Goal: Task Accomplishment & Management: Complete application form

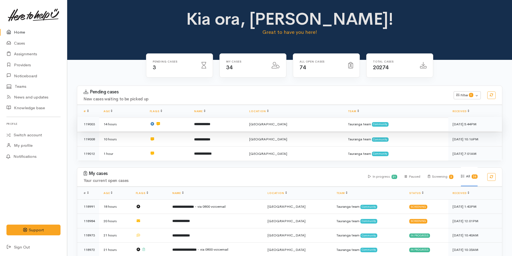
click at [238, 124] on td "**********" at bounding box center [217, 124] width 55 height 15
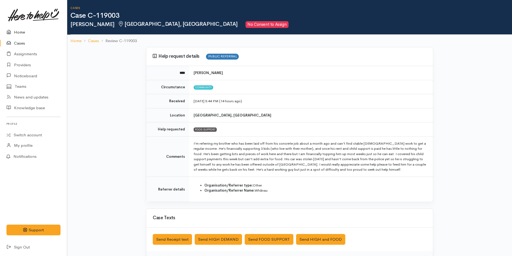
click at [19, 32] on link "Home" at bounding box center [33, 32] width 67 height 11
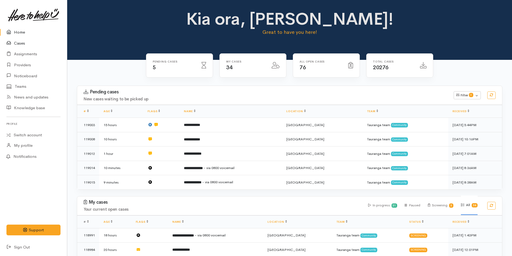
click at [23, 45] on link "Cases" at bounding box center [33, 43] width 67 height 11
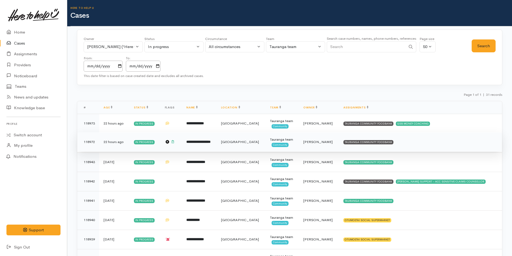
click at [380, 140] on td "TAURANGA COMMUNITY FOODBANK" at bounding box center [420, 141] width 163 height 19
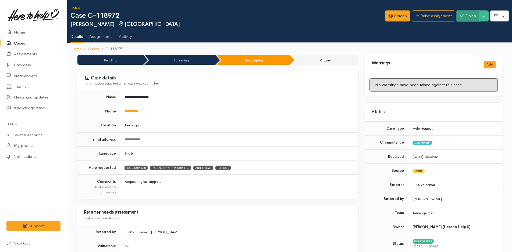
click at [464, 13] on button "Finish" at bounding box center [468, 15] width 23 height 11
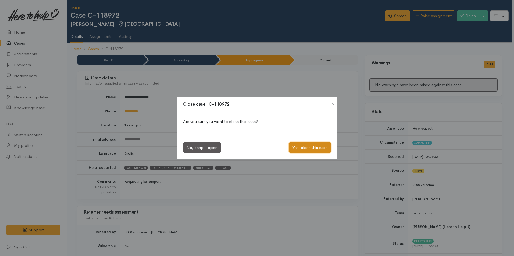
click at [313, 148] on button "Yes, close this case" at bounding box center [310, 147] width 42 height 11
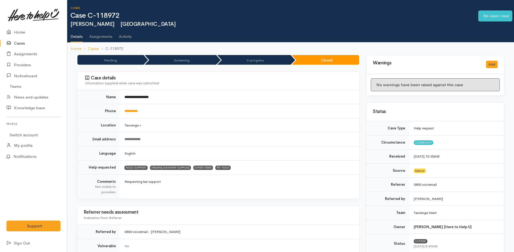
click at [20, 42] on link "Cases" at bounding box center [33, 43] width 67 height 11
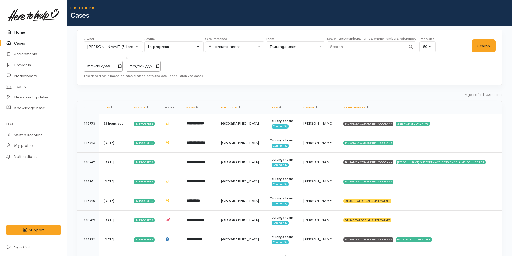
click at [23, 32] on link "Home" at bounding box center [33, 32] width 67 height 11
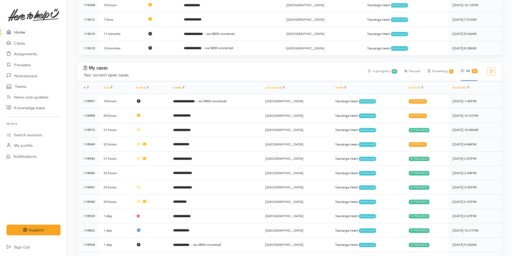
scroll to position [161, 0]
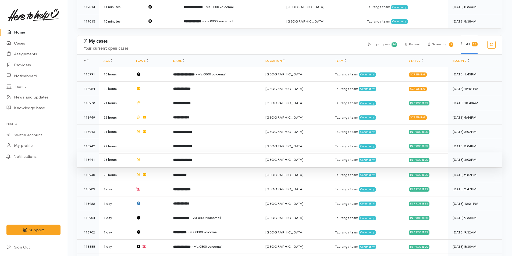
click at [203, 158] on td "**********" at bounding box center [215, 160] width 92 height 15
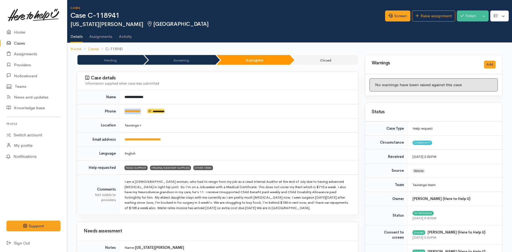
drag, startPoint x: 148, startPoint y: 113, endPoint x: 123, endPoint y: 113, distance: 25.0
click at [123, 113] on td "**********" at bounding box center [239, 111] width 238 height 14
click at [225, 87] on div "Case details Information supplied when case was submitted" at bounding box center [217, 80] width 281 height 19
drag, startPoint x: 148, startPoint y: 114, endPoint x: 117, endPoint y: 117, distance: 30.9
click at [117, 117] on tr "**********" at bounding box center [217, 111] width 281 height 14
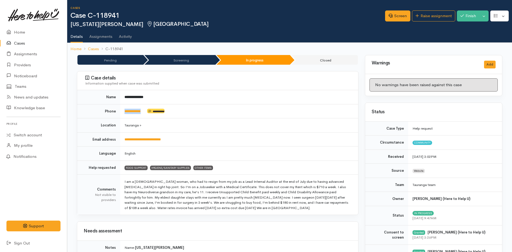
copy tr "**********"
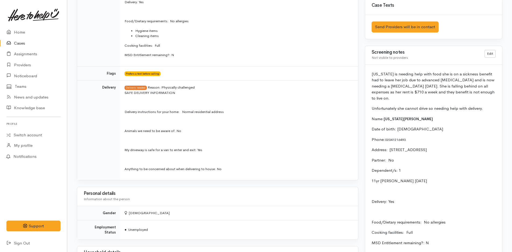
scroll to position [322, 0]
click at [23, 29] on link "Home" at bounding box center [33, 32] width 67 height 11
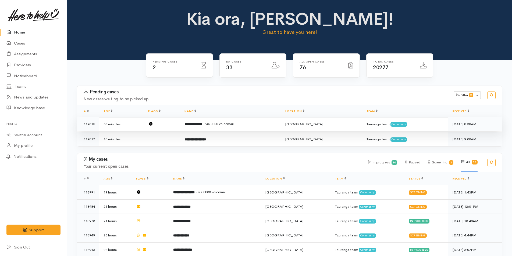
click at [202, 123] on b "**********" at bounding box center [192, 124] width 17 height 3
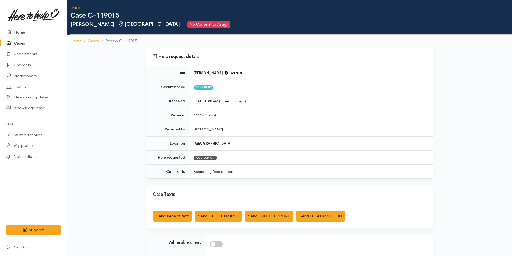
scroll to position [77, 0]
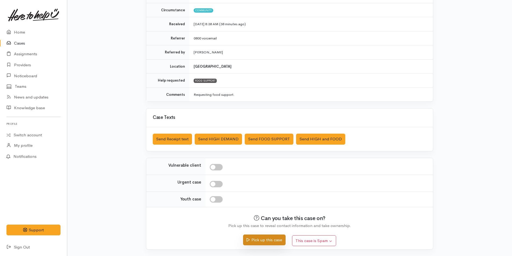
click at [277, 235] on button "Pick up this case" at bounding box center [264, 240] width 42 height 11
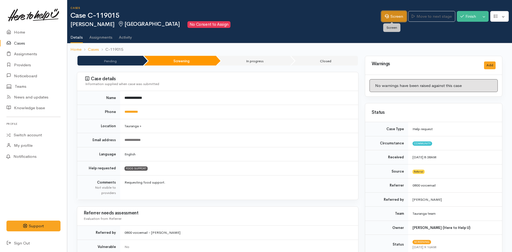
click at [400, 17] on link "Screen" at bounding box center [393, 16] width 25 height 11
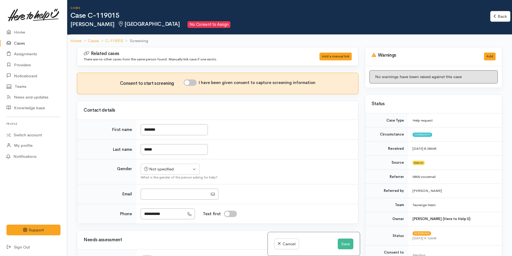
click at [195, 84] on input "I have been given consent to capture screening information" at bounding box center [190, 83] width 13 height 6
checkbox input "true"
click at [173, 170] on div "Not specified" at bounding box center [167, 169] width 47 height 6
click at [161, 196] on span "[DEMOGRAPHIC_DATA]" at bounding box center [174, 198] width 46 height 6
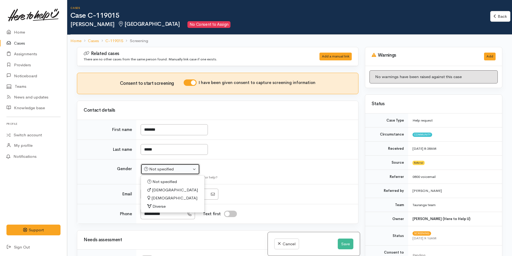
select select "[DEMOGRAPHIC_DATA]"
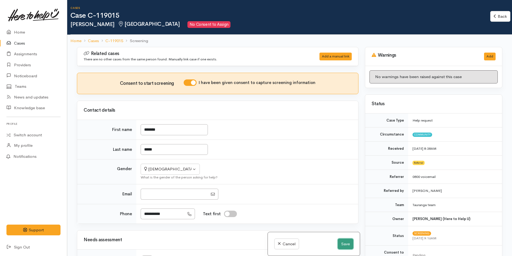
click at [343, 243] on button "Save" at bounding box center [345, 244] width 16 height 11
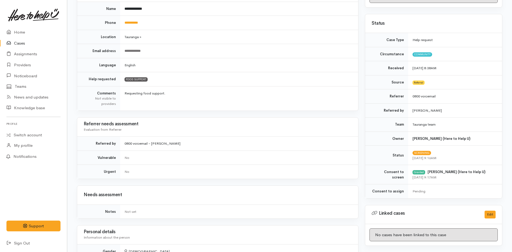
scroll to position [134, 0]
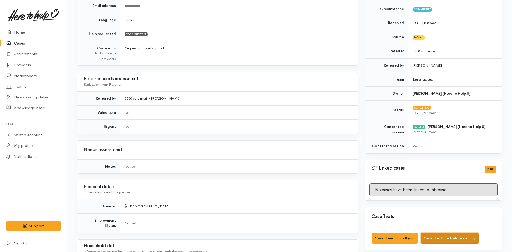
click at [454, 238] on button "Send Text me before calling" at bounding box center [449, 238] width 58 height 11
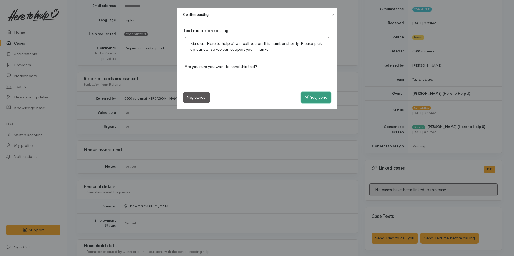
click at [322, 95] on button "Yes, send" at bounding box center [316, 97] width 30 height 11
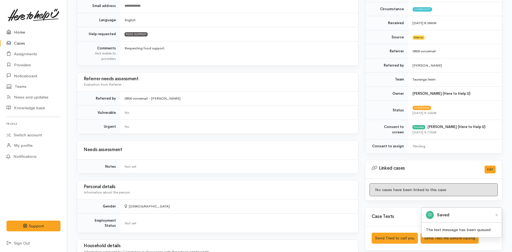
click at [20, 29] on link "Home" at bounding box center [33, 32] width 67 height 11
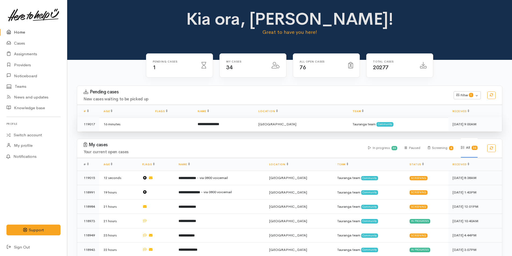
click at [219, 123] on b "**********" at bounding box center [208, 124] width 21 height 3
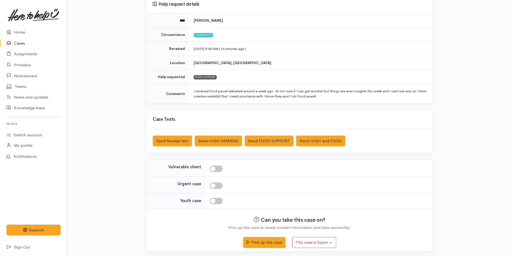
scroll to position [54, 0]
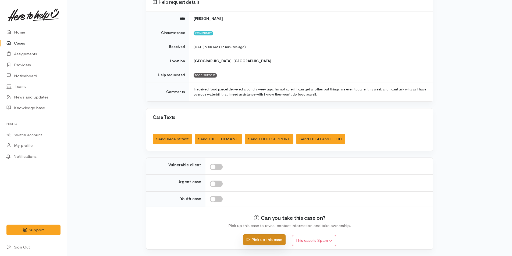
click at [280, 242] on button "Pick up this case" at bounding box center [264, 240] width 42 height 11
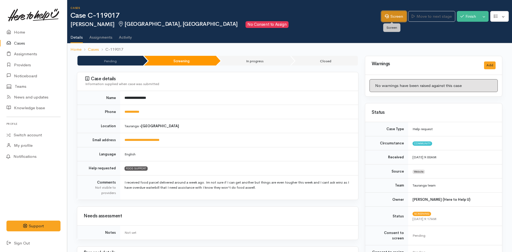
click at [397, 15] on link "Screen" at bounding box center [393, 16] width 25 height 11
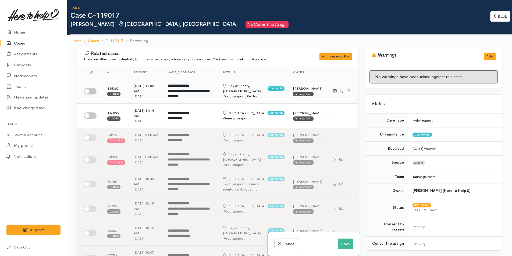
click at [92, 91] on input "checkbox" at bounding box center [90, 91] width 13 height 6
checkbox input "true"
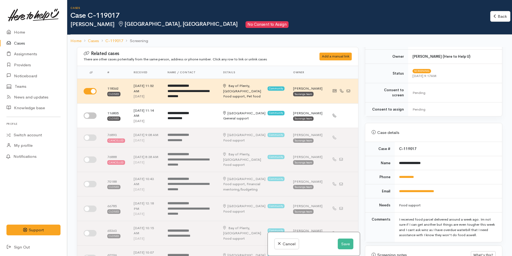
scroll to position [297, 0]
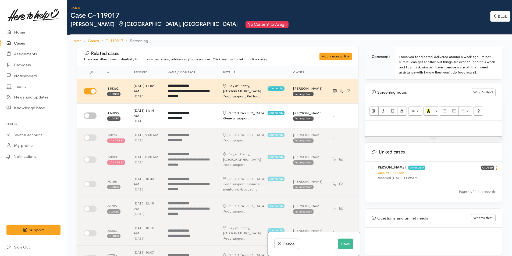
click at [494, 166] on icon at bounding box center [496, 168] width 5 height 5
click at [473, 175] on link "View case" at bounding box center [477, 179] width 42 height 8
click at [370, 126] on div at bounding box center [433, 129] width 137 height 16
paste div
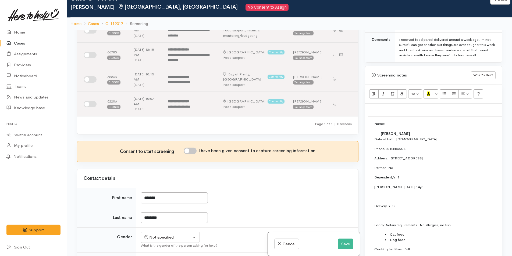
scroll to position [215, 0]
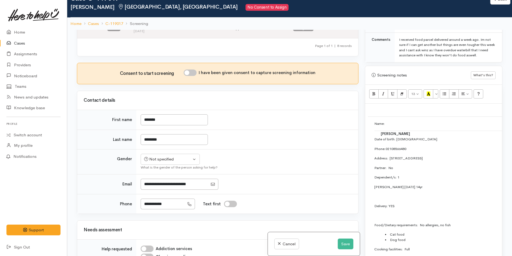
click at [194, 70] on input "I have been given consent to capture screening information" at bounding box center [190, 73] width 13 height 6
checkbox input "true"
drag, startPoint x: 171, startPoint y: 154, endPoint x: 174, endPoint y: 151, distance: 4.4
click at [171, 156] on div "Not specified" at bounding box center [167, 159] width 47 height 6
click at [159, 185] on span "Female" at bounding box center [174, 188] width 46 height 6
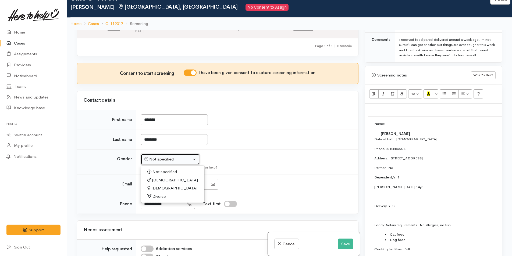
select select "Female"
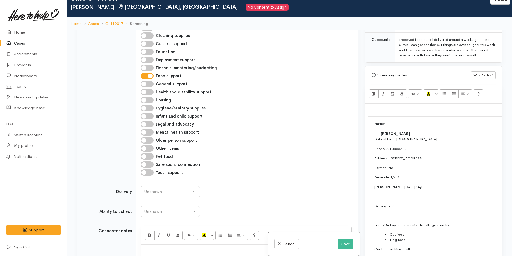
scroll to position [484, 0]
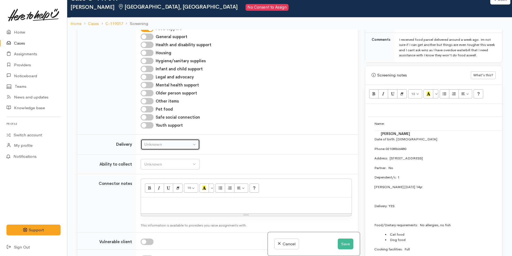
click at [173, 142] on div "Unknown" at bounding box center [167, 145] width 47 height 6
click at [151, 192] on span "No" at bounding box center [150, 195] width 6 height 6
select select "1"
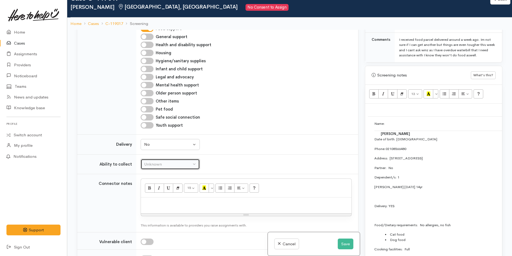
click at [174, 161] on div "Unknown" at bounding box center [167, 164] width 47 height 6
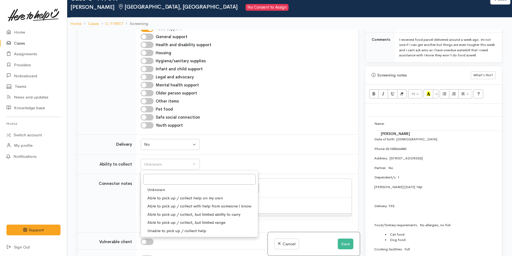
click at [177, 195] on span "Able to pick up / collect help on my own" at bounding box center [185, 198] width 76 height 6
select select "2"
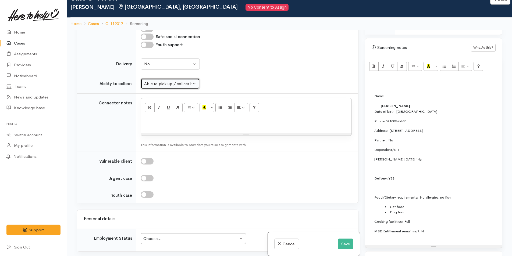
scroll to position [351, 0]
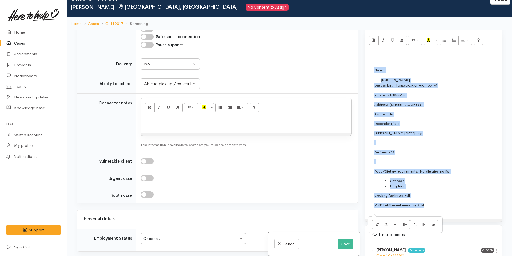
drag, startPoint x: 440, startPoint y: 204, endPoint x: 368, endPoint y: 58, distance: 163.2
click at [368, 63] on td "Name: Lorissa Thompson Date of birth: 12/3/1985 Phone:  02108566480 Address:  3…" at bounding box center [508, 140] width 281 height 154
copy td "Name: Lorissa Thompson Date of birth: 12/3/1985 Phone:  02108566480 Address:  3…"
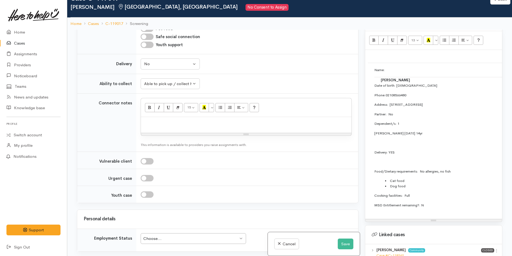
click at [288, 125] on div at bounding box center [246, 125] width 210 height 16
paste div
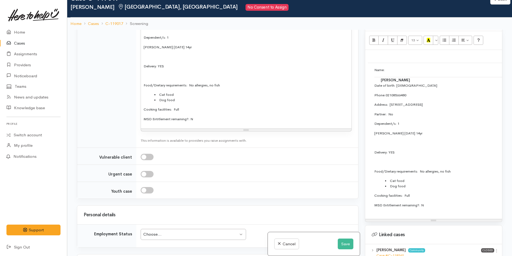
scroll to position [752, 0]
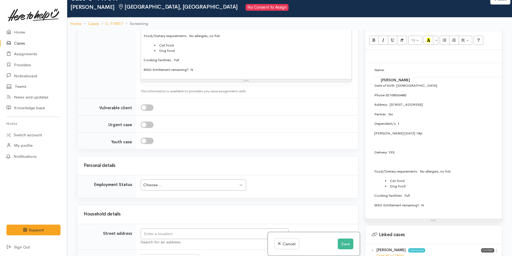
click at [180, 180] on div "Choose... Choose..." at bounding box center [193, 185] width 105 height 11
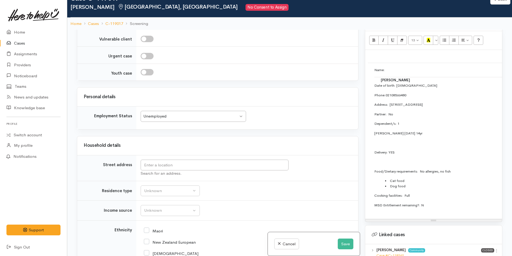
scroll to position [887, 0]
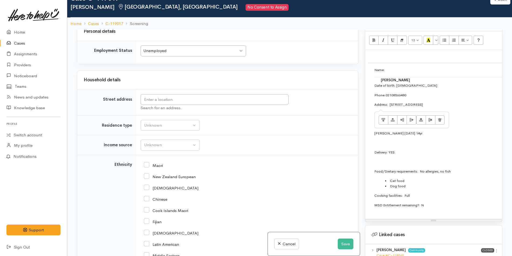
drag, startPoint x: 486, startPoint y: 98, endPoint x: 390, endPoint y: 101, distance: 96.0
click at [390, 102] on p "Address:  3/44 Miro Street, Mount Maunganui, New Zealand" at bounding box center [508, 104] width 268 height 5
copy p "3/44 Miro Street, Mount Maunganui, New Zealand"
click at [208, 94] on input "text" at bounding box center [215, 99] width 148 height 11
paste input "3/44 Miro Street, Mount Maunganui, New Zealand"
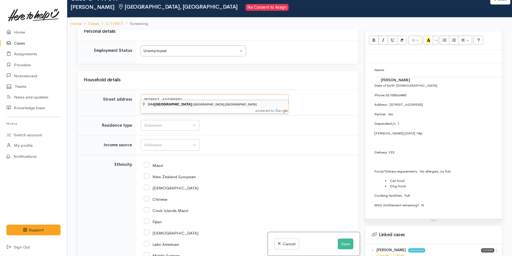
type input "3/44 Miro Street, Mount Maunganui, New Zealand"
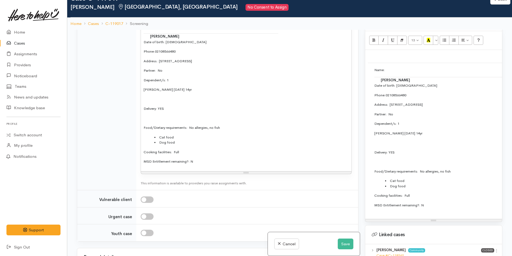
scroll to position [897, 0]
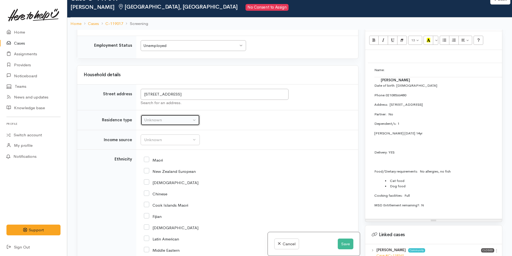
click at [165, 122] on div "Unknown" at bounding box center [167, 120] width 47 height 6
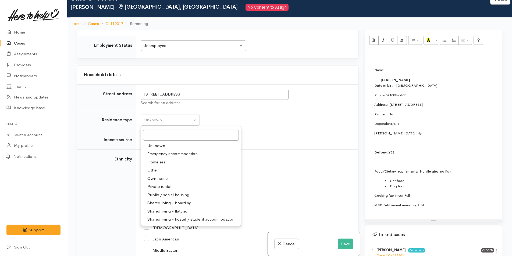
click at [169, 186] on span "Private rental" at bounding box center [159, 187] width 24 height 6
select select "2"
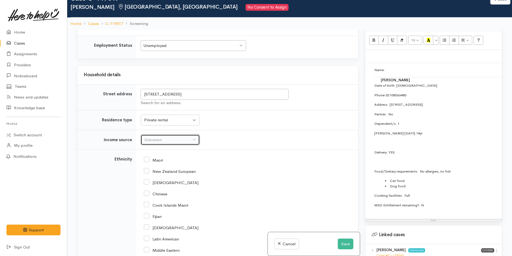
click at [167, 137] on div "Unknown" at bounding box center [167, 140] width 47 height 6
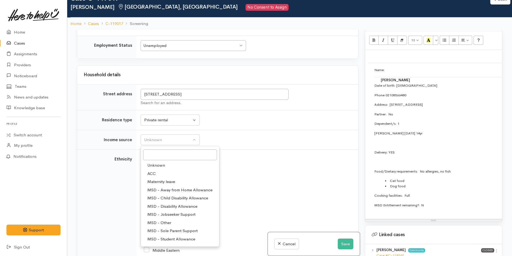
click at [174, 229] on span "MSD - Sole Parent Support" at bounding box center [172, 231] width 50 height 6
select select "7"
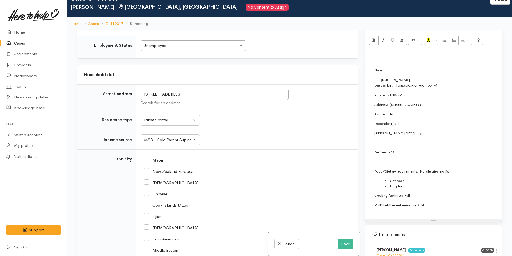
click at [147, 170] on input "New Zealand European" at bounding box center [170, 171] width 52 height 5
checkbox input "true"
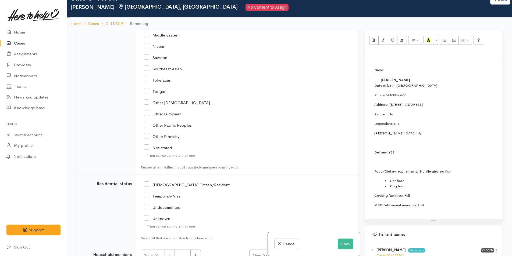
scroll to position [1166, 0]
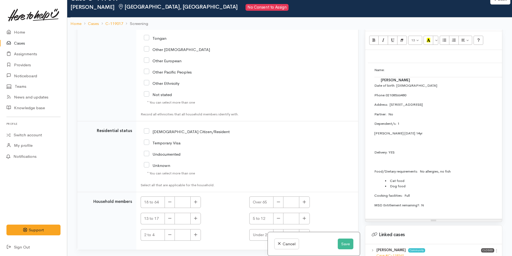
click at [146, 130] on input "[DEMOGRAPHIC_DATA] Citizen/Resident" at bounding box center [187, 131] width 86 height 5
checkbox input "true"
click at [196, 201] on icon "button" at bounding box center [195, 202] width 3 height 3
type input "1"
click at [196, 218] on icon "button" at bounding box center [195, 219] width 3 height 4
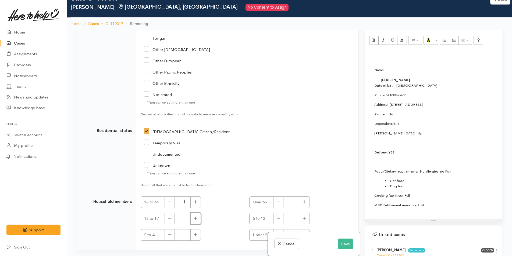
type input "1"
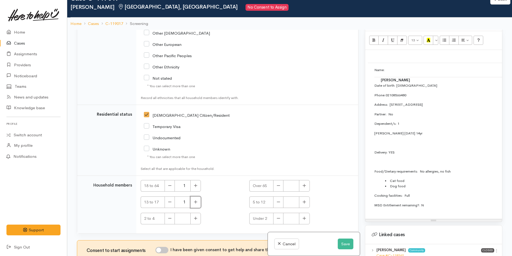
scroll to position [1191, 0]
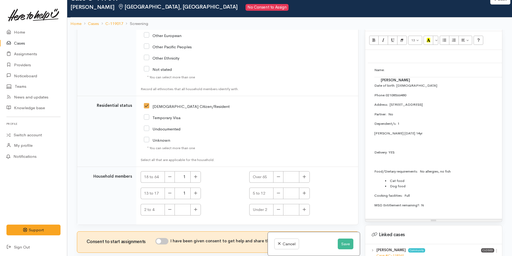
click at [167, 239] on input "I have been given consent to get help and share this information with appropria…" at bounding box center [161, 241] width 13 height 6
checkbox input "true"
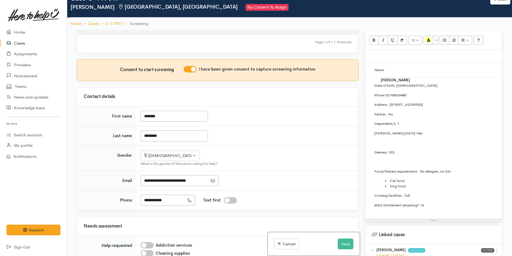
scroll to position [385, 0]
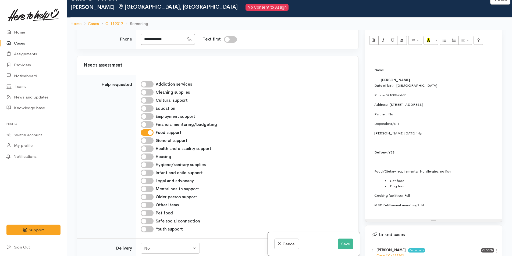
click at [150, 214] on input "Pet food" at bounding box center [147, 213] width 13 height 6
checkbox input "true"
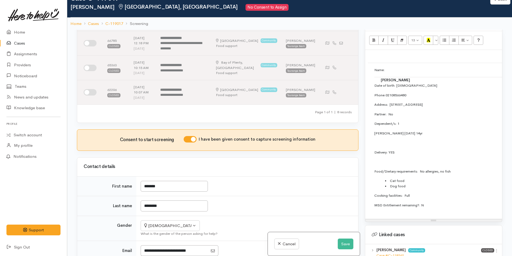
scroll to position [89, 0]
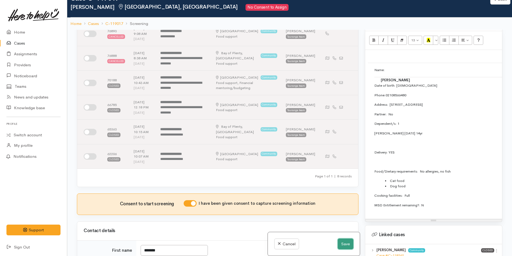
click at [342, 243] on button "Save" at bounding box center [345, 244] width 16 height 11
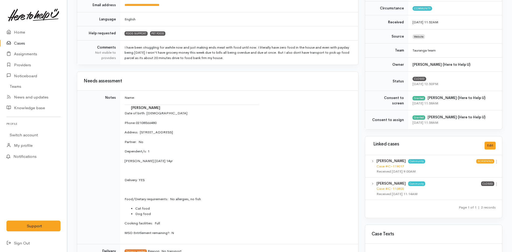
scroll to position [215, 0]
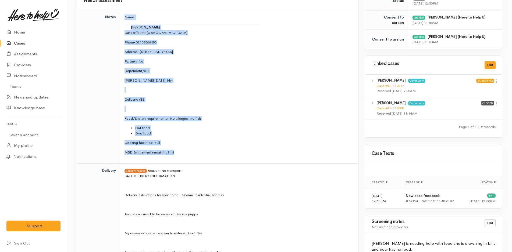
drag, startPoint x: 174, startPoint y: 152, endPoint x: 120, endPoint y: 13, distance: 148.7
click at [120, 13] on tr "Notes Name: Lorissa Thompson Date of birth: 12/3/1985 Phone:  02108566480 Addre…" at bounding box center [217, 87] width 281 height 154
copy tr "Name: Lorissa Thompson Date of birth: 12/3/1985 Phone:  02108566480 Address:  3…"
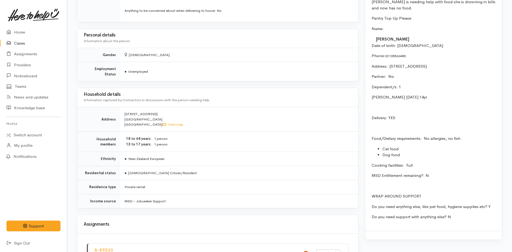
scroll to position [322, 0]
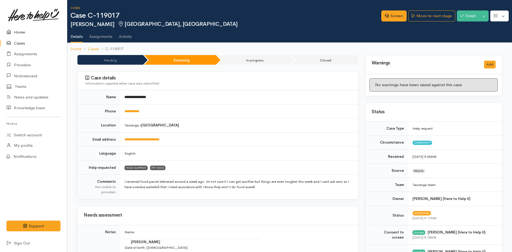
click at [18, 30] on link "Home" at bounding box center [33, 32] width 67 height 11
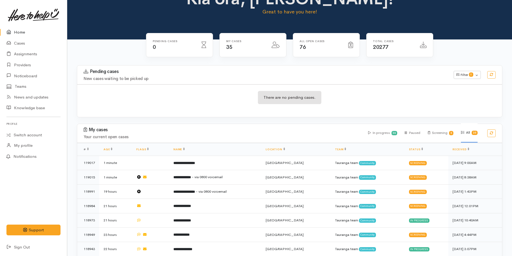
scroll to position [54, 0]
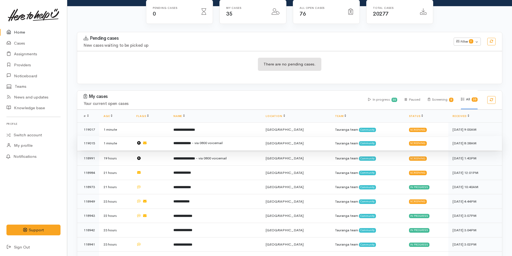
click at [191, 142] on b "**********" at bounding box center [181, 143] width 17 height 3
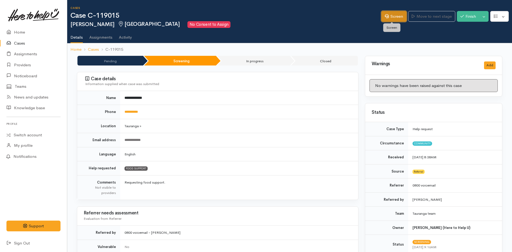
click at [393, 16] on link "Screen" at bounding box center [393, 16] width 25 height 11
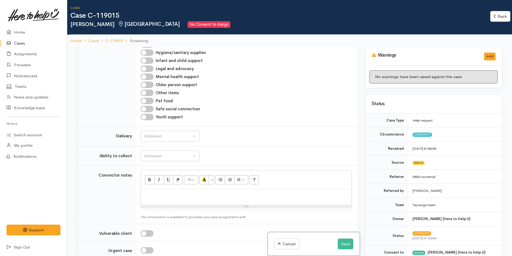
scroll to position [296, 0]
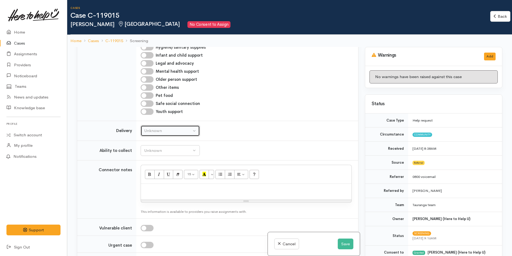
click at [160, 130] on div "Unknown" at bounding box center [167, 131] width 47 height 6
click at [151, 181] on span "No" at bounding box center [150, 181] width 6 height 6
select select "1"
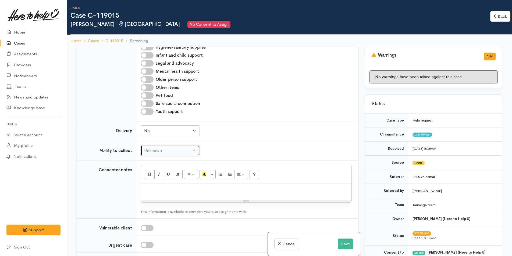
click at [171, 152] on div "Unknown" at bounding box center [167, 151] width 47 height 6
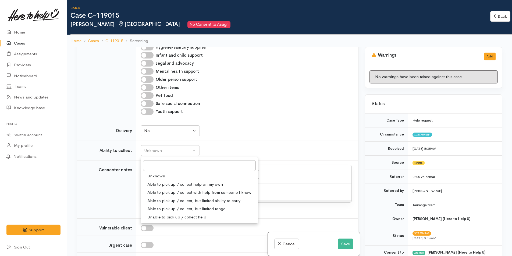
click at [170, 183] on span "Able to pick up / collect help on my own" at bounding box center [185, 185] width 76 height 6
select select "2"
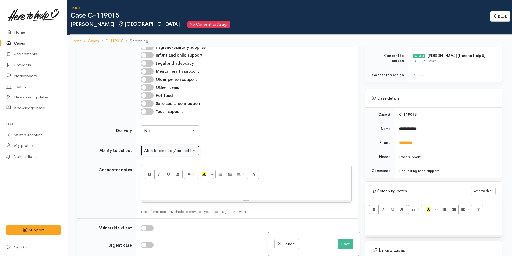
scroll to position [242, 0]
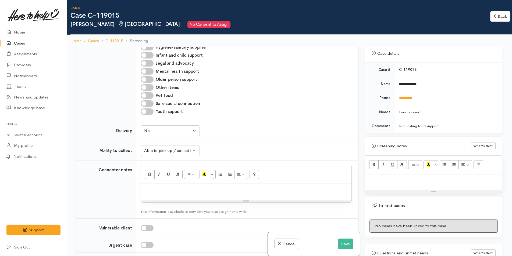
click at [382, 175] on div at bounding box center [433, 183] width 137 height 16
paste div
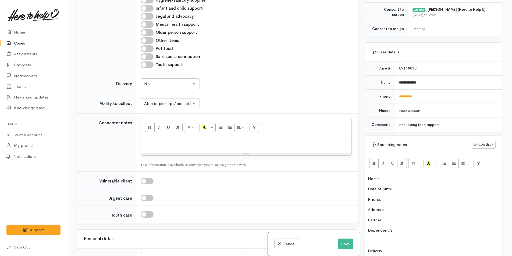
scroll to position [196, 0]
drag, startPoint x: 432, startPoint y: 82, endPoint x: 392, endPoint y: 84, distance: 39.8
click at [392, 84] on tr "**********" at bounding box center [433, 83] width 137 height 14
copy tr "**********"
click at [392, 177] on p "Name:" at bounding box center [433, 179] width 131 height 6
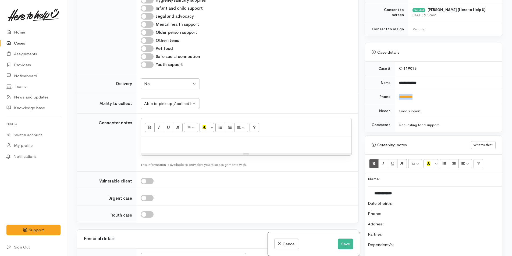
drag, startPoint x: 421, startPoint y: 96, endPoint x: 397, endPoint y: 98, distance: 24.5
click at [397, 98] on td "**********" at bounding box center [447, 97] width 107 height 14
copy link "**********"
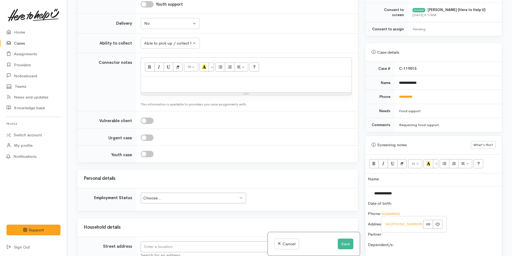
scroll to position [403, 0]
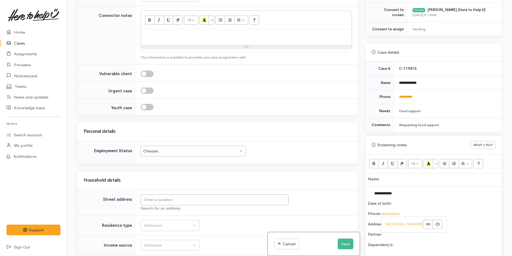
click at [198, 148] on div "Choose..." at bounding box center [190, 151] width 95 height 6
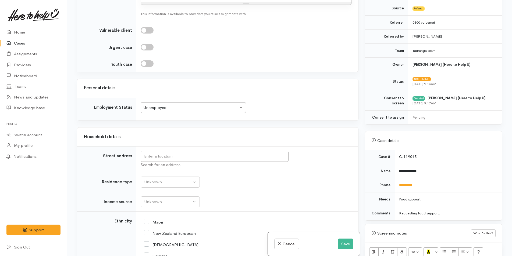
scroll to position [484, 0]
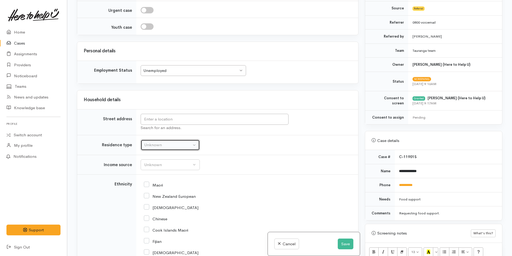
click at [146, 143] on div "Unknown" at bounding box center [167, 145] width 47 height 6
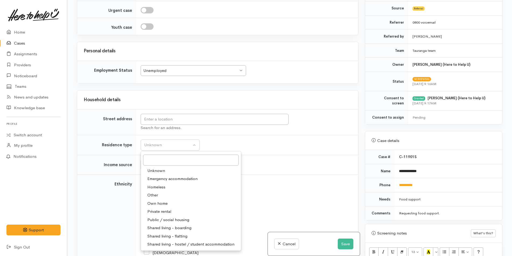
click at [168, 210] on span "Private rental" at bounding box center [159, 212] width 24 height 6
select select "2"
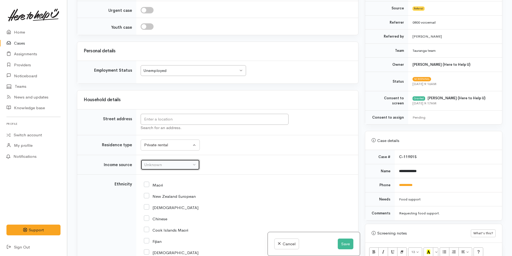
click at [169, 163] on div "Unknown" at bounding box center [167, 165] width 47 height 6
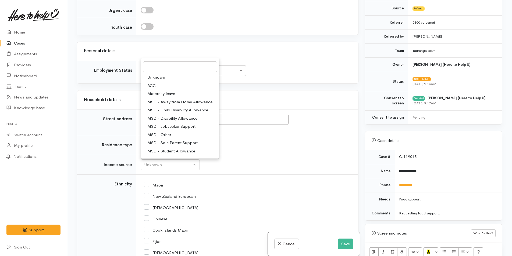
click at [186, 125] on span "MSD - Jobseeker Support" at bounding box center [171, 127] width 48 height 6
select select "4"
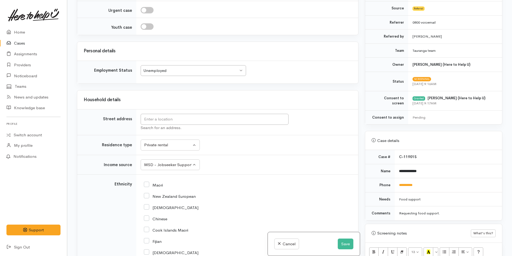
click at [147, 196] on input "New Zealand European" at bounding box center [170, 196] width 52 height 5
checkbox input "true"
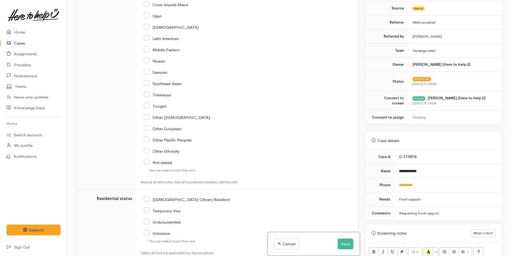
scroll to position [752, 0]
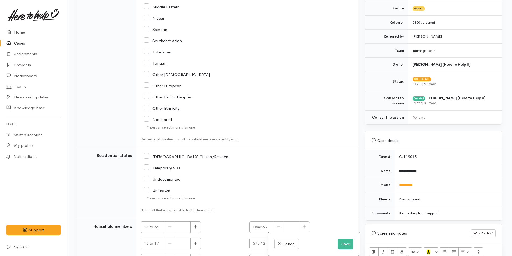
click at [146, 157] on input "NZ Citizen/Resident" at bounding box center [187, 156] width 86 height 5
checkbox input "true"
click at [196, 228] on icon "button" at bounding box center [195, 227] width 3 height 3
type input "1"
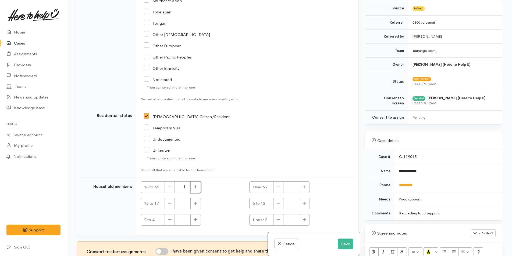
scroll to position [832, 0]
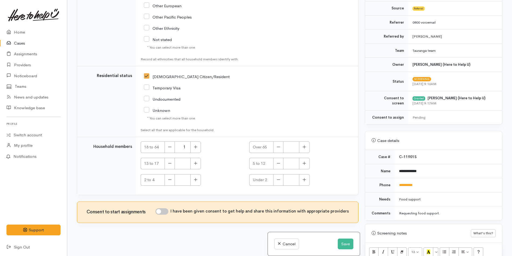
click at [164, 213] on input "I have been given consent to get help and share this information with appropria…" at bounding box center [161, 212] width 13 height 6
checkbox input "true"
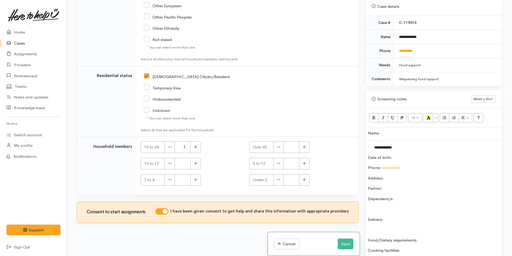
scroll to position [349, 0]
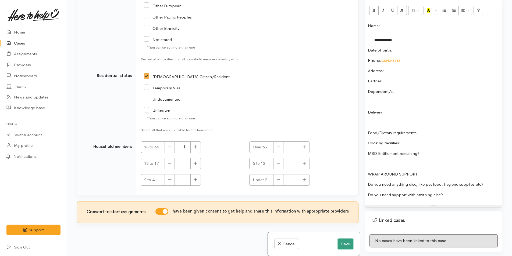
click at [343, 243] on button "Save" at bounding box center [345, 244] width 16 height 11
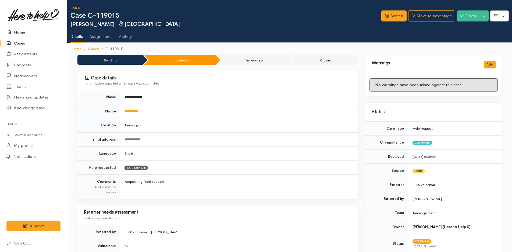
click at [19, 30] on link "Home" at bounding box center [33, 32] width 67 height 11
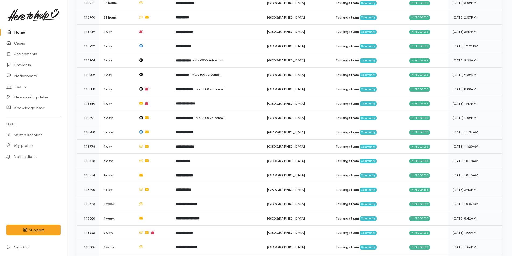
scroll to position [134, 0]
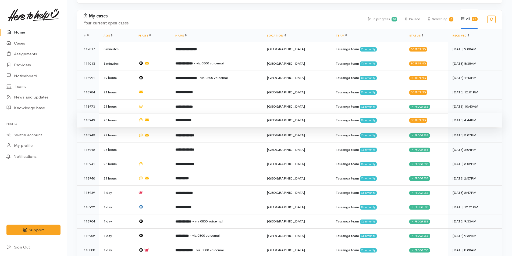
click at [191, 119] on b "**********" at bounding box center [183, 120] width 16 height 3
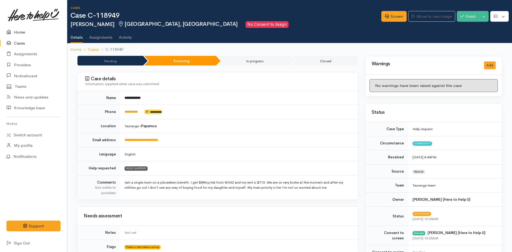
click at [22, 32] on link "Home" at bounding box center [33, 32] width 67 height 11
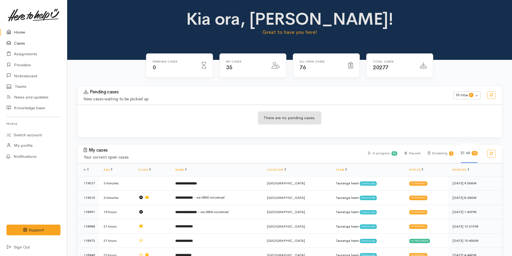
click at [24, 44] on link "Cases" at bounding box center [33, 43] width 67 height 11
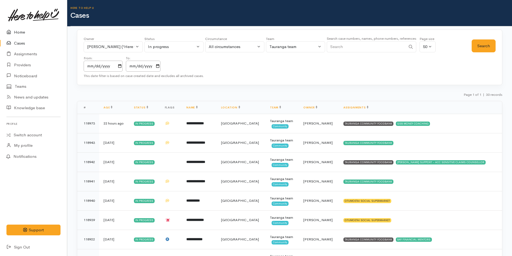
click at [19, 31] on link "Home" at bounding box center [33, 32] width 67 height 11
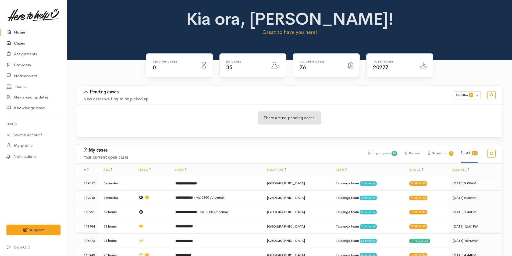
click at [20, 43] on link "Cases" at bounding box center [33, 43] width 67 height 11
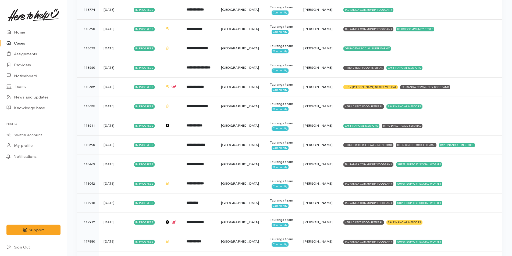
scroll to position [454, 0]
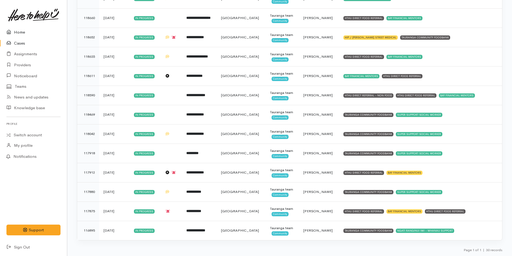
click at [21, 31] on link "Home" at bounding box center [33, 32] width 67 height 11
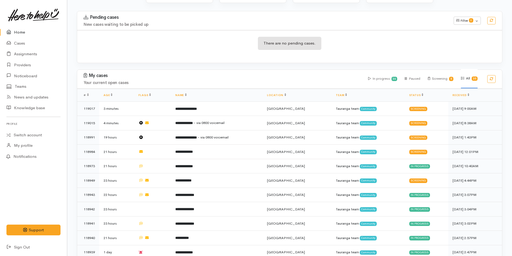
scroll to position [134, 0]
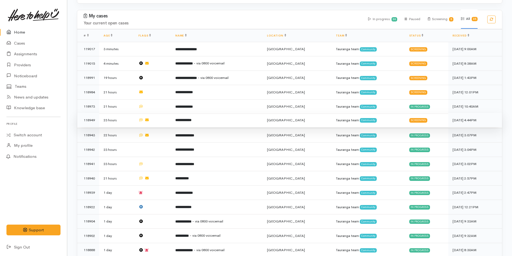
click at [251, 120] on td "**********" at bounding box center [217, 120] width 92 height 15
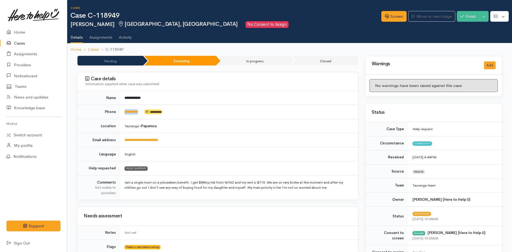
drag, startPoint x: 145, startPoint y: 113, endPoint x: 123, endPoint y: 117, distance: 22.6
click at [123, 117] on td "**********" at bounding box center [239, 112] width 238 height 14
copy td "*********"
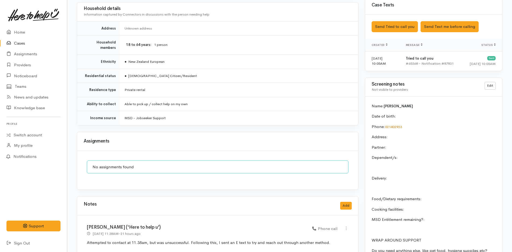
scroll to position [242, 0]
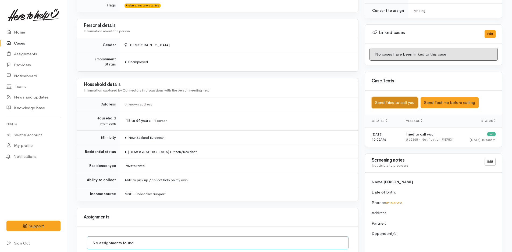
click at [396, 101] on button "Send Tried to call you" at bounding box center [394, 102] width 46 height 11
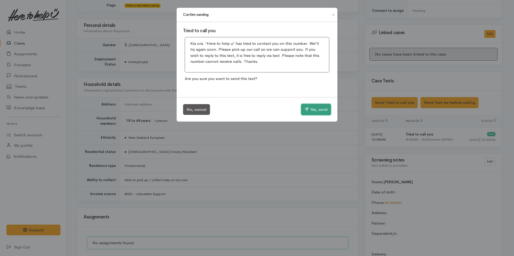
click at [326, 112] on button "Yes, send" at bounding box center [316, 109] width 30 height 11
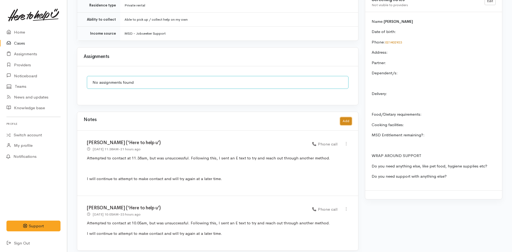
click at [345, 117] on button "Add" at bounding box center [346, 121] width 12 height 8
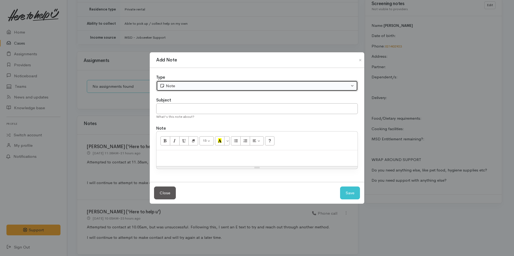
click at [199, 88] on div "Note" at bounding box center [255, 86] width 190 height 6
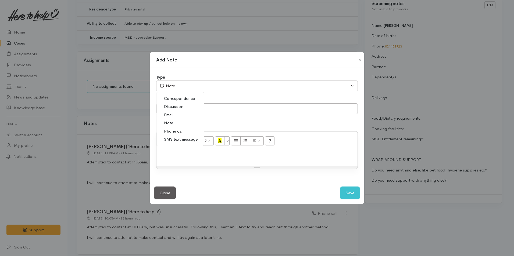
click at [184, 129] on link "Phone call" at bounding box center [180, 131] width 48 height 8
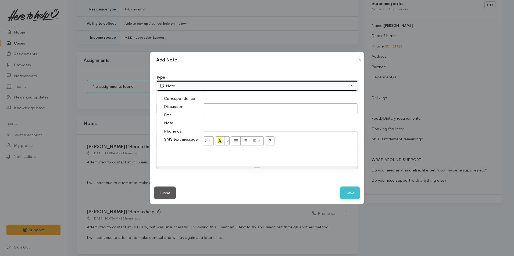
select select "3"
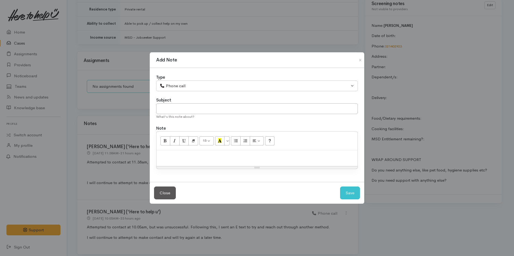
click at [226, 164] on div at bounding box center [256, 158] width 201 height 16
click at [276, 157] on p at bounding box center [257, 156] width 196 height 6
paste div
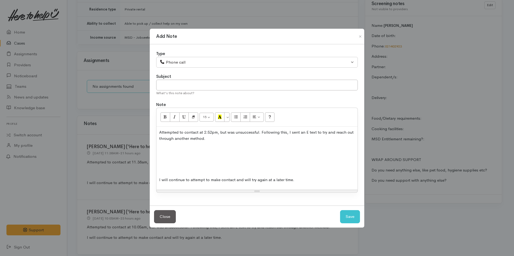
click at [226, 171] on p at bounding box center [257, 170] width 196 height 6
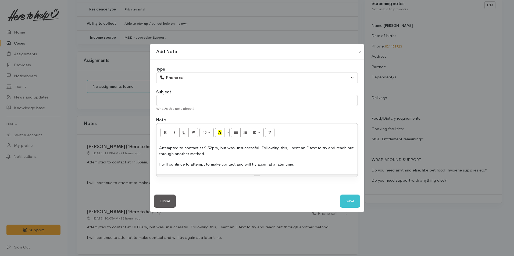
click at [214, 149] on p "Attempted to contact at 2.52pm, but was unsuccessful. Following this, I sent an…" at bounding box center [257, 151] width 196 height 12
click at [351, 199] on button "Save" at bounding box center [350, 201] width 20 height 13
select select "1"
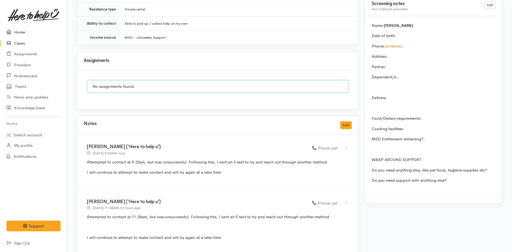
click at [20, 31] on link "Home" at bounding box center [33, 32] width 67 height 11
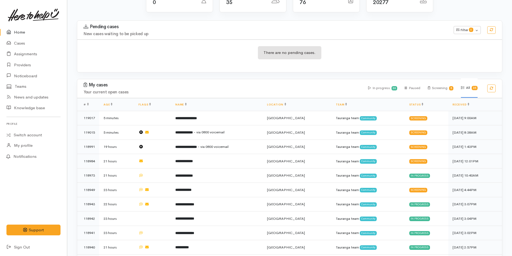
scroll to position [134, 0]
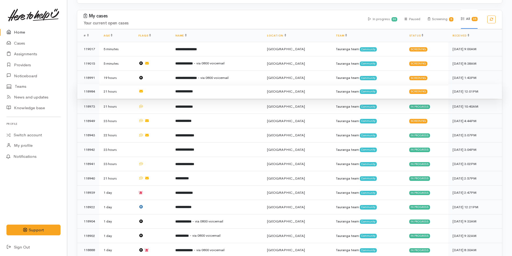
click at [193, 92] on b "**********" at bounding box center [183, 91] width 17 height 3
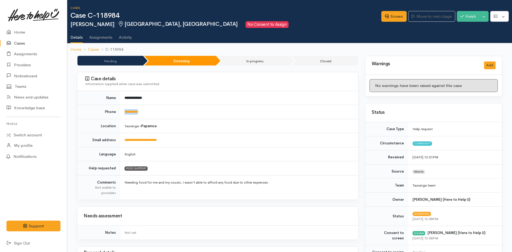
drag, startPoint x: 144, startPoint y: 111, endPoint x: 117, endPoint y: 112, distance: 27.2
click at [117, 112] on tr "**********" at bounding box center [217, 112] width 281 height 14
copy tr "**********"
click at [396, 16] on link "Screen" at bounding box center [393, 16] width 25 height 11
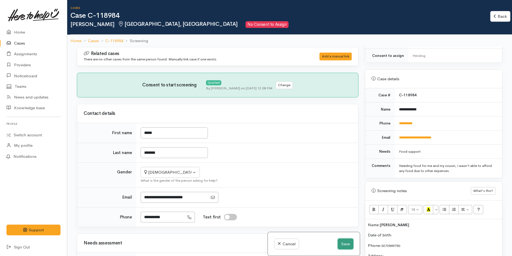
click at [340, 243] on button "Save" at bounding box center [345, 244] width 16 height 11
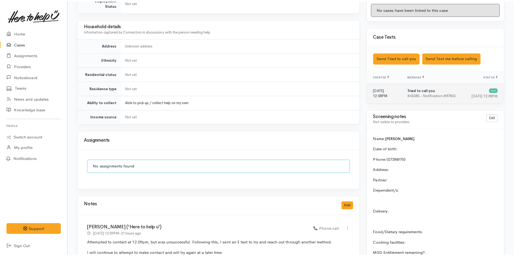
scroll to position [242, 0]
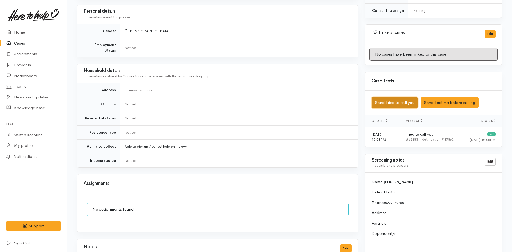
click at [393, 99] on button "Send Tried to call you" at bounding box center [394, 102] width 46 height 11
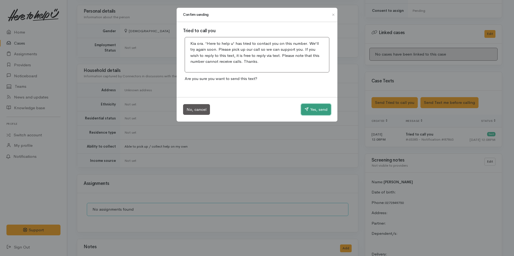
click at [317, 107] on button "Yes, send" at bounding box center [316, 109] width 30 height 11
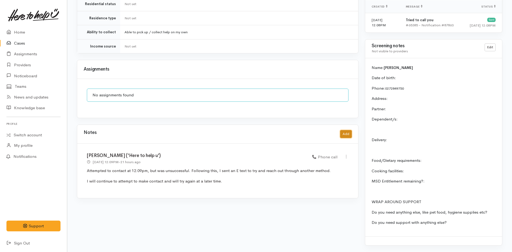
click at [347, 130] on button "Add" at bounding box center [346, 134] width 12 height 8
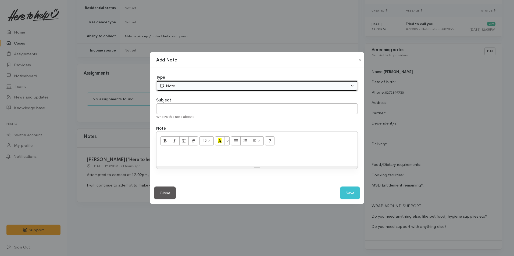
click at [186, 83] on div "Note" at bounding box center [255, 86] width 190 height 6
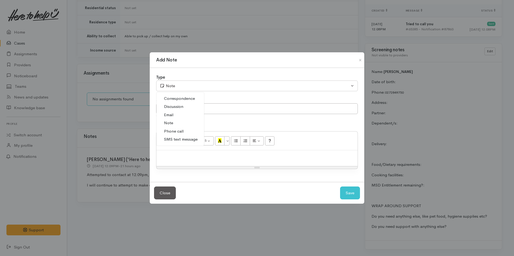
click at [179, 130] on span "Phone call" at bounding box center [174, 131] width 20 height 6
select select "3"
click at [286, 157] on p at bounding box center [257, 156] width 196 height 6
click at [263, 157] on p at bounding box center [257, 156] width 196 height 6
paste div
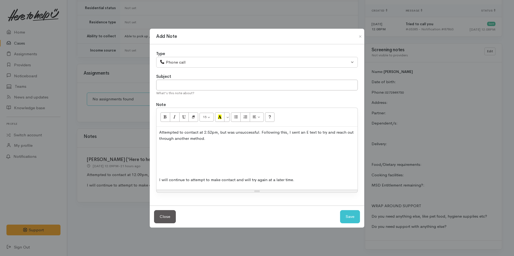
click at [258, 166] on div "Attempted to contact at 2.52pm, but was unsuccessful. Following this, I sent an…" at bounding box center [256, 158] width 201 height 63
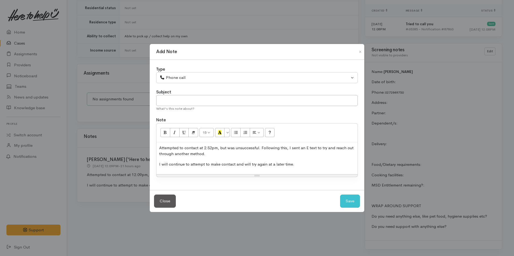
click at [216, 147] on p "Attempted to contact at 2.52pm, but was unsuccessful. Following this, I sent an…" at bounding box center [257, 151] width 196 height 12
click at [353, 202] on button "Save" at bounding box center [350, 201] width 20 height 13
select select "1"
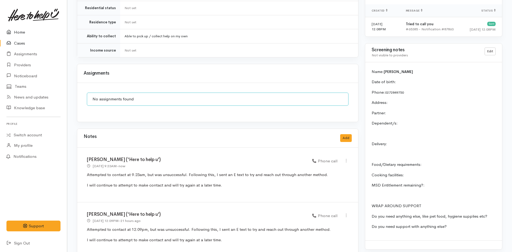
click at [19, 28] on link "Home" at bounding box center [33, 32] width 67 height 11
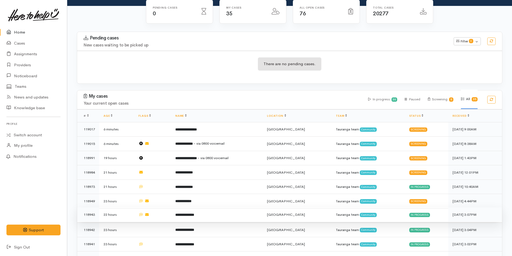
scroll to position [134, 0]
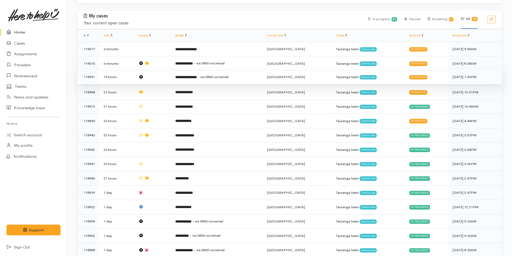
click at [202, 74] on td "**********" at bounding box center [217, 77] width 92 height 15
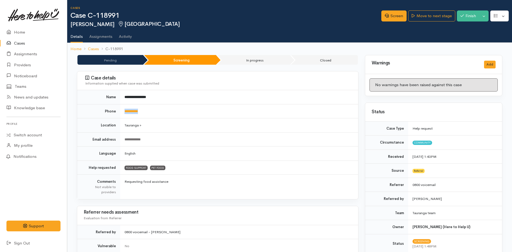
drag, startPoint x: 161, startPoint y: 113, endPoint x: 124, endPoint y: 113, distance: 37.6
click at [124, 113] on td "**********" at bounding box center [239, 111] width 238 height 14
copy link "**********"
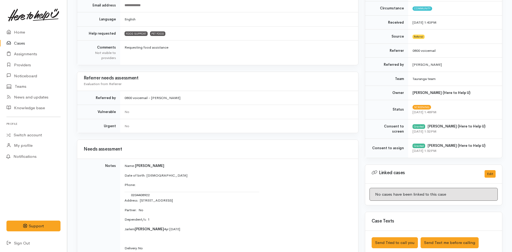
scroll to position [269, 0]
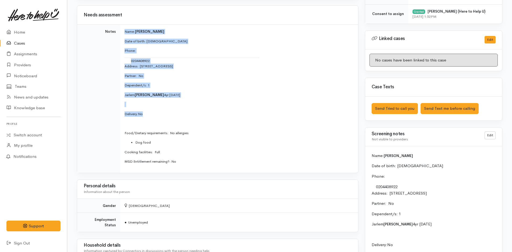
drag, startPoint x: 146, startPoint y: 113, endPoint x: 116, endPoint y: 28, distance: 90.7
click at [116, 28] on tr "Notes Name: [PERSON_NAME] Date of birth: [DEMOGRAPHIC_DATA] Phone:  0204408922 …" at bounding box center [217, 99] width 281 height 148
copy tr "Name: [PERSON_NAME] Date of birth: [DEMOGRAPHIC_DATA] Phone:  0204408922 Addres…"
click at [24, 33] on link "Home" at bounding box center [33, 32] width 67 height 11
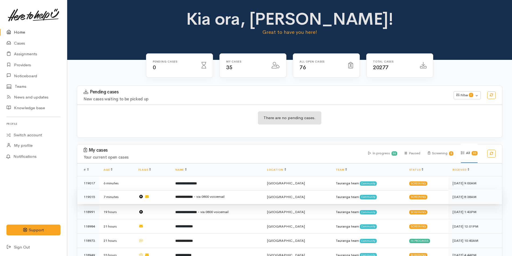
click at [235, 197] on td "**********" at bounding box center [217, 197] width 92 height 15
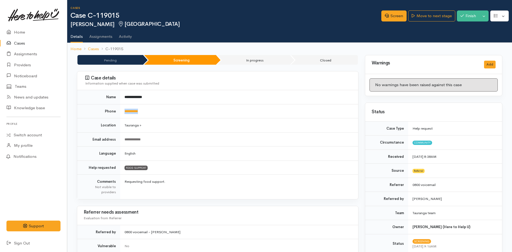
drag, startPoint x: 161, startPoint y: 109, endPoint x: 121, endPoint y: 115, distance: 40.7
click at [121, 115] on td "**********" at bounding box center [239, 111] width 238 height 14
copy link "**********"
click at [391, 13] on link "Screen" at bounding box center [393, 15] width 25 height 11
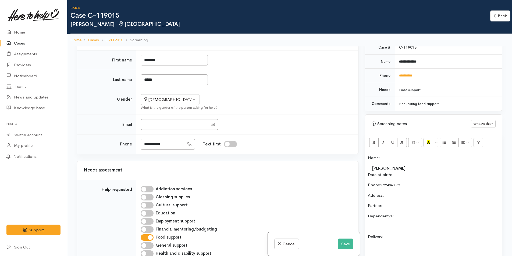
scroll to position [134, 0]
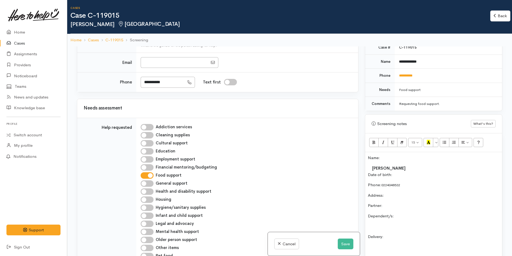
click at [409, 174] on p "Date of birth:" at bounding box center [433, 175] width 131 height 6
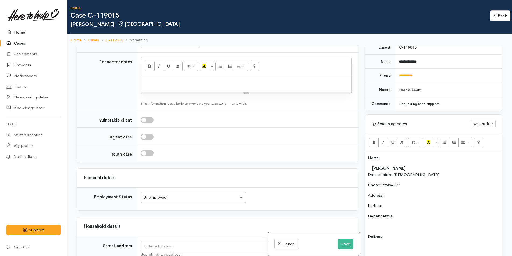
scroll to position [511, 0]
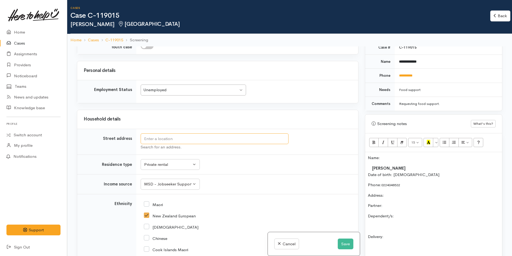
click at [200, 142] on input "text" at bounding box center [215, 139] width 148 height 11
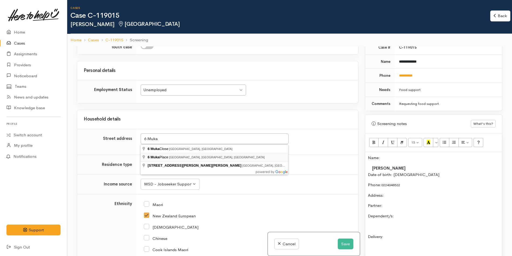
type input "6 Muka Place, Papamoa Beach, Tauranga, New Zealand"
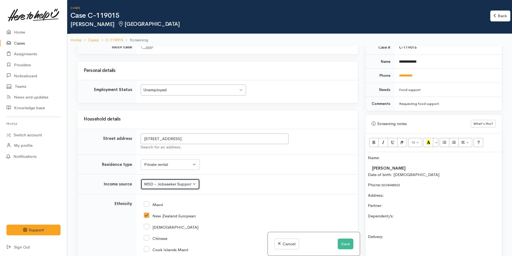
click at [186, 183] on div "MSD - Jobseeker Support" at bounding box center [167, 184] width 47 height 6
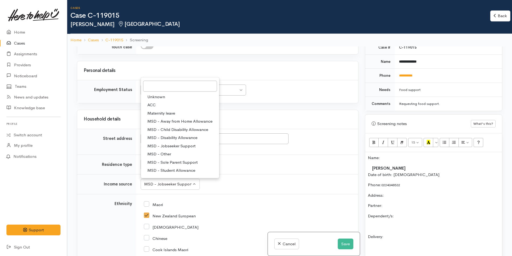
click at [177, 161] on span "MSD - Sole Parent Support" at bounding box center [172, 162] width 50 height 6
select select "7"
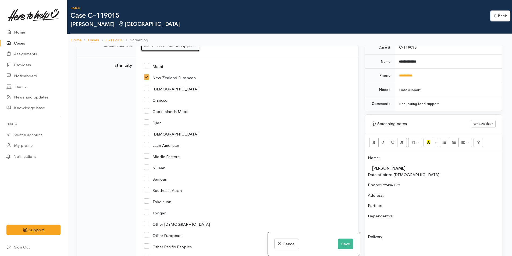
scroll to position [594, 0]
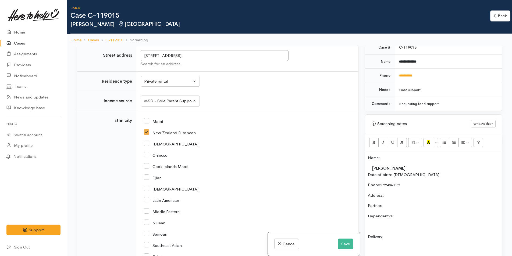
click at [149, 119] on input "Maori" at bounding box center [153, 121] width 19 height 5
checkbox input "true"
click at [149, 132] on input "New Zealand European" at bounding box center [170, 132] width 52 height 5
checkbox input "false"
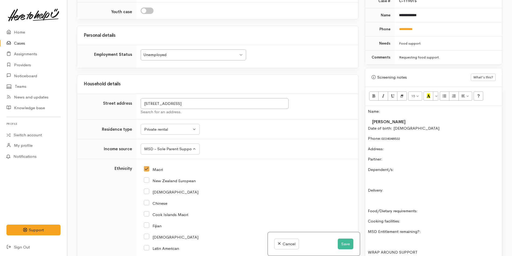
scroll to position [486, 0]
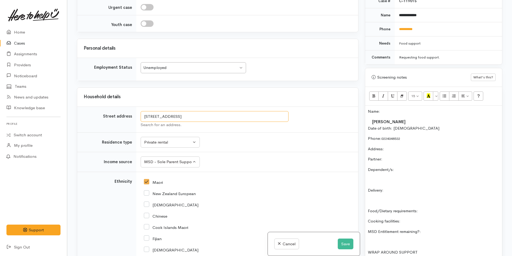
drag, startPoint x: 256, startPoint y: 117, endPoint x: 136, endPoint y: 114, distance: 120.7
click at [136, 114] on tr "Street address 6 Muka Place, Papamoa Beach, Tauranga, New Zealand Search for an…" at bounding box center [217, 120] width 281 height 26
click at [403, 145] on div "Name: Kiriana Brown Date of birth: 13/3/1998 Phone:  0224048532 Address:  Partn…" at bounding box center [433, 195] width 137 height 178
click at [425, 154] on div "Name: Kiriana Brown Date of birth: 13/3/1998 Phone:  0224048532 Address:  6 Muk…" at bounding box center [433, 195] width 137 height 178
click at [419, 166] on div "Name: Kiriana Brown Date of birth: 13/3/1998 Phone:  0224048532 Address:  6 Muk…" at bounding box center [433, 195] width 137 height 178
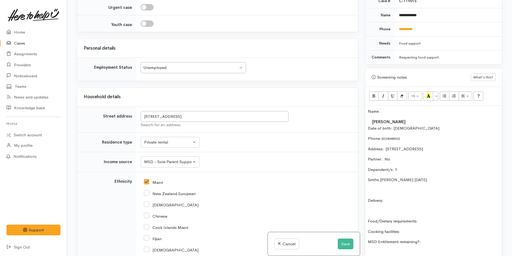
click at [412, 191] on p at bounding box center [433, 191] width 131 height 6
click at [412, 199] on p "Delivery:" at bounding box center [433, 201] width 131 height 6
click at [442, 219] on p "Food/Dietary requirements:" at bounding box center [433, 221] width 131 height 6
drag, startPoint x: 415, startPoint y: 244, endPoint x: 417, endPoint y: 243, distance: 2.7
click at [415, 244] on p "Cooking facilities:" at bounding box center [433, 242] width 131 height 6
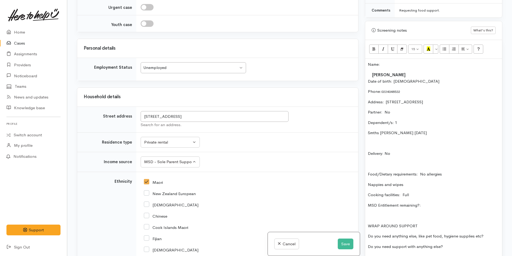
scroll to position [322, 0]
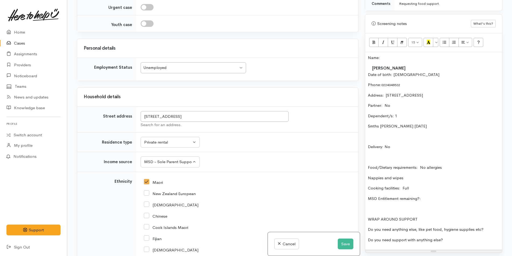
click at [467, 199] on p "MSD Entitlement remaining?:" at bounding box center [433, 199] width 131 height 6
click at [491, 231] on p "Do you need anything else, like pet food, hygiene supplies etc?" at bounding box center [433, 230] width 131 height 6
click at [454, 243] on p "Do you need support with anything else?" at bounding box center [433, 240] width 131 height 6
click at [418, 178] on p "Nappies and wipes" at bounding box center [433, 178] width 131 height 6
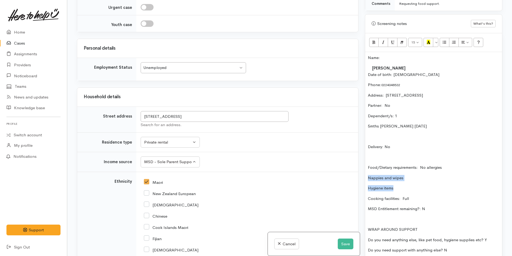
drag, startPoint x: 400, startPoint y: 188, endPoint x: 366, endPoint y: 177, distance: 36.3
click at [366, 177] on div "Name: Kiriana Brown Date of birth: 13/3/1998 Phone:  0224048532 Address:  6 Muk…" at bounding box center [433, 156] width 137 height 209
click at [445, 43] on icon "Unordered list (CTRL+SHIFT+NUM7)" at bounding box center [443, 42] width 3 height 5
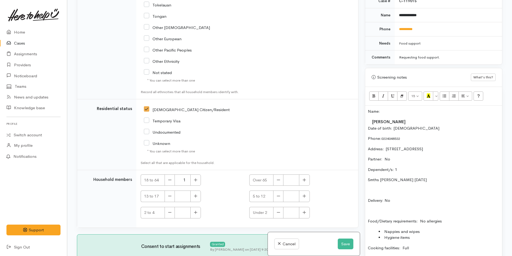
scroll to position [809, 0]
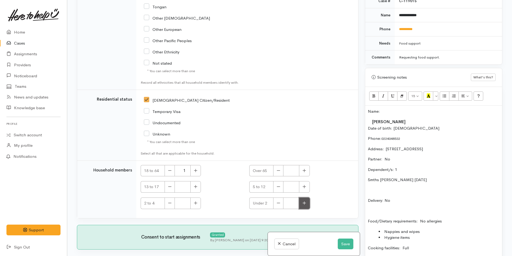
click at [303, 202] on icon "button" at bounding box center [303, 203] width 3 height 4
type input "1"
click at [365, 110] on div "Name: Kiriana Brown Date of birth: 13/3/1998 Phone:  0224048532 Address:  6 Muk…" at bounding box center [433, 208] width 137 height 204
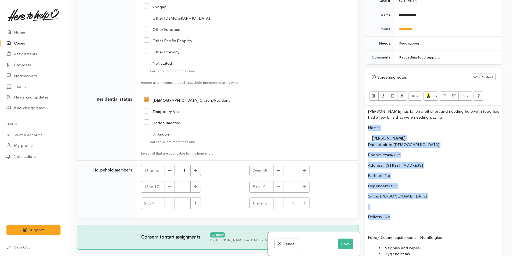
drag, startPoint x: 401, startPoint y: 220, endPoint x: 361, endPoint y: 124, distance: 103.7
click at [361, 124] on div "Warnings Add No warnings have been raised against this case Add Warning Title ●…" at bounding box center [433, 128] width 144 height 256
copy div "Name: Kiriana Brown Date of birth: 13/3/1998 Phone:  0224048532 Address:  6 Muk…"
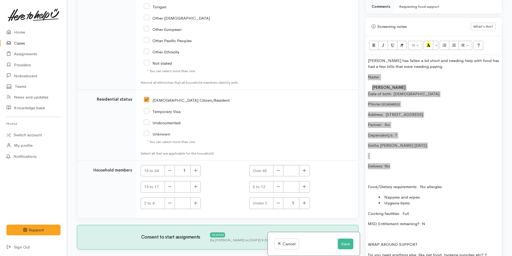
scroll to position [349, 0]
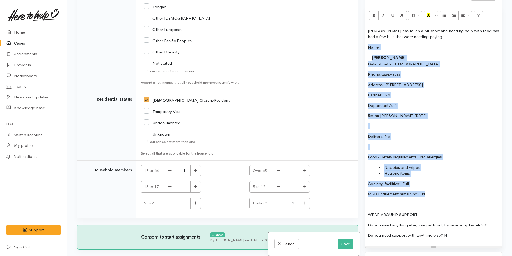
drag, startPoint x: 438, startPoint y: 195, endPoint x: 361, endPoint y: 49, distance: 165.0
click at [361, 49] on div "Related cases There are no other cases from the same person found. Manually lin…" at bounding box center [290, 128] width 432 height 256
copy div "Name: Kiriana Brown Date of birth: 13/3/1998 Phone:  0224048532 Address:  6 Muk…"
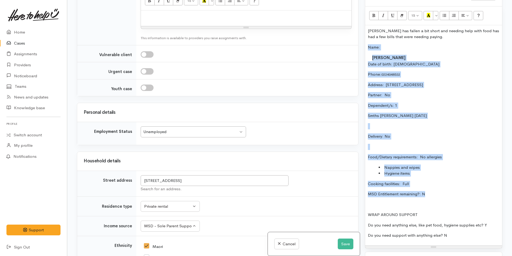
scroll to position [379, 0]
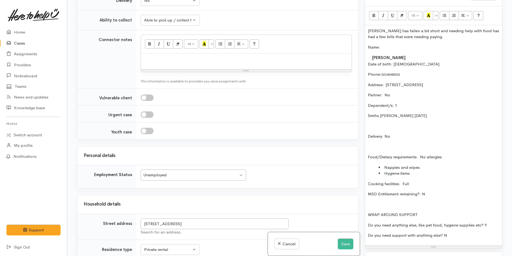
click at [186, 59] on p at bounding box center [245, 59] width 205 height 6
paste div
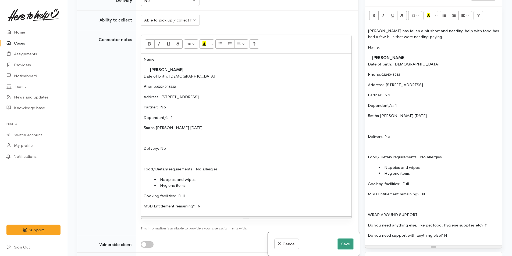
click at [341, 240] on button "Save" at bounding box center [345, 244] width 16 height 11
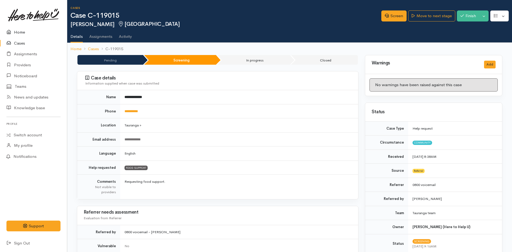
click at [20, 30] on link "Home" at bounding box center [33, 32] width 67 height 11
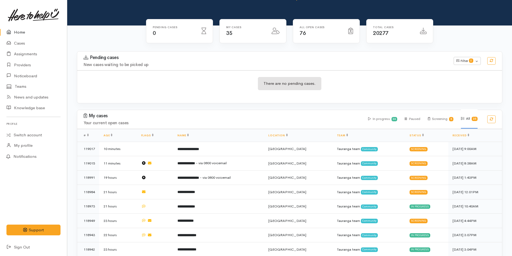
scroll to position [81, 0]
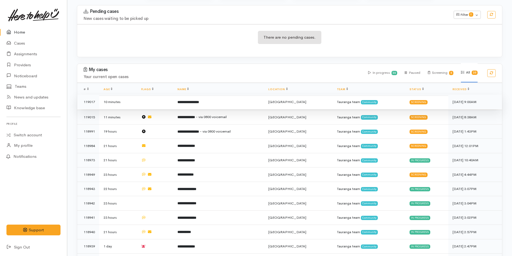
click at [199, 101] on b "**********" at bounding box center [187, 101] width 21 height 3
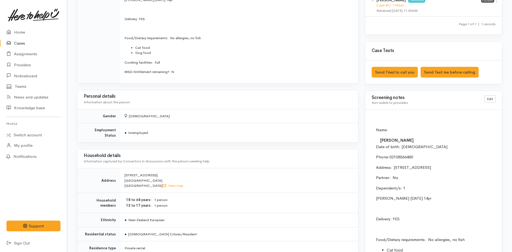
scroll to position [376, 0]
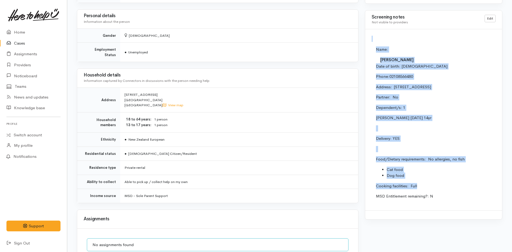
drag, startPoint x: 425, startPoint y: 187, endPoint x: 365, endPoint y: 44, distance: 155.1
click at [365, 44] on div "Name: Lorissa Thompson Date of birth: 12/3/1985 Phone:  02108566480 Address:  3…" at bounding box center [433, 119] width 137 height 181
click at [421, 77] on p "Phone:  02108566480" at bounding box center [514, 77] width 276 height 6
drag, startPoint x: 404, startPoint y: 139, endPoint x: 375, endPoint y: 48, distance: 95.9
click at [375, 48] on td "Name: Lorissa Thompson Date of birth: 12/3/1985 Phone:  02108566480 Address:  3…" at bounding box center [511, 125] width 281 height 158
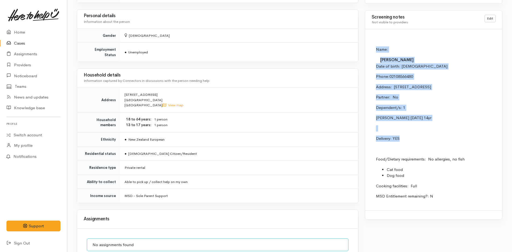
copy td "Name: Lorissa Thompson Date of birth: 12/3/1985 Phone:  02108566480 Address:  3…"
click at [20, 31] on link "Home" at bounding box center [33, 32] width 67 height 11
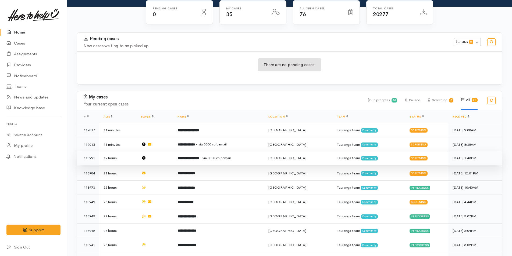
scroll to position [54, 0]
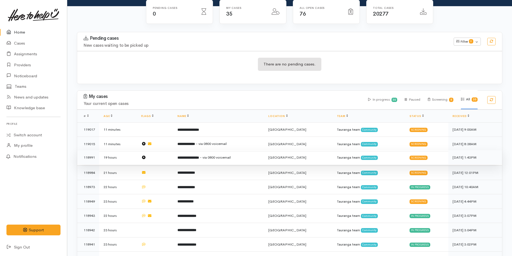
click at [199, 157] on b "**********" at bounding box center [187, 157] width 21 height 3
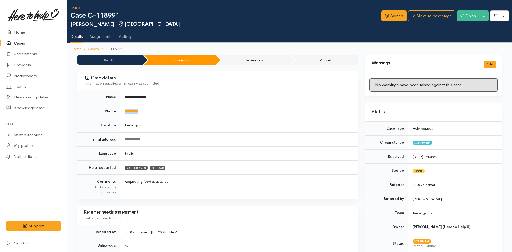
drag, startPoint x: 163, startPoint y: 113, endPoint x: 121, endPoint y: 111, distance: 42.5
click at [121, 111] on td "**********" at bounding box center [239, 111] width 238 height 14
copy link "**********"
click at [22, 33] on link "Home" at bounding box center [33, 32] width 67 height 11
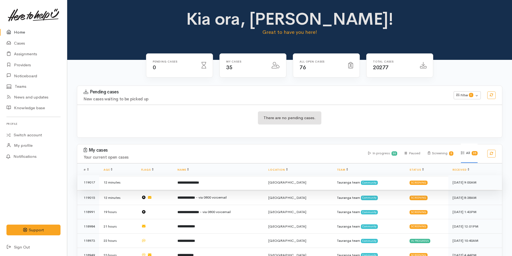
click at [243, 179] on td "**********" at bounding box center [218, 182] width 91 height 15
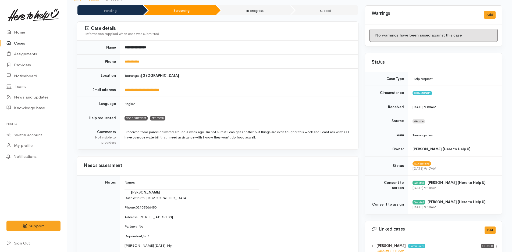
scroll to position [161, 0]
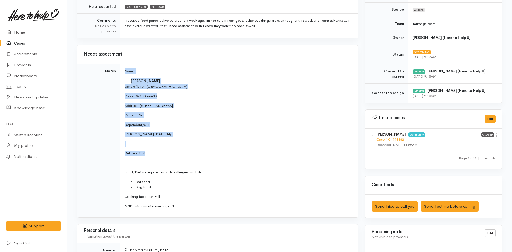
drag, startPoint x: 155, startPoint y: 157, endPoint x: 117, endPoint y: 76, distance: 89.6
click at [117, 76] on tr "Notes Name: Lorissa Thompson Date of birth: 12/3/1985 Phone:  02108566480 Addre…" at bounding box center [217, 141] width 281 height 154
copy tr "Name: Lorissa Thompson Date of birth: 12/3/1985 Phone:  02108566480 Address:  3…"
click at [18, 32] on link "Home" at bounding box center [33, 32] width 67 height 11
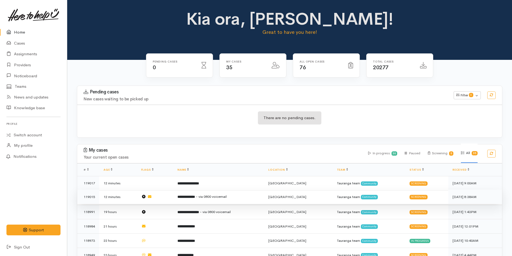
click at [244, 193] on td "**********" at bounding box center [218, 197] width 91 height 15
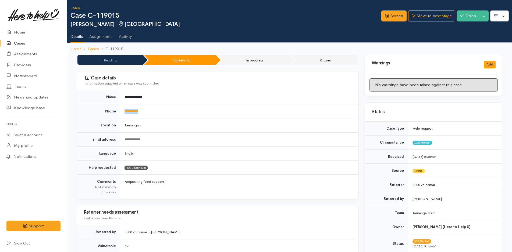
drag, startPoint x: 152, startPoint y: 112, endPoint x: 123, endPoint y: 114, distance: 29.3
click at [123, 114] on td "**********" at bounding box center [239, 111] width 238 height 14
copy link "**********"
click at [393, 16] on link "Screen" at bounding box center [393, 15] width 25 height 11
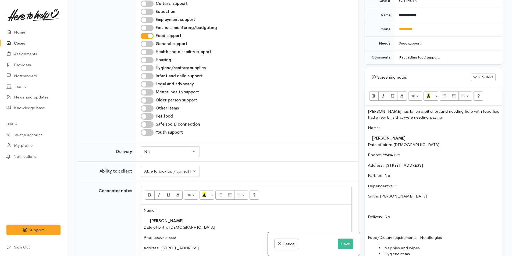
scroll to position [141, 0]
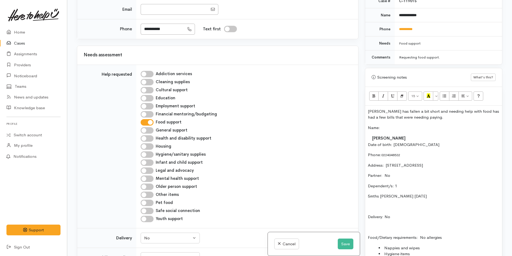
click at [151, 152] on input "Hygiene/sanitary supplies" at bounding box center [147, 155] width 13 height 6
checkbox input "true"
click at [150, 164] on input "Infant and child support" at bounding box center [147, 163] width 13 height 6
checkbox input "true"
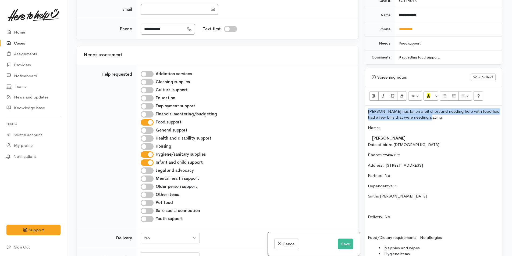
drag, startPoint x: 431, startPoint y: 120, endPoint x: 363, endPoint y: 111, distance: 68.3
click at [363, 111] on div "Warnings Add No warnings have been raised against this case Add Warning Title ●…" at bounding box center [433, 128] width 144 height 256
copy p "[PERSON_NAME] has fallen a bit short and needing help with food has had a few b…"
click at [349, 245] on button "Save" at bounding box center [345, 244] width 16 height 11
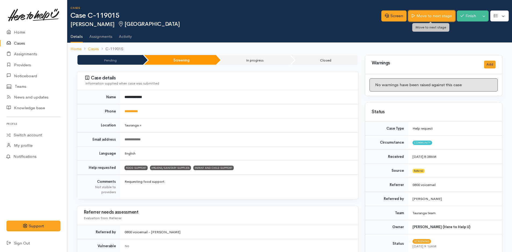
click at [431, 13] on link "Move to next stage" at bounding box center [431, 15] width 47 height 11
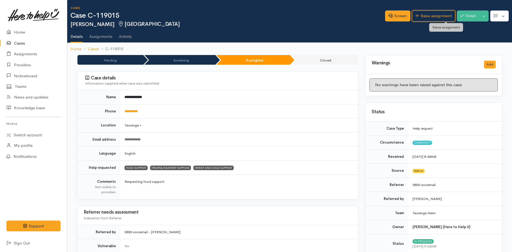
click at [431, 13] on link "Raise assignment" at bounding box center [433, 15] width 43 height 11
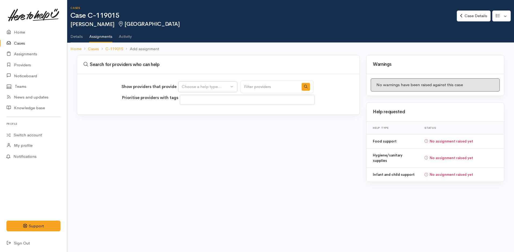
select select
click at [187, 87] on div "Choose a help type..." at bounding box center [205, 87] width 47 height 6
click at [202, 113] on span "Food support" at bounding box center [197, 113] width 25 height 6
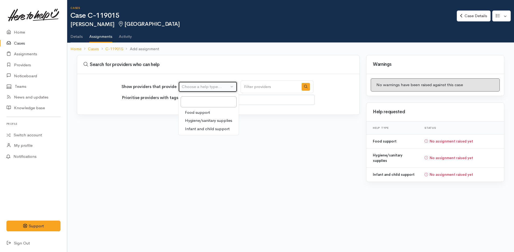
select select "3"
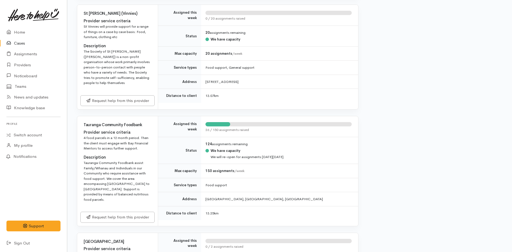
scroll to position [726, 0]
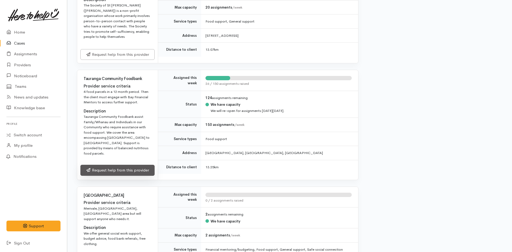
click at [136, 167] on link "Request help from this provider" at bounding box center [117, 170] width 74 height 11
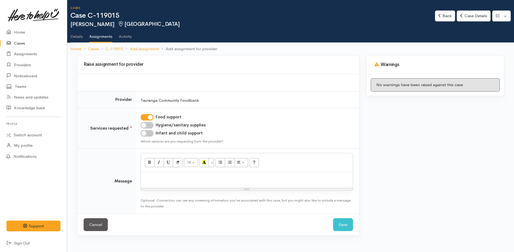
click at [152, 124] on input "Hygiene/sanitary supplies" at bounding box center [147, 125] width 13 height 6
checkbox input "true"
click at [149, 133] on input "Infant and child support" at bounding box center [147, 133] width 13 height 6
checkbox input "true"
click at [164, 176] on p at bounding box center [246, 178] width 206 height 6
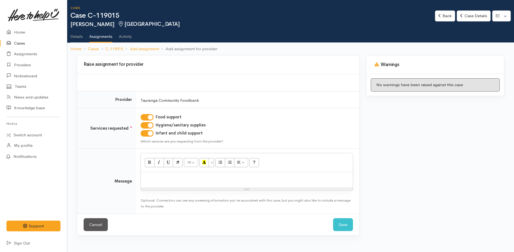
paste div
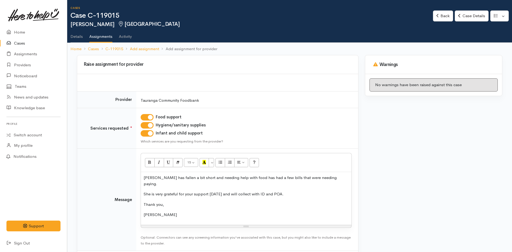
scroll to position [21, 0]
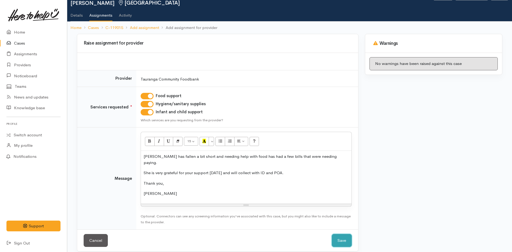
click at [349, 235] on button "Save" at bounding box center [342, 240] width 20 height 13
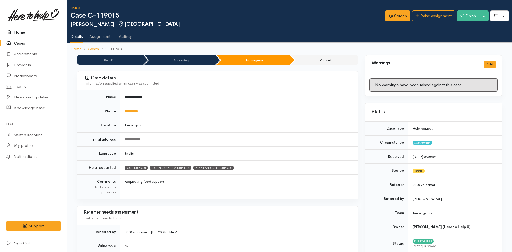
click at [22, 32] on link "Home" at bounding box center [33, 32] width 67 height 11
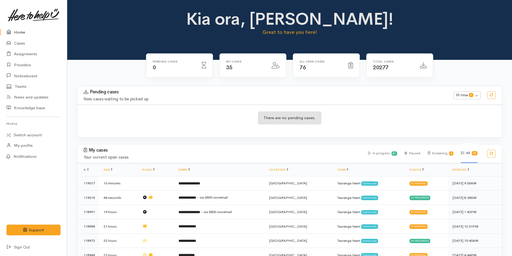
scroll to position [54, 0]
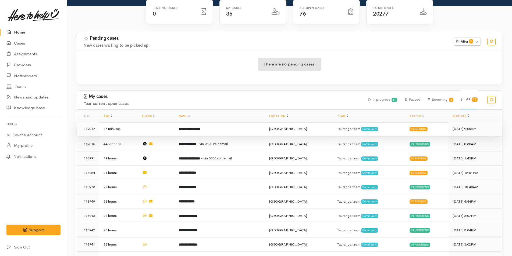
click at [216, 126] on td "**********" at bounding box center [219, 129] width 91 height 15
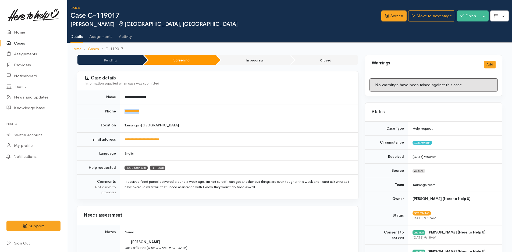
drag, startPoint x: 155, startPoint y: 109, endPoint x: 120, endPoint y: 109, distance: 34.1
click at [120, 109] on td "**********" at bounding box center [239, 111] width 238 height 14
copy link "**********"
click at [392, 13] on link "Screen" at bounding box center [393, 15] width 25 height 11
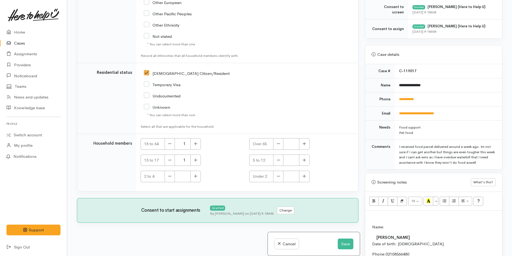
scroll to position [215, 0]
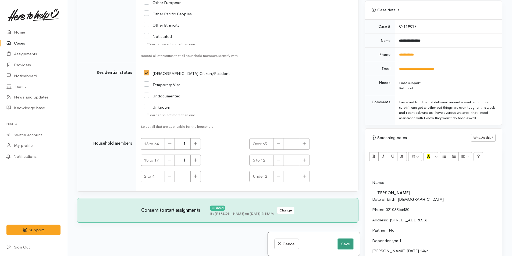
click at [345, 243] on button "Save" at bounding box center [345, 244] width 16 height 11
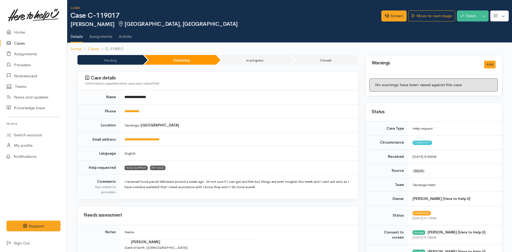
scroll to position [134, 0]
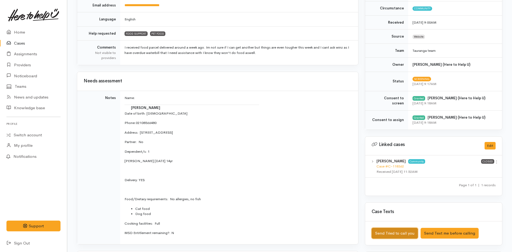
click at [401, 234] on button "Send Tried to call you" at bounding box center [394, 233] width 46 height 11
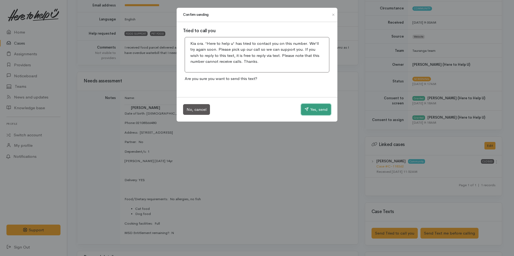
click at [318, 106] on button "Yes, send" at bounding box center [316, 109] width 30 height 11
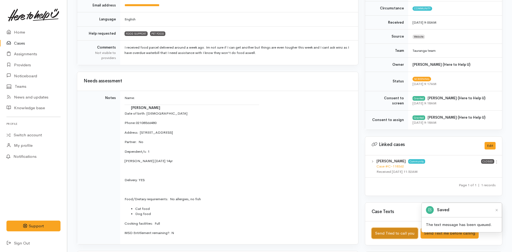
scroll to position [0, 0]
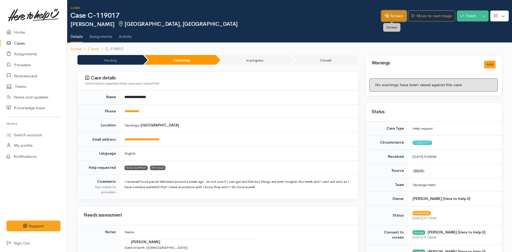
click at [397, 12] on link "Screen" at bounding box center [393, 15] width 25 height 11
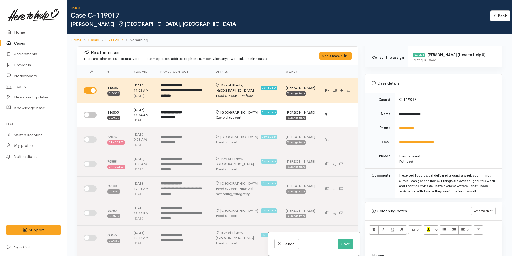
scroll to position [242, 0]
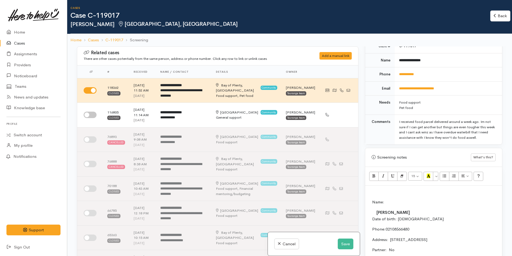
click at [374, 192] on p at bounding box center [433, 192] width 131 height 6
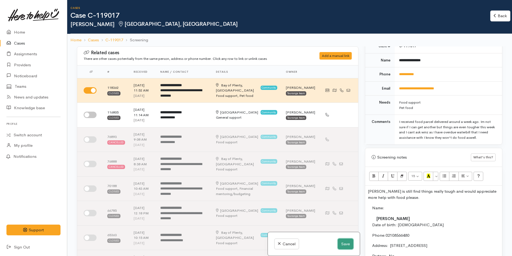
click at [348, 246] on button "Save" at bounding box center [345, 244] width 16 height 11
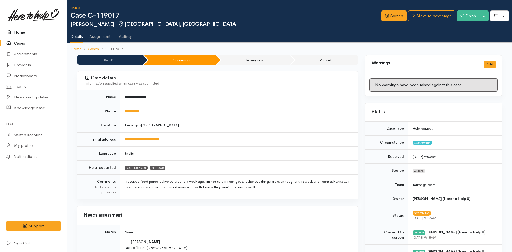
click at [19, 31] on link "Home" at bounding box center [33, 32] width 67 height 11
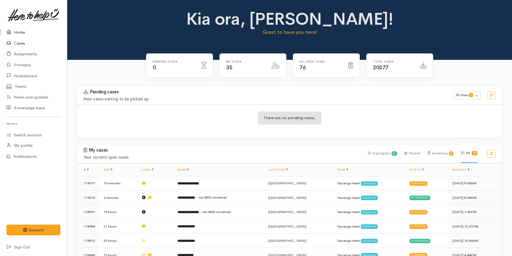
click at [25, 41] on link "Cases" at bounding box center [33, 43] width 67 height 11
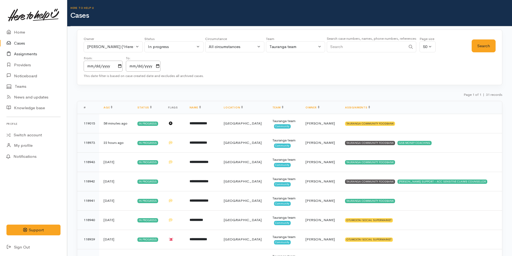
click at [31, 53] on link "Assignments" at bounding box center [33, 54] width 67 height 11
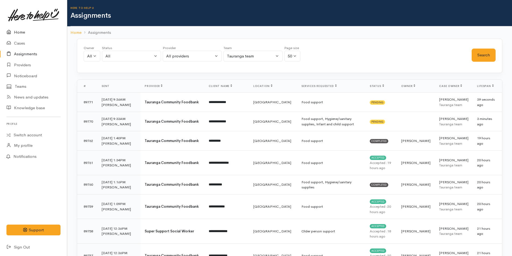
click at [23, 32] on link "Home" at bounding box center [33, 32] width 67 height 11
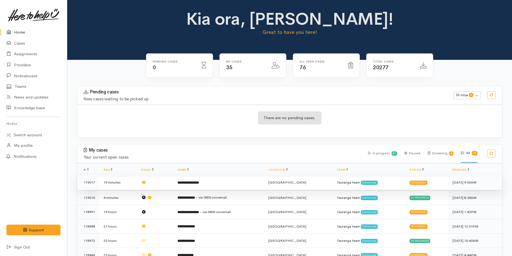
click at [204, 179] on td "**********" at bounding box center [218, 182] width 91 height 15
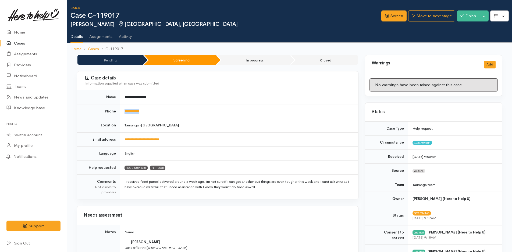
drag, startPoint x: 155, startPoint y: 111, endPoint x: 123, endPoint y: 114, distance: 31.3
click at [123, 114] on td "**********" at bounding box center [239, 111] width 238 height 14
copy link "**********"
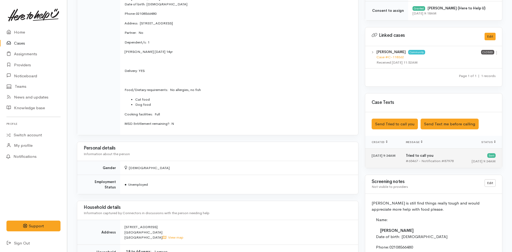
scroll to position [269, 0]
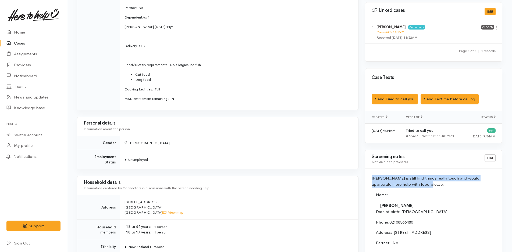
drag, startPoint x: 415, startPoint y: 185, endPoint x: 368, endPoint y: 179, distance: 47.7
copy p "Lorissa is still find things really tough and would appreciate more help with f…"
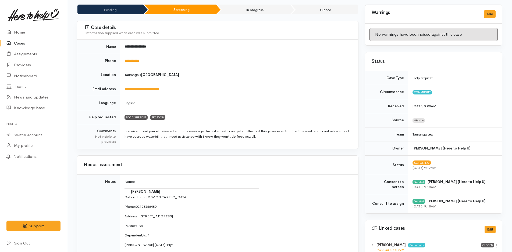
scroll to position [0, 0]
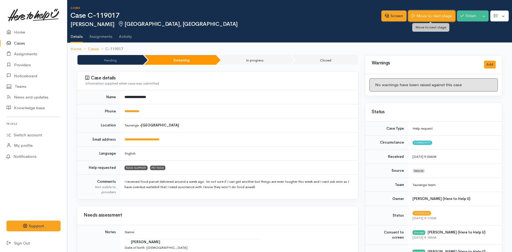
click at [436, 14] on link "Move to next stage" at bounding box center [431, 15] width 47 height 11
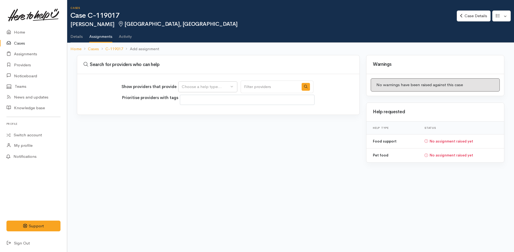
select select
click at [198, 88] on div "Choose a help type..." at bounding box center [205, 87] width 47 height 6
click at [202, 112] on span "Food support" at bounding box center [197, 113] width 25 height 6
select select "3"
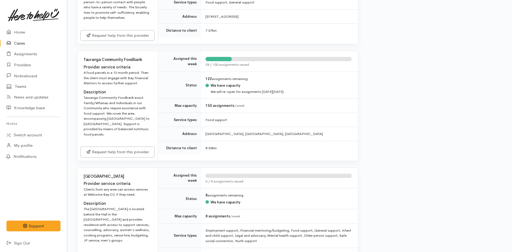
scroll to position [779, 0]
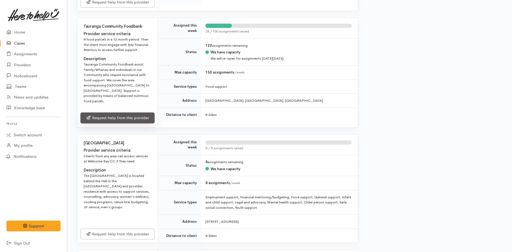
click at [136, 113] on link "Request help from this provider" at bounding box center [117, 118] width 74 height 11
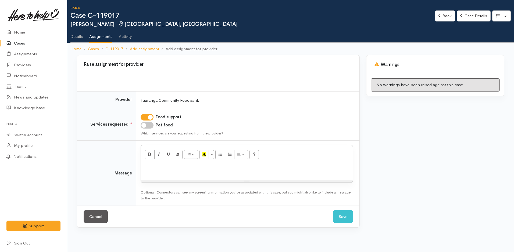
click at [152, 125] on input "Pet food" at bounding box center [147, 125] width 13 height 6
checkbox input "true"
click at [167, 173] on p at bounding box center [246, 170] width 206 height 6
paste div
click at [176, 170] on p "Lorissa is still find things really tough and would appreciate more help with f…" at bounding box center [246, 170] width 206 height 6
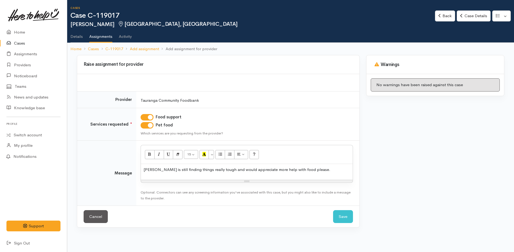
click at [320, 171] on p "Lorissa is still finding things really tough and would appreciate more help wit…" at bounding box center [246, 170] width 206 height 6
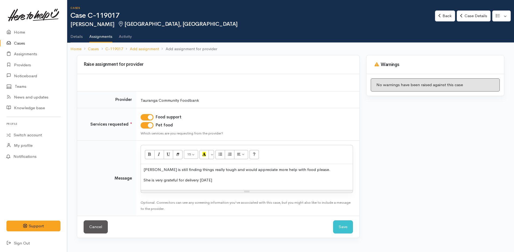
click at [227, 182] on p "She is very grateful for delivery tomorrow" at bounding box center [246, 180] width 206 height 6
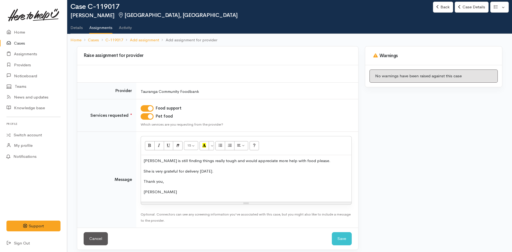
scroll to position [13, 0]
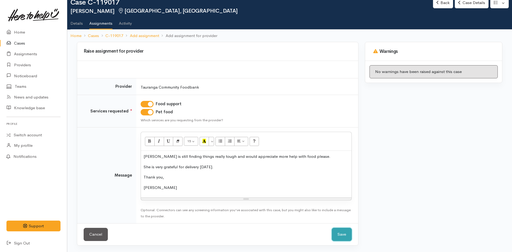
click at [347, 236] on button "Save" at bounding box center [342, 234] width 20 height 13
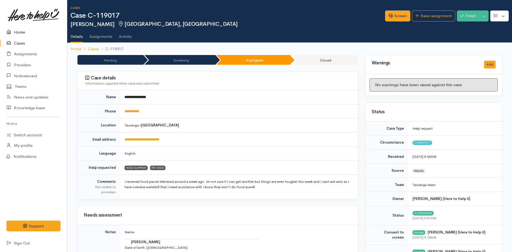
click at [20, 29] on link "Home" at bounding box center [33, 32] width 67 height 11
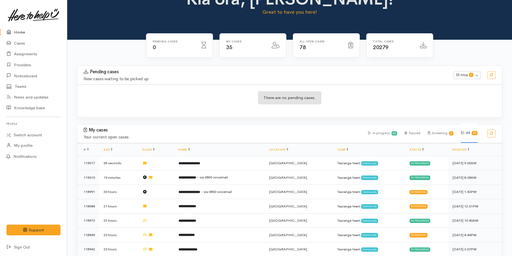
scroll to position [54, 0]
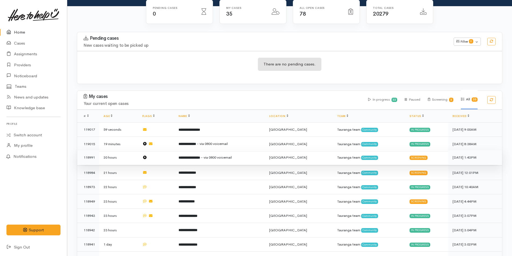
click at [218, 156] on span "- via 0800 voicemail" at bounding box center [216, 157] width 31 height 5
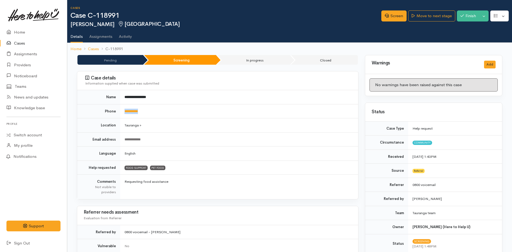
drag, startPoint x: 153, startPoint y: 111, endPoint x: 124, endPoint y: 112, distance: 29.3
click at [124, 112] on td "**********" at bounding box center [239, 111] width 238 height 14
copy link "**********"
click at [397, 17] on link "Screen" at bounding box center [393, 15] width 25 height 11
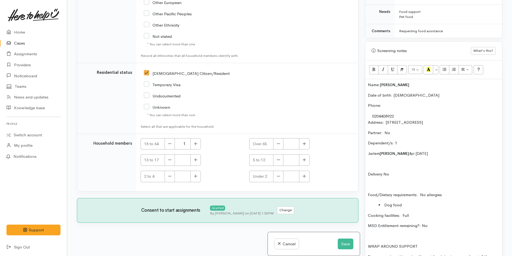
scroll to position [349, 0]
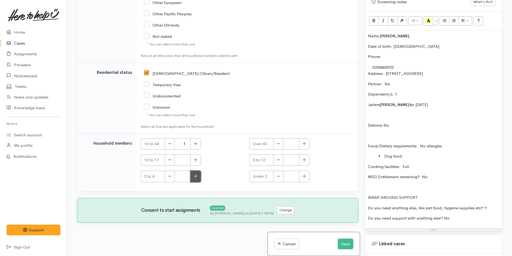
click at [197, 178] on icon "button" at bounding box center [195, 176] width 3 height 4
type input "1"
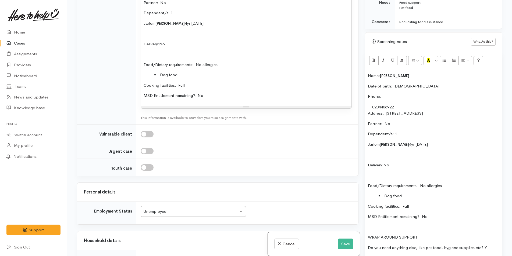
scroll to position [269, 0]
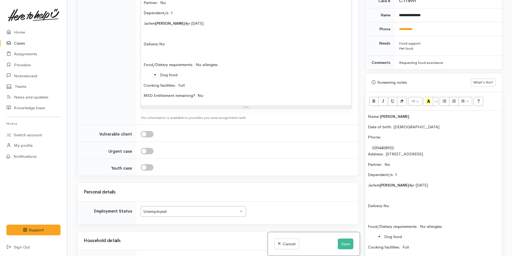
click at [368, 117] on p "Name: Cleveland Murphy" at bounding box center [433, 117] width 131 height 6
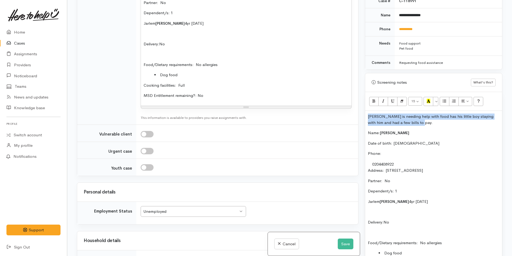
drag, startPoint x: 423, startPoint y: 125, endPoint x: 364, endPoint y: 115, distance: 60.2
click at [364, 115] on div "Warnings Add No warnings have been raised against this case Add Warning Title ●…" at bounding box center [433, 128] width 144 height 256
copy p "Cleveland is needing help with food has his little boy staying with him and had…"
click at [347, 245] on button "Save" at bounding box center [345, 244] width 16 height 11
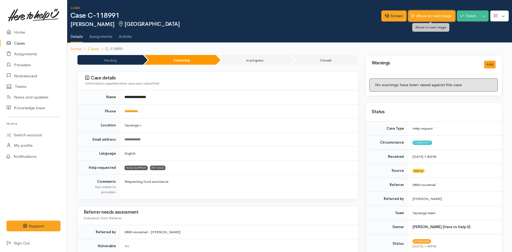
click at [431, 15] on link "Move to next stage" at bounding box center [431, 15] width 47 height 11
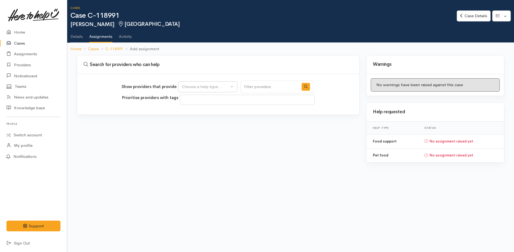
select select
click at [224, 89] on div "Choose a help type..." at bounding box center [205, 87] width 47 height 6
click at [205, 112] on span "Food support" at bounding box center [197, 113] width 25 height 6
select select "3"
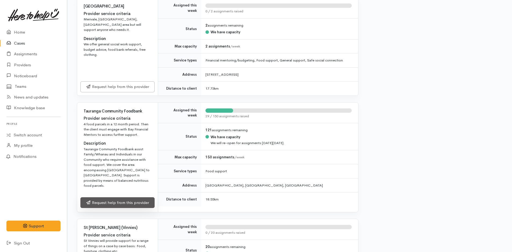
scroll to position [296, 0]
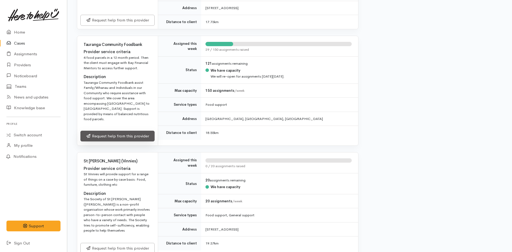
click at [114, 131] on link "Request help from this provider" at bounding box center [117, 136] width 74 height 11
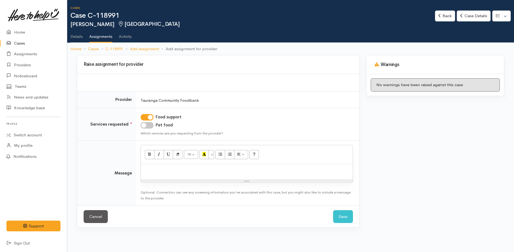
click at [147, 125] on input "Pet food" at bounding box center [147, 125] width 13 height 6
checkbox input "true"
click at [168, 170] on p at bounding box center [246, 170] width 206 height 6
paste div
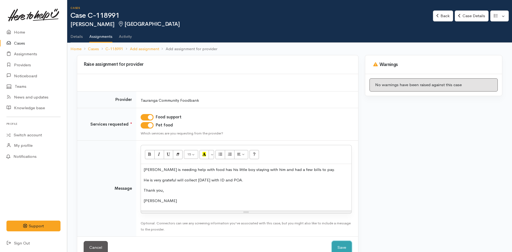
click at [340, 246] on button "Save" at bounding box center [342, 247] width 20 height 13
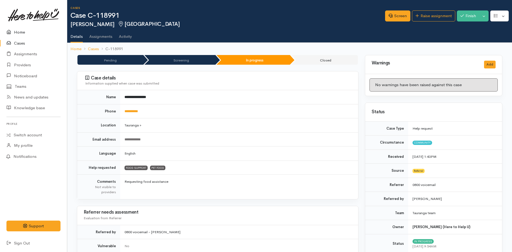
click at [21, 32] on link "Home" at bounding box center [33, 32] width 67 height 11
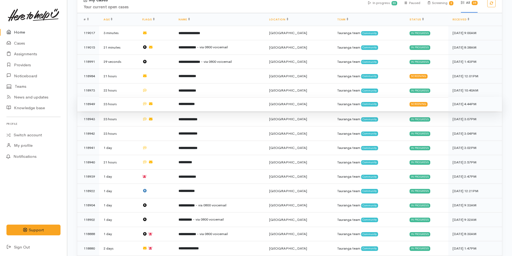
scroll to position [107, 0]
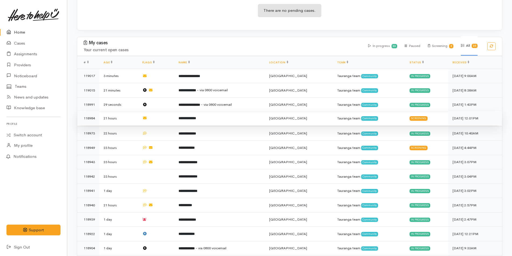
click at [195, 117] on b "**********" at bounding box center [186, 118] width 17 height 3
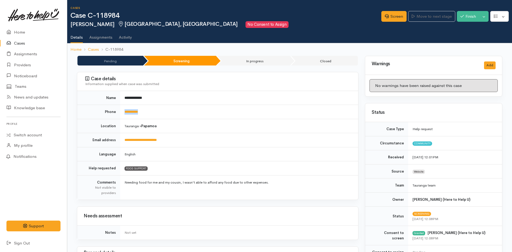
drag, startPoint x: 160, startPoint y: 114, endPoint x: 115, endPoint y: 111, distance: 45.0
click at [115, 111] on tr "**********" at bounding box center [217, 112] width 281 height 14
copy tr "**********"
click at [22, 33] on link "Home" at bounding box center [33, 32] width 67 height 11
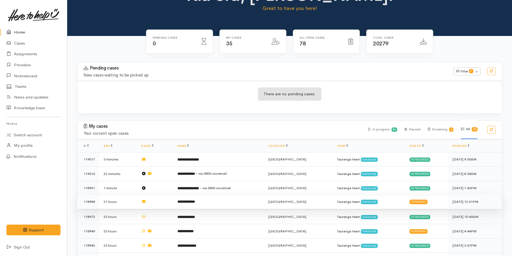
scroll to position [81, 0]
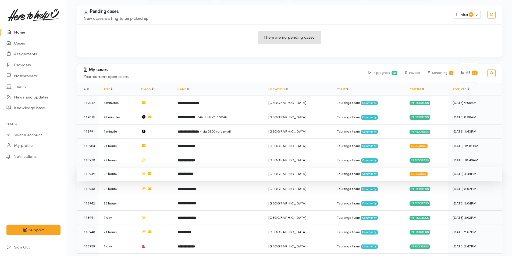
click at [193, 172] on b "**********" at bounding box center [185, 173] width 16 height 3
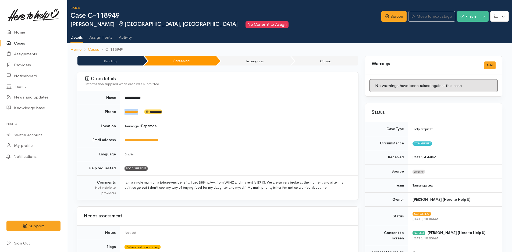
drag, startPoint x: 143, startPoint y: 114, endPoint x: 122, endPoint y: 116, distance: 21.9
click at [122, 116] on td "**********" at bounding box center [239, 112] width 238 height 14
copy td "*********"
click at [20, 31] on link "Home" at bounding box center [33, 32] width 67 height 11
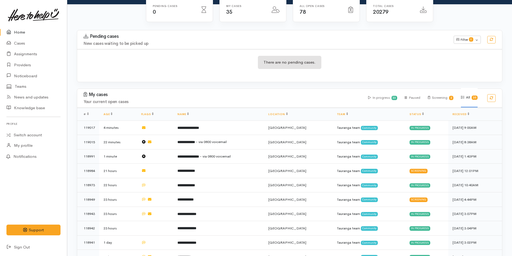
scroll to position [134, 0]
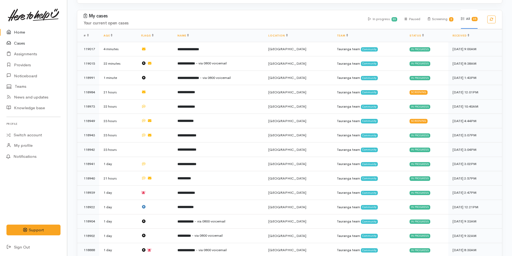
click at [16, 41] on link "Cases" at bounding box center [33, 43] width 67 height 11
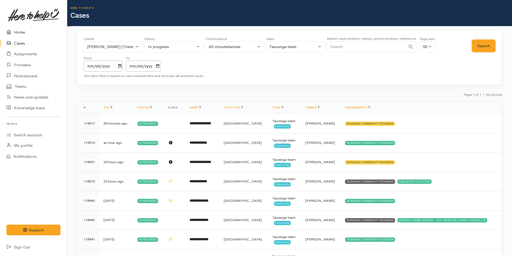
click at [23, 30] on link "Home" at bounding box center [33, 32] width 67 height 11
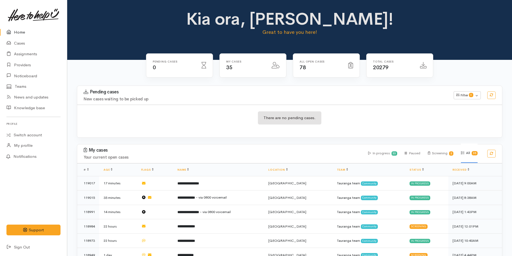
click at [21, 33] on link "Home" at bounding box center [33, 32] width 67 height 11
click at [23, 31] on link "Home" at bounding box center [33, 32] width 67 height 11
click at [20, 43] on link "Cases" at bounding box center [33, 43] width 67 height 11
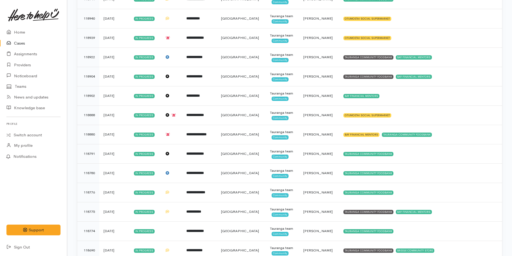
scroll to position [134, 0]
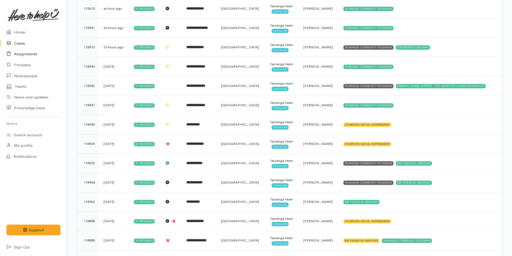
click at [27, 53] on link "Assignments" at bounding box center [33, 54] width 67 height 11
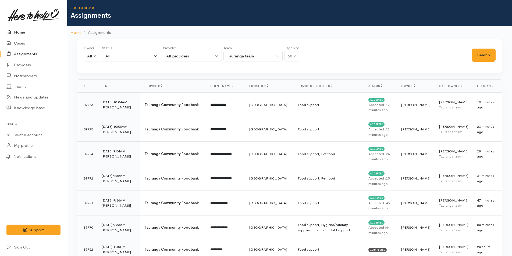
click at [23, 31] on link "Home" at bounding box center [33, 32] width 67 height 11
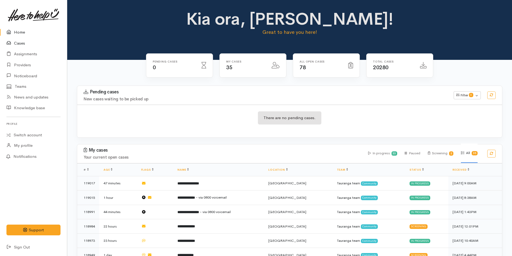
click at [22, 42] on link "Cases" at bounding box center [33, 43] width 67 height 11
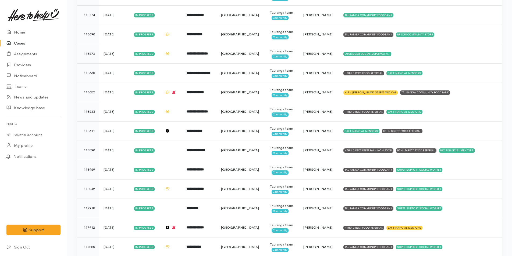
scroll to position [484, 0]
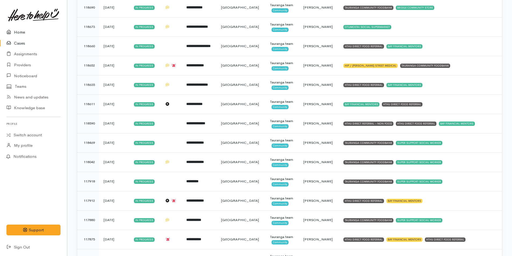
click at [21, 33] on link "Home" at bounding box center [33, 32] width 67 height 11
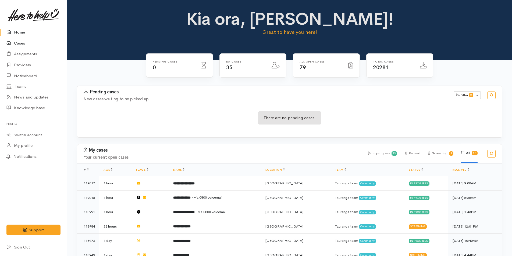
click at [21, 41] on link "Cases" at bounding box center [33, 43] width 67 height 11
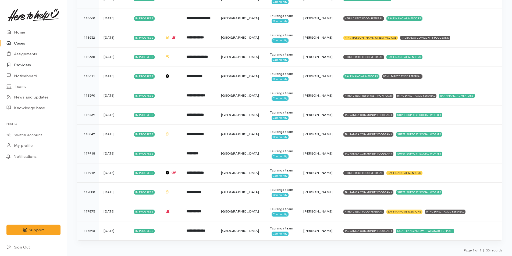
scroll to position [512, 0]
click at [26, 52] on link "Assignments" at bounding box center [33, 54] width 67 height 11
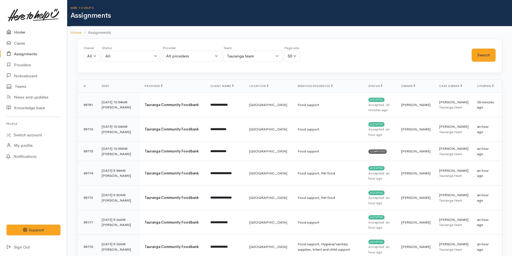
click at [18, 33] on link "Home" at bounding box center [33, 32] width 67 height 11
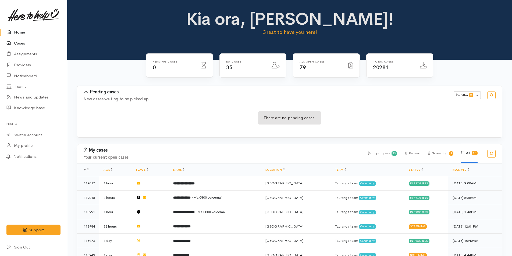
click at [20, 44] on link "Cases" at bounding box center [33, 43] width 67 height 11
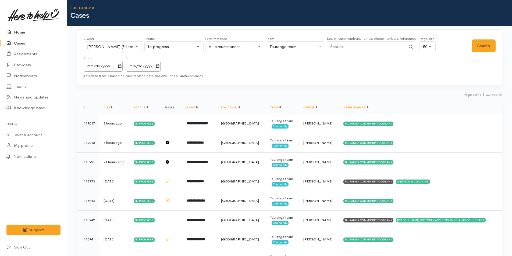
click at [17, 32] on link "Home" at bounding box center [33, 32] width 67 height 11
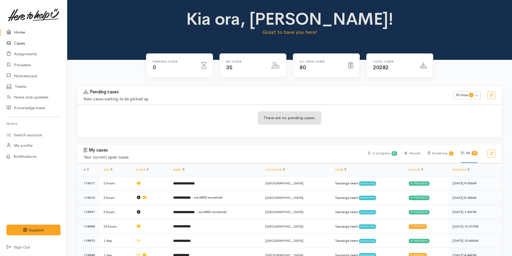
click at [19, 43] on link "Cases" at bounding box center [33, 43] width 67 height 11
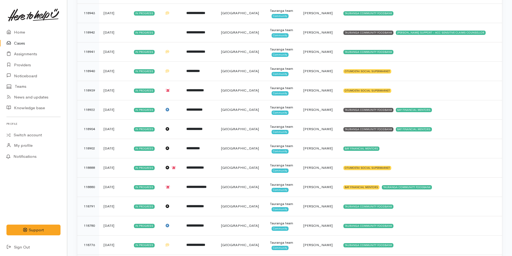
scroll to position [188, 0]
click at [29, 52] on link "Assignments" at bounding box center [33, 54] width 67 height 11
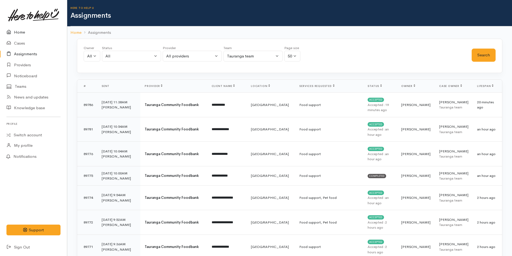
click at [19, 29] on link "Home" at bounding box center [33, 32] width 67 height 11
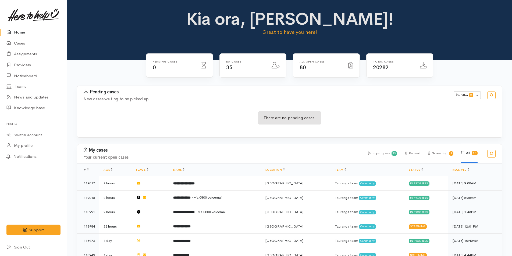
scroll to position [107, 0]
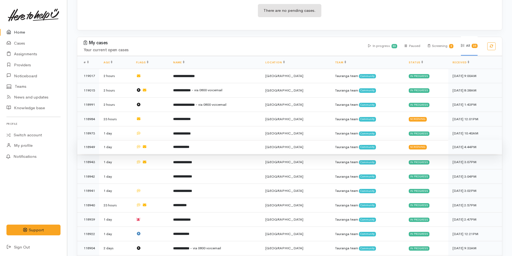
click at [202, 141] on td "**********" at bounding box center [215, 147] width 92 height 15
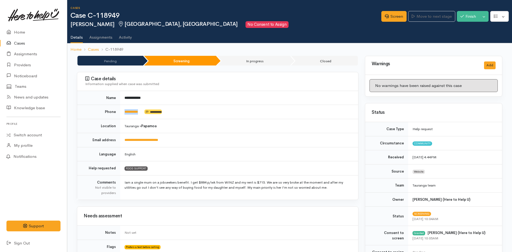
drag, startPoint x: 144, startPoint y: 112, endPoint x: 118, endPoint y: 117, distance: 26.6
click at [118, 117] on tr "**********" at bounding box center [217, 112] width 281 height 14
copy tr "*********"
click at [25, 33] on link "Home" at bounding box center [33, 32] width 67 height 11
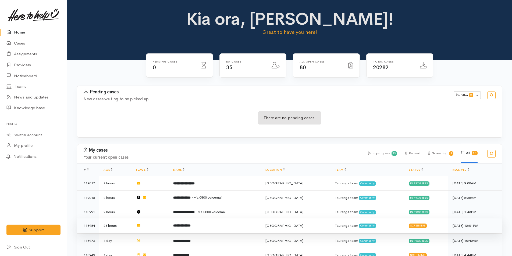
click at [209, 224] on td "**********" at bounding box center [215, 226] width 92 height 15
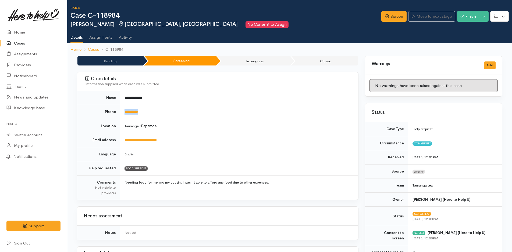
drag, startPoint x: 146, startPoint y: 111, endPoint x: 121, endPoint y: 113, distance: 24.8
click at [121, 113] on td "**********" at bounding box center [239, 112] width 238 height 14
copy link "**********"
click at [21, 31] on link "Home" at bounding box center [33, 32] width 67 height 11
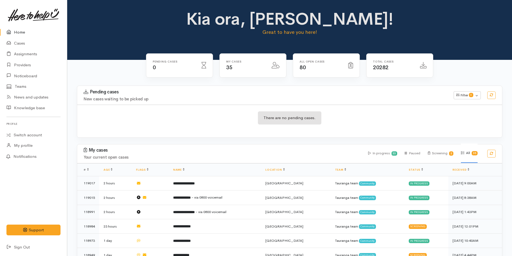
click at [18, 31] on link "Home" at bounding box center [33, 32] width 67 height 11
click at [18, 41] on link "Cases" at bounding box center [33, 43] width 67 height 11
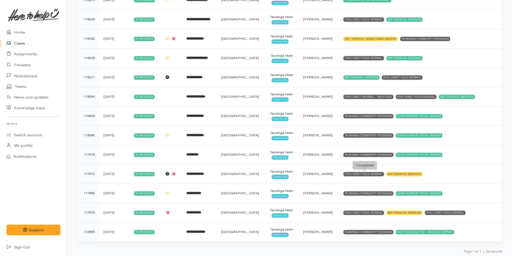
scroll to position [512, 0]
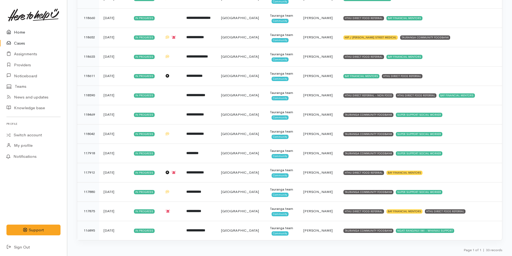
click at [20, 29] on link "Home" at bounding box center [33, 32] width 67 height 11
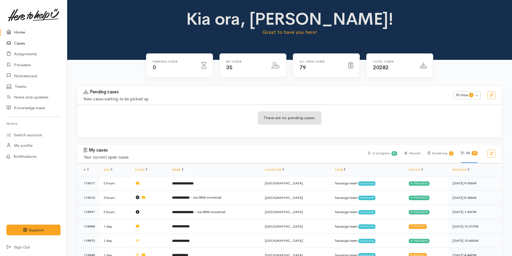
click at [24, 42] on link "Cases" at bounding box center [33, 43] width 67 height 11
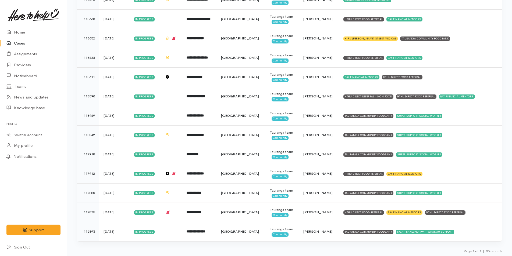
scroll to position [512, 0]
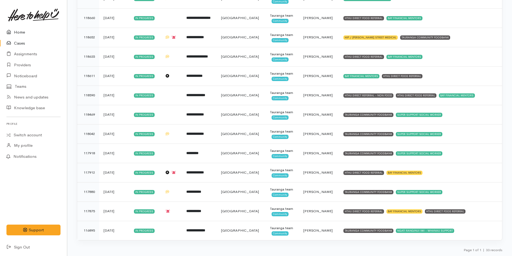
click at [21, 31] on link "Home" at bounding box center [33, 32] width 67 height 11
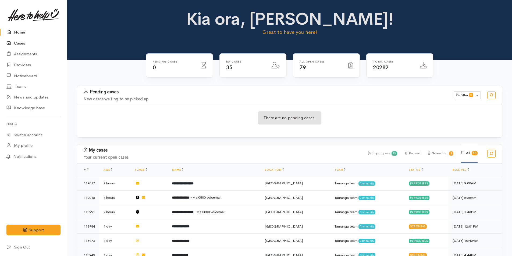
click at [24, 43] on link "Cases" at bounding box center [33, 43] width 67 height 11
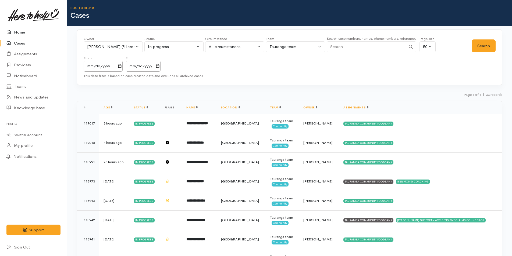
click at [20, 28] on link "Home" at bounding box center [33, 32] width 67 height 11
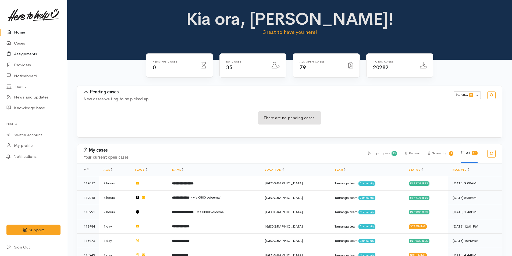
click at [29, 53] on link "Assignments" at bounding box center [33, 54] width 67 height 11
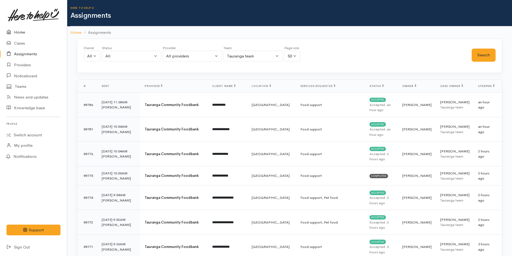
click at [24, 31] on link "Home" at bounding box center [33, 32] width 67 height 11
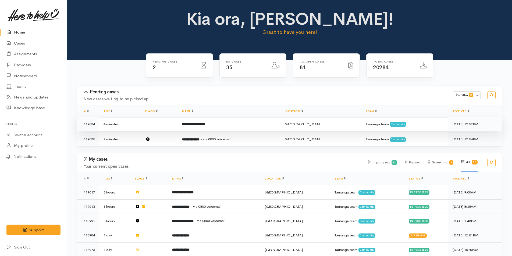
click at [216, 121] on td "**********" at bounding box center [229, 124] width 102 height 15
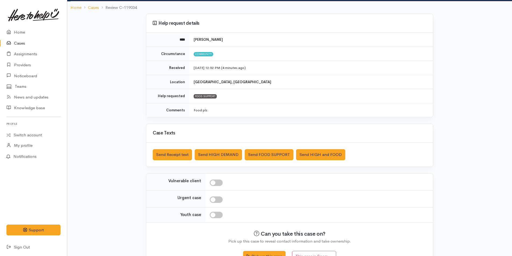
scroll to position [49, 0]
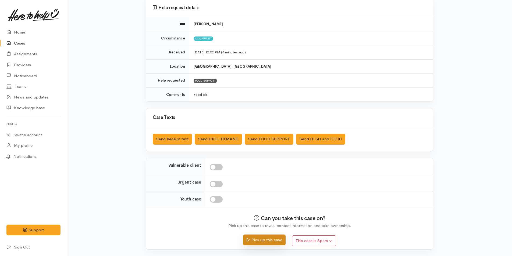
click at [281, 240] on button "Pick up this case" at bounding box center [264, 240] width 42 height 11
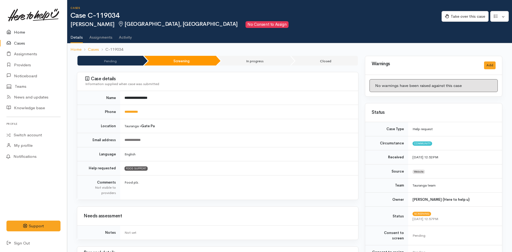
click at [21, 27] on link "Home" at bounding box center [33, 32] width 67 height 11
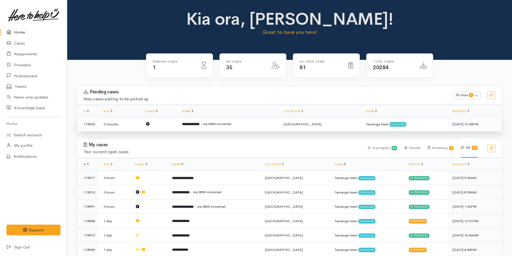
click at [232, 120] on td "**********" at bounding box center [229, 124] width 102 height 14
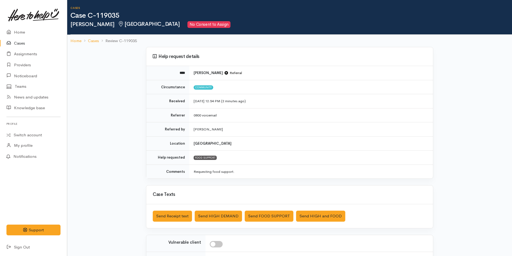
scroll to position [77, 0]
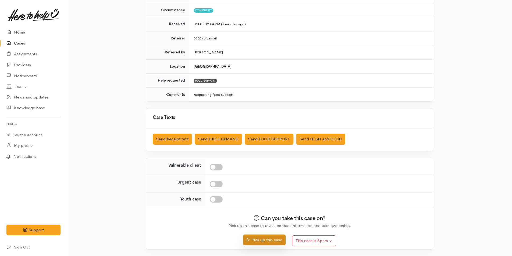
click at [270, 239] on button "Pick up this case" at bounding box center [264, 240] width 42 height 11
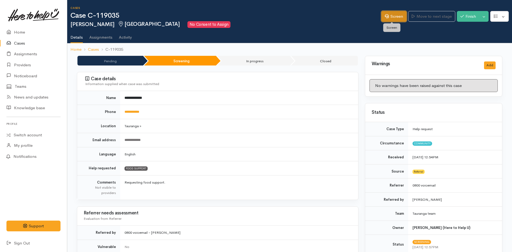
click at [393, 18] on link "Screen" at bounding box center [393, 16] width 25 height 11
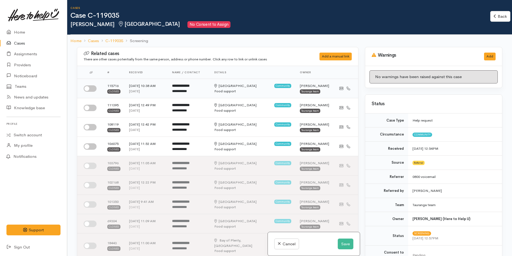
click at [93, 89] on input "checkbox" at bounding box center [90, 88] width 13 height 6
checkbox input "true"
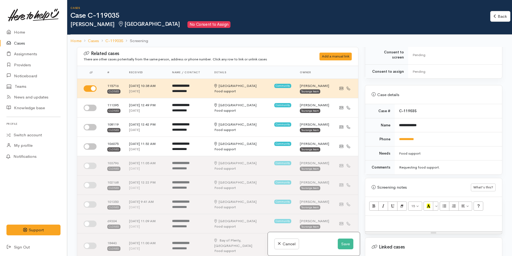
scroll to position [242, 0]
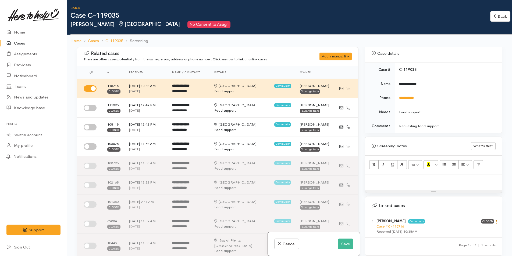
click at [495, 220] on icon at bounding box center [496, 222] width 5 height 5
click at [477, 228] on link "View case" at bounding box center [477, 232] width 42 height 8
click at [400, 177] on p at bounding box center [433, 180] width 131 height 6
paste div
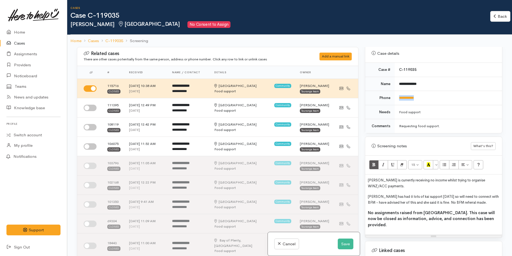
drag, startPoint x: 430, startPoint y: 91, endPoint x: 393, endPoint y: 92, distance: 36.6
click at [393, 92] on tr "**********" at bounding box center [433, 98] width 137 height 14
click at [91, 107] on input "checkbox" at bounding box center [90, 108] width 13 height 6
checkbox input "true"
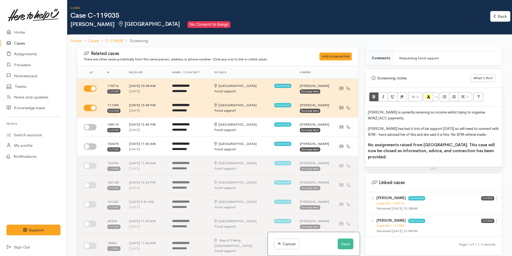
scroll to position [349, 0]
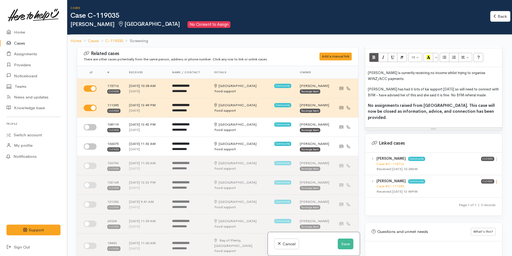
click at [495, 180] on icon at bounding box center [496, 182] width 5 height 5
click at [466, 188] on link "View case" at bounding box center [477, 192] width 42 height 8
click at [94, 145] on input "checkbox" at bounding box center [90, 146] width 13 height 6
checkbox input "true"
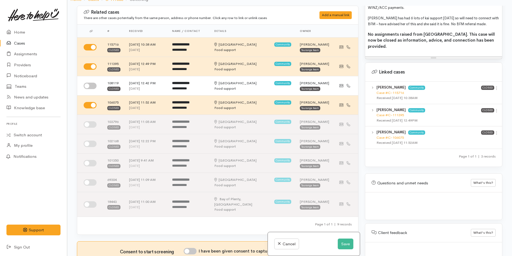
scroll to position [47, 0]
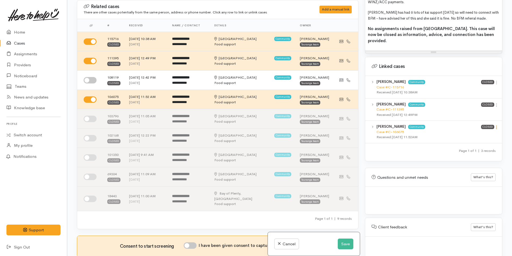
click at [495, 125] on icon at bounding box center [496, 127] width 5 height 5
click at [466, 134] on link "View case" at bounding box center [477, 138] width 42 height 8
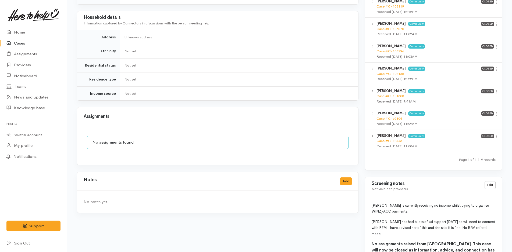
scroll to position [385, 0]
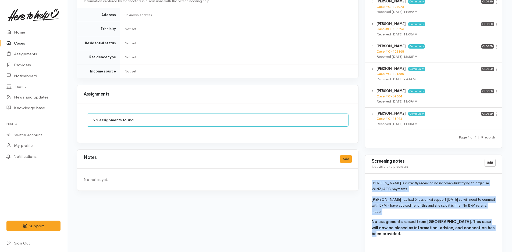
drag, startPoint x: 489, startPoint y: 225, endPoint x: 371, endPoint y: 174, distance: 128.3
click at [371, 174] on div "Michelle is currently receiving no income whilst trying to organise WINZ/ACC pa…" at bounding box center [433, 211] width 137 height 74
copy div "Michelle is currently receiving no income whilst trying to organise WINZ/ACC pa…"
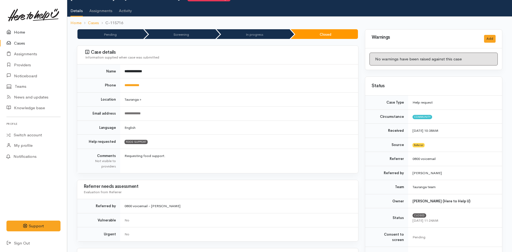
scroll to position [0, 0]
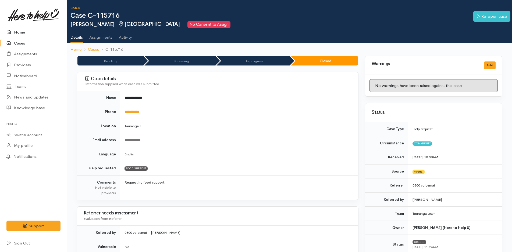
click at [20, 32] on link "Home" at bounding box center [33, 32] width 67 height 11
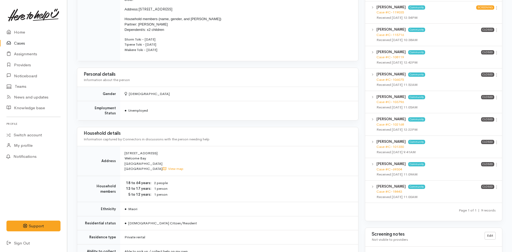
scroll to position [232, 0]
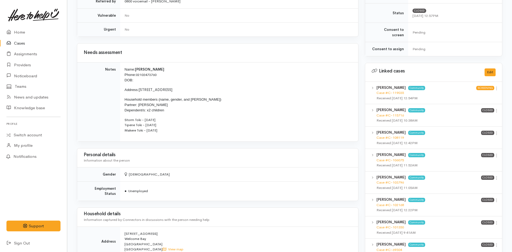
click at [176, 134] on td "Name: Michelle Toki Phone: 02102473760 DOB: Address: 15 Cashmere Way, Welcome B…" at bounding box center [239, 101] width 238 height 79
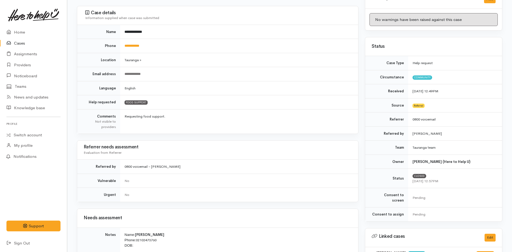
scroll to position [0, 0]
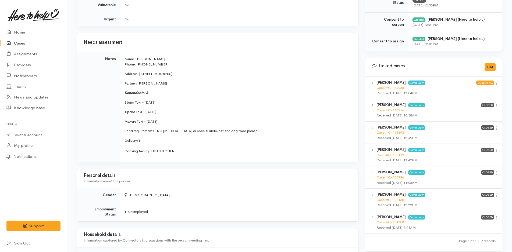
scroll to position [242, 0]
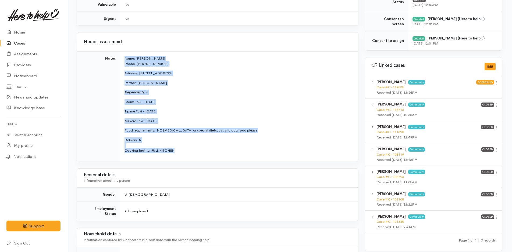
drag, startPoint x: 203, startPoint y: 154, endPoint x: 123, endPoint y: 55, distance: 127.7
click at [123, 55] on td "Name: [PERSON_NAME] Phone: 02102473760 Address: [STREET_ADDRESS] Partner: [PERS…" at bounding box center [239, 107] width 238 height 110
copy td "Name: [PERSON_NAME] Phone: 02102473760 Address: [STREET_ADDRESS] Partner: [PERS…"
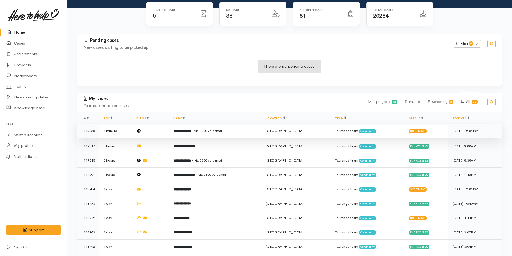
scroll to position [54, 0]
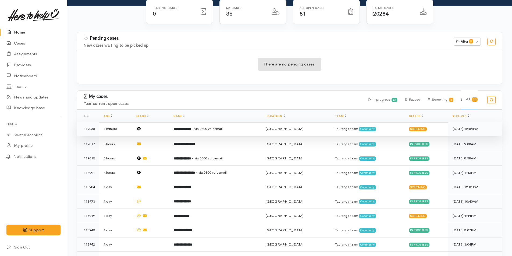
click at [239, 127] on td "**********" at bounding box center [215, 129] width 92 height 15
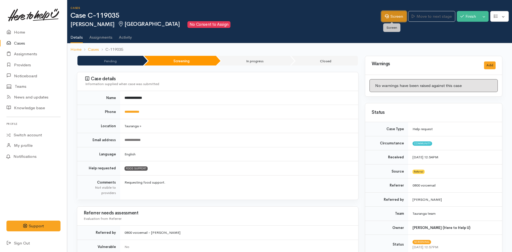
click at [388, 11] on link "Screen" at bounding box center [393, 16] width 25 height 11
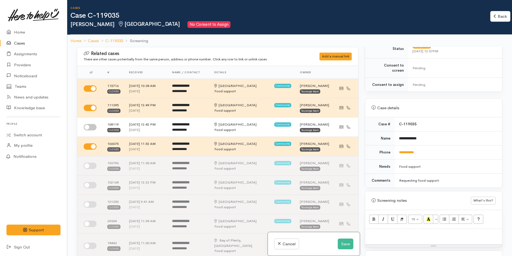
scroll to position [242, 0]
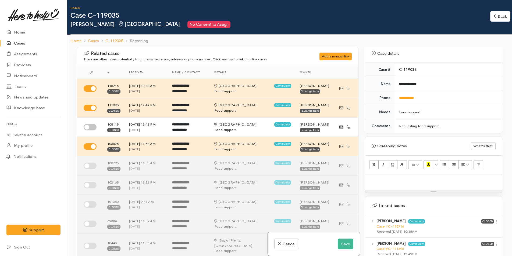
click at [418, 178] on p at bounding box center [433, 180] width 131 height 6
paste div
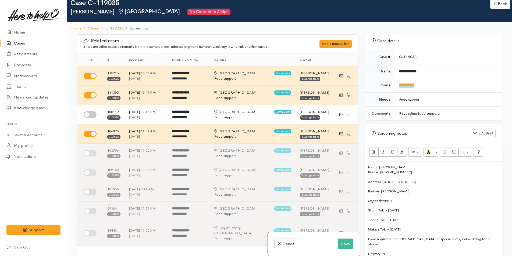
drag, startPoint x: 422, startPoint y: 78, endPoint x: 396, endPoint y: 83, distance: 26.5
click at [396, 83] on td "**********" at bounding box center [447, 85] width 107 height 14
copy link "**********"
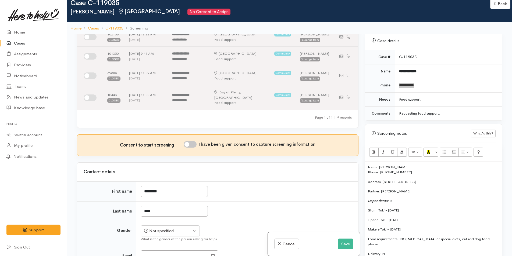
scroll to position [134, 0]
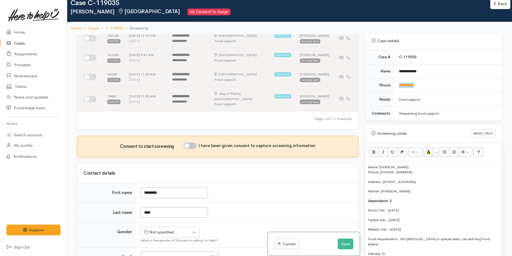
click at [190, 143] on input "I have been given consent to capture screening information" at bounding box center [190, 146] width 13 height 6
checkbox input "true"
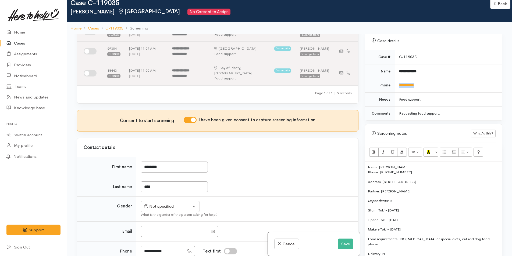
scroll to position [188, 0]
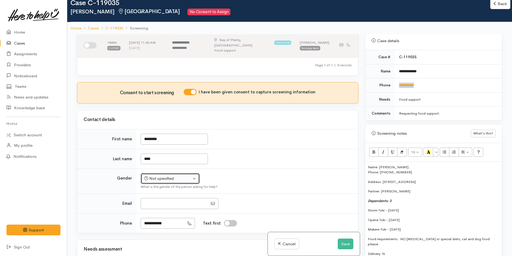
click at [177, 176] on div "Not specified" at bounding box center [167, 179] width 47 height 6
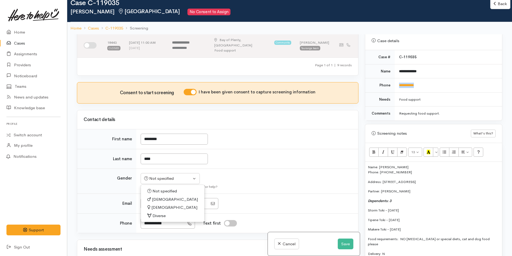
click at [161, 205] on span "[DEMOGRAPHIC_DATA]" at bounding box center [174, 208] width 46 height 6
select select "Female"
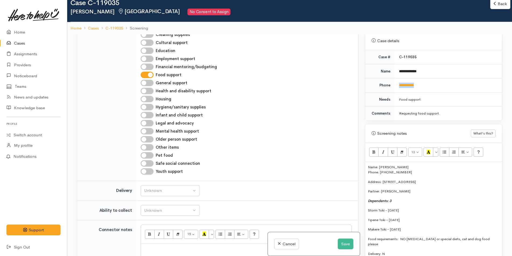
scroll to position [484, 0]
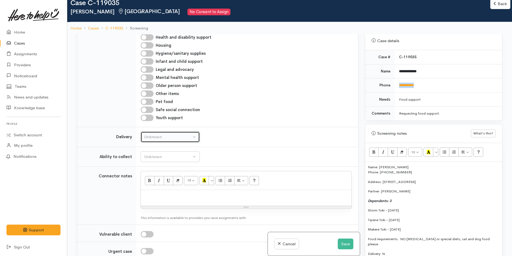
click at [153, 132] on button "Unknown" at bounding box center [170, 137] width 59 height 11
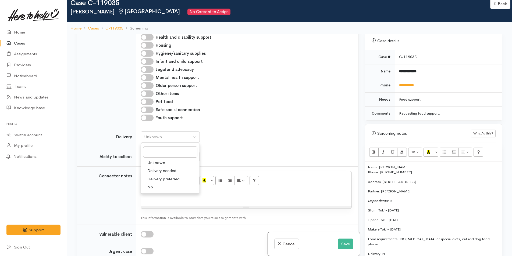
click at [154, 183] on link "No" at bounding box center [170, 187] width 59 height 8
select select "1"
click at [153, 154] on div "Unknown" at bounding box center [167, 157] width 47 height 6
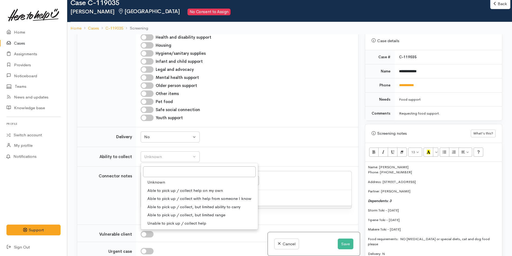
click at [164, 188] on span "Able to pick up / collect help on my own" at bounding box center [185, 191] width 76 height 6
select select "2"
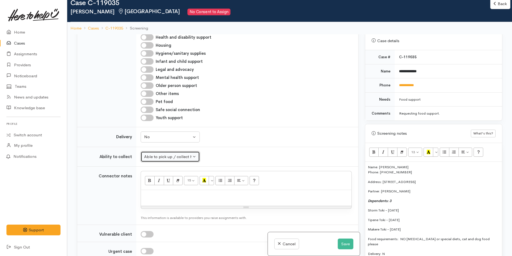
scroll to position [269, 0]
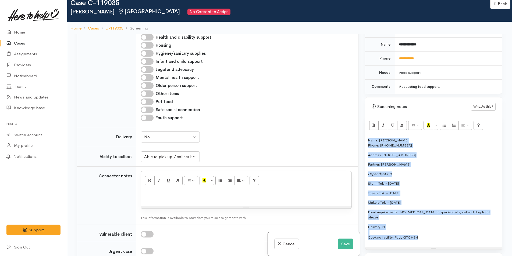
drag, startPoint x: 437, startPoint y: 228, endPoint x: 359, endPoint y: 137, distance: 119.4
click at [359, 137] on div "Related cases There are other cases potentially from the same person, address o…" at bounding box center [290, 162] width 432 height 256
copy div "Name: Michelle Toki Phone: 02102473760 Address: 15 Cashmere Way, Welcome Bay, T…"
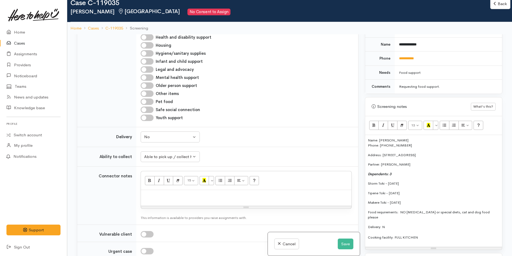
click at [220, 193] on p at bounding box center [245, 196] width 205 height 6
paste div
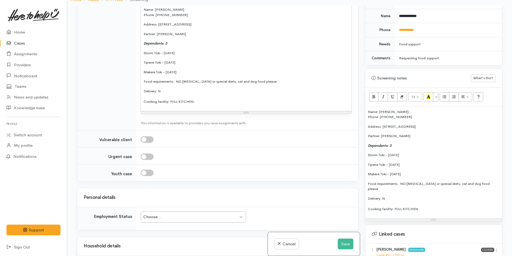
scroll to position [699, 0]
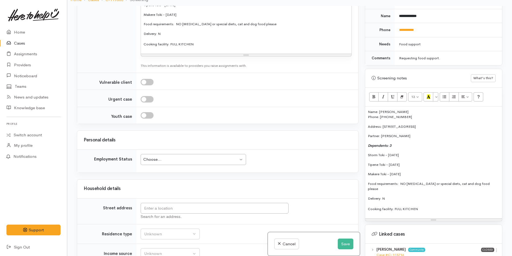
click at [199, 157] on div "Choose..." at bounding box center [190, 160] width 95 height 6
drag, startPoint x: 482, startPoint y: 119, endPoint x: 382, endPoint y: 121, distance: 100.0
click at [382, 124] on p "Address: 15 Cashmere Way, Welcome Bay, Tauranga, New Zealand" at bounding box center [433, 126] width 131 height 5
copy p "15 Cashmere Way, Welcome Bay, Tauranga, New Zealand"
click at [228, 203] on input "text" at bounding box center [215, 208] width 148 height 11
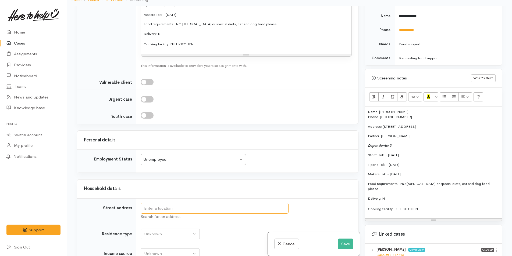
paste input "15 Cashmere Way, Welcome Bay, Tauranga, New Zealand"
type input "15 Cashmere Way, Welcome Bay, Tauranga, New Zealand"
click at [410, 109] on p "Name: Michelle Toki Phone: 02102473760" at bounding box center [433, 114] width 131 height 10
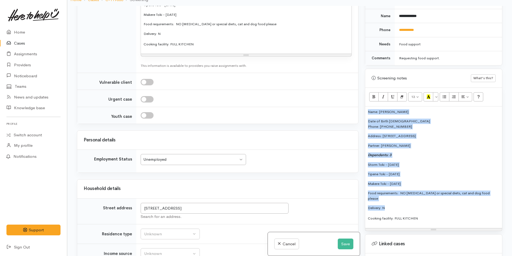
drag, startPoint x: 400, startPoint y: 200, endPoint x: 359, endPoint y: 104, distance: 104.9
click at [359, 104] on div "Related cases There are other cases potentially from the same person, address o…" at bounding box center [290, 134] width 432 height 256
copy div "Name: Michelle Toki Date of Birth 06/07/79 Phone: 02102473760 Address: 15 Cashm…"
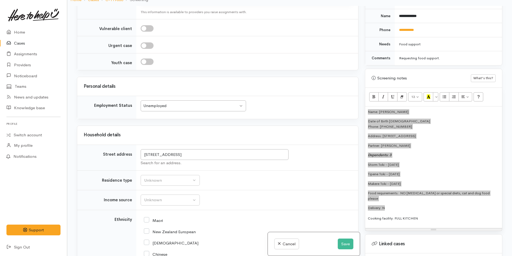
scroll to position [833, 0]
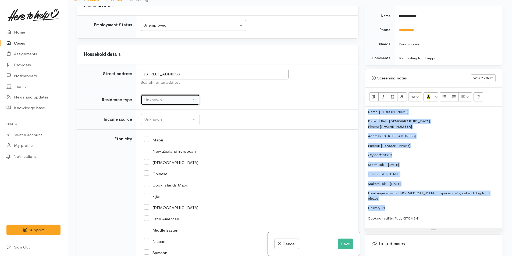
click at [159, 97] on div "Unknown" at bounding box center [167, 100] width 47 height 6
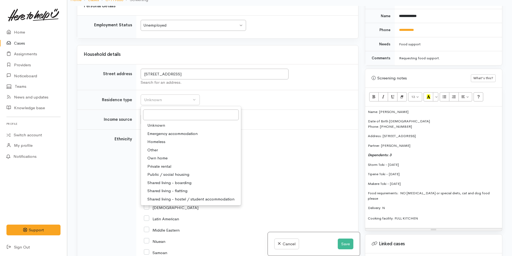
click at [165, 164] on span "Private rental" at bounding box center [159, 167] width 24 height 6
select select "2"
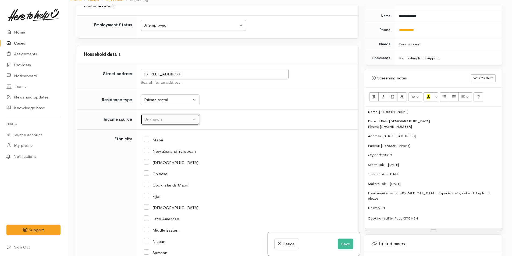
click at [166, 117] on div "Unknown" at bounding box center [167, 120] width 47 height 6
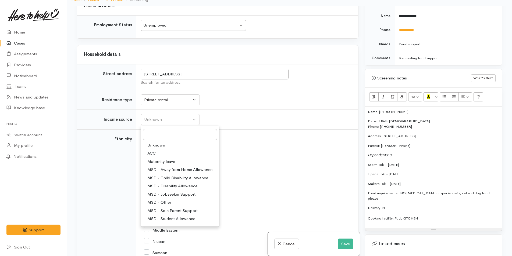
click at [178, 192] on span "MSD - Jobseeker Support" at bounding box center [171, 195] width 48 height 6
select select "4"
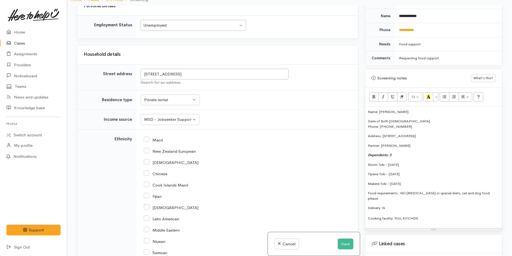
drag, startPoint x: 147, startPoint y: 136, endPoint x: 154, endPoint y: 139, distance: 7.2
click at [148, 137] on input "Maori" at bounding box center [153, 139] width 19 height 5
checkbox input "true"
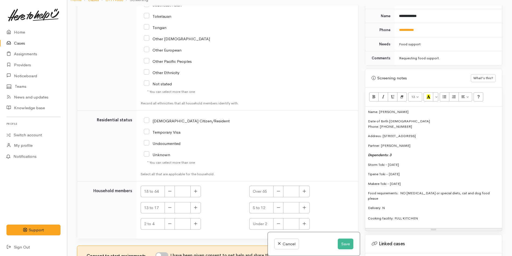
scroll to position [1125, 0]
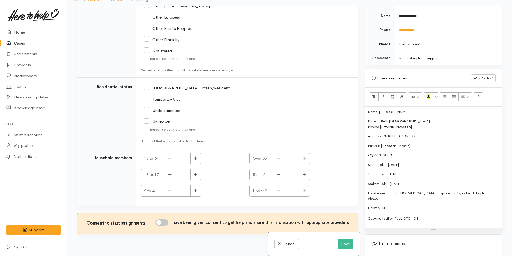
click at [146, 85] on input "NZ Citizen/Resident" at bounding box center [187, 87] width 86 height 5
checkbox input "true"
click at [198, 155] on button "button" at bounding box center [195, 159] width 10 height 12
type input "2"
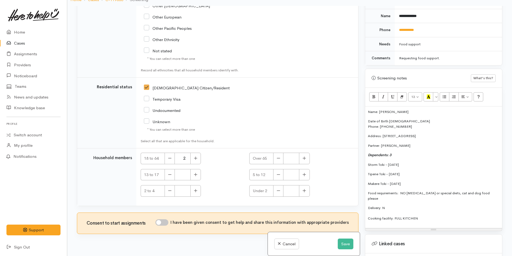
click at [163, 220] on input "I have been given consent to get help and share this information with appropria…" at bounding box center [161, 223] width 13 height 6
checkbox input "true"
click at [304, 173] on icon "button" at bounding box center [303, 175] width 3 height 4
type input "1"
click at [196, 173] on icon "button" at bounding box center [195, 175] width 3 height 4
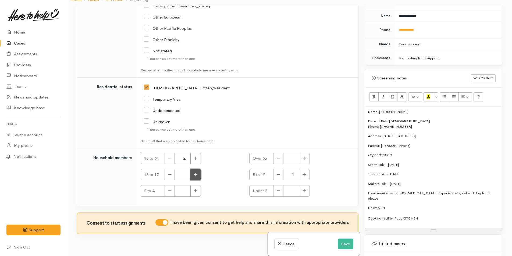
type input "1"
click at [197, 156] on button "button" at bounding box center [195, 159] width 10 height 12
type input "3"
click at [448, 181] on p "Makere Toki - 02/03/2007" at bounding box center [433, 183] width 131 height 5
click at [344, 242] on button "Save" at bounding box center [345, 244] width 16 height 11
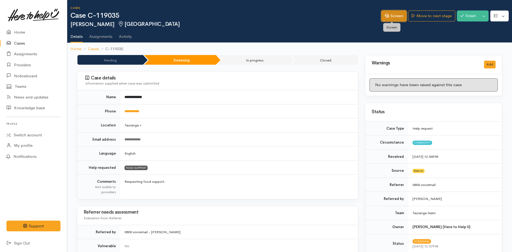
click at [395, 14] on link "Screen" at bounding box center [393, 15] width 25 height 11
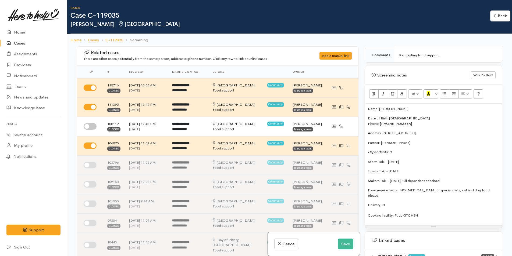
scroll to position [349, 0]
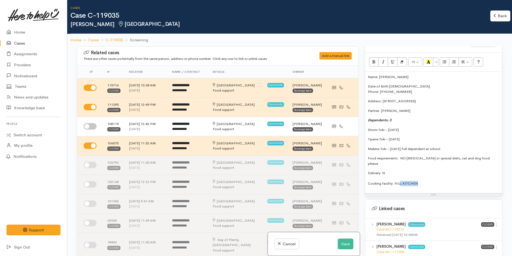
drag, startPoint x: 425, startPoint y: 177, endPoint x: 400, endPoint y: 177, distance: 24.2
click at [400, 177] on p "Delivery: N Cooking facility: FULL KITCHEN" at bounding box center [433, 179] width 131 height 16
drag, startPoint x: 392, startPoint y: 168, endPoint x: 364, endPoint y: 167, distance: 27.7
click at [364, 167] on div "Warnings Add No warnings have been raised against this case Add Warning Title ●…" at bounding box center [433, 174] width 144 height 256
copy p "Delivery: N"
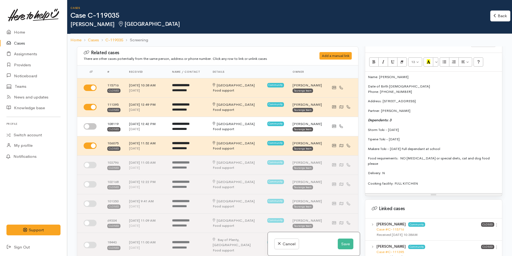
click at [459, 147] on p "Makere Toki - [DATE] Full dependant at school" at bounding box center [433, 148] width 131 height 5
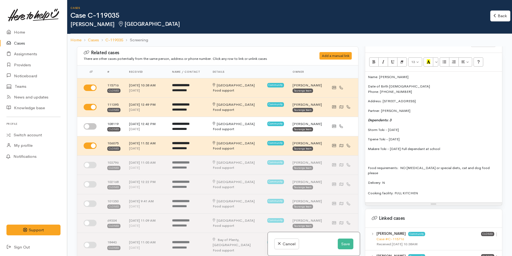
paste div
drag, startPoint x: 401, startPoint y: 177, endPoint x: 364, endPoint y: 176, distance: 37.1
click at [365, 176] on div "Screening notes What's this? 13 8 9 10 11 12 14 18 24 36 Background Color Trans…" at bounding box center [433, 120] width 137 height 172
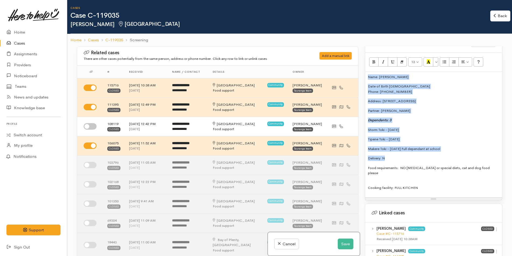
drag, startPoint x: 397, startPoint y: 153, endPoint x: 358, endPoint y: 69, distance: 92.7
click at [358, 69] on div "Related cases There are other cases potentially from the same person, address o…" at bounding box center [290, 174] width 432 height 256
copy div "Name: Michelle Toki Date of Birth 06/07/79 Phone: 02102473760 Address: 15 Cashm…"
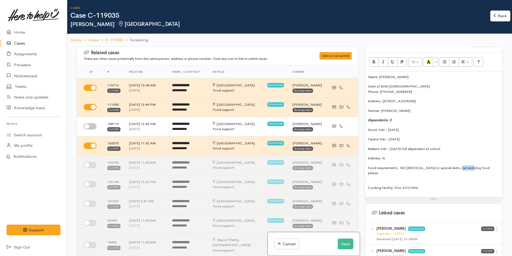
drag, startPoint x: 455, startPoint y: 169, endPoint x: 468, endPoint y: 166, distance: 13.4
click at [468, 166] on p "Food requirements: NO food allergies or special diets, cat and dog food please" at bounding box center [433, 171] width 131 height 10
drag, startPoint x: 493, startPoint y: 166, endPoint x: 452, endPoint y: 170, distance: 41.5
click at [452, 170] on p "Food requirements: NO food allergies or special diets, cat and dog food please" at bounding box center [433, 171] width 131 height 10
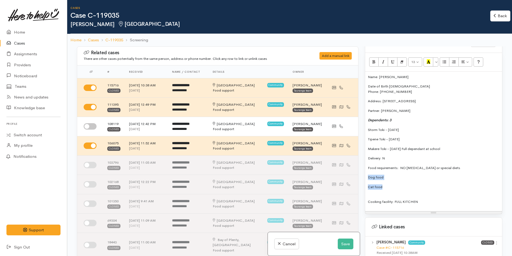
drag, startPoint x: 393, startPoint y: 188, endPoint x: 363, endPoint y: 175, distance: 32.0
click at [363, 175] on div "Warnings Add No warnings have been raised against this case Add Warning Title ●…" at bounding box center [433, 174] width 144 height 256
click at [445, 61] on icon "Unordered list (CTRL+SHIFT+NUM7)" at bounding box center [443, 61] width 3 height 5
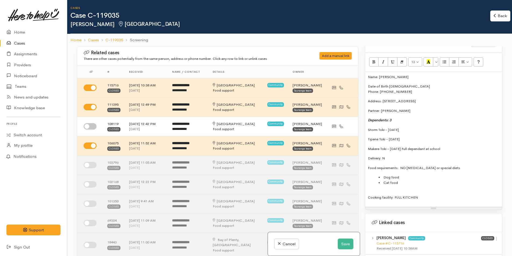
click at [418, 196] on p "Cooking facility: FULL KITCHEN" at bounding box center [433, 195] width 131 height 10
click at [427, 209] on p "MSD Entitlement remaining?:" at bounding box center [433, 207] width 131 height 6
click at [491, 239] on p "Do you need anything else, like pet food, hygiene supplies etc?" at bounding box center [433, 239] width 131 height 6
click at [457, 250] on p "Do you need support with anything else?" at bounding box center [433, 249] width 131 height 6
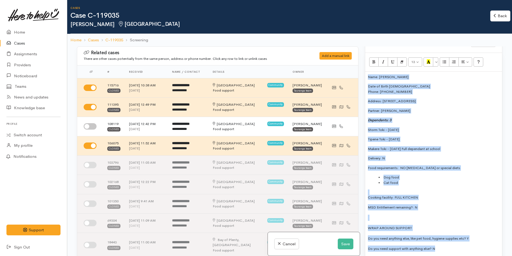
drag, startPoint x: 454, startPoint y: 249, endPoint x: 357, endPoint y: 77, distance: 197.8
click at [357, 77] on div "Related cases There are other cases potentially from the same person, address o…" at bounding box center [290, 174] width 432 height 256
copy div "Name: Michelle Toki Date of Birth 06/07/79 Phone: 02102473760 Address: 15 Cashm…"
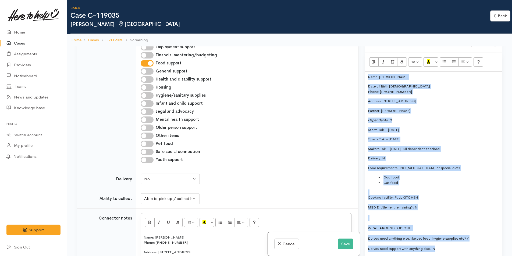
scroll to position [591, 0]
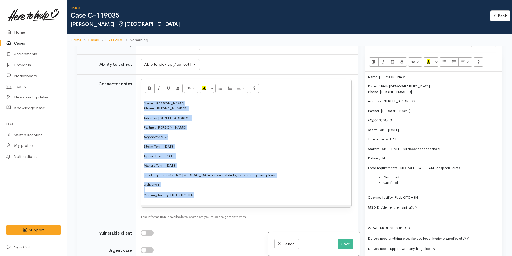
drag, startPoint x: 208, startPoint y: 195, endPoint x: 130, endPoint y: 88, distance: 131.7
click at [130, 88] on tr "Connector notes 15 8 9 10 11 12 14 18 24 36 Background Color Transparent Select…" at bounding box center [217, 149] width 281 height 150
paste div
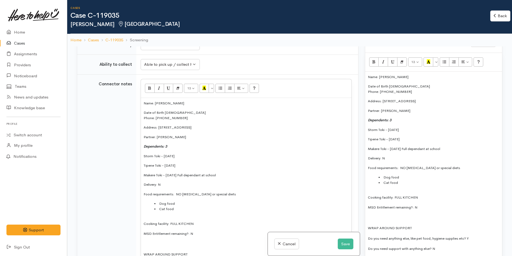
scroll to position [16, 0]
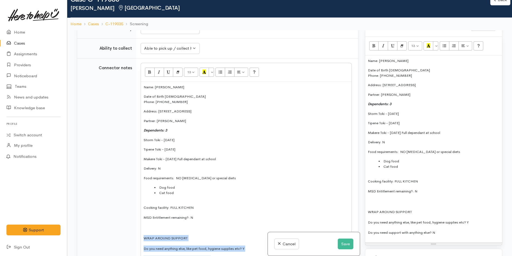
drag, startPoint x: 222, startPoint y: 253, endPoint x: 142, endPoint y: 229, distance: 83.3
click at [142, 229] on div "Name: Michelle Toki Date of Birth 06/07/79 Phone: 02102473760 Address: 15 Cashm…" at bounding box center [246, 175] width 210 height 187
click at [368, 61] on p "Name: Michelle Toki" at bounding box center [433, 60] width 131 height 5
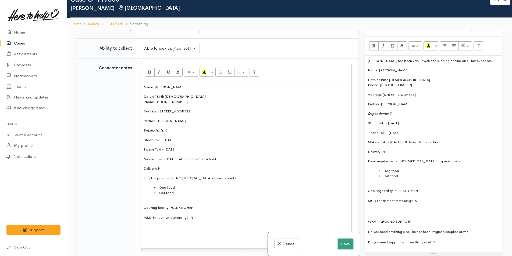
click at [344, 245] on button "Save" at bounding box center [345, 244] width 16 height 11
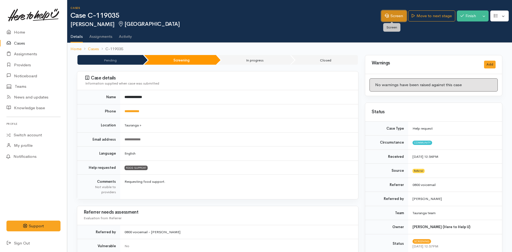
click at [391, 15] on link "Screen" at bounding box center [393, 15] width 25 height 11
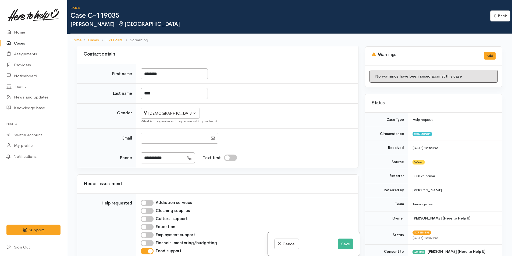
scroll to position [376, 0]
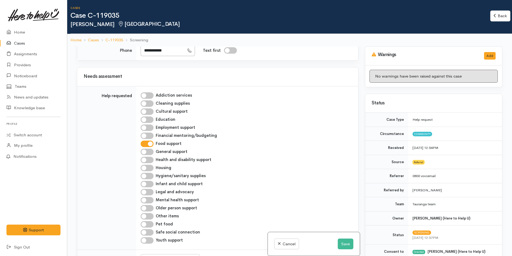
click at [151, 221] on input "Pet food" at bounding box center [147, 224] width 13 height 6
checkbox input "true"
click at [150, 133] on input "Financial mentoring/budgeting" at bounding box center [147, 136] width 13 height 6
checkbox input "true"
click at [343, 242] on button "Save" at bounding box center [345, 244] width 16 height 11
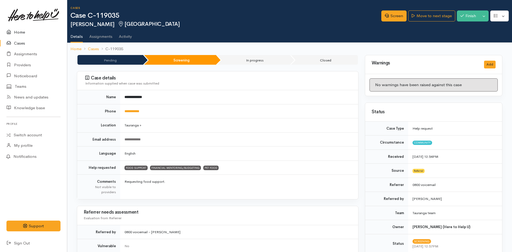
click at [23, 32] on link "Home" at bounding box center [33, 32] width 67 height 11
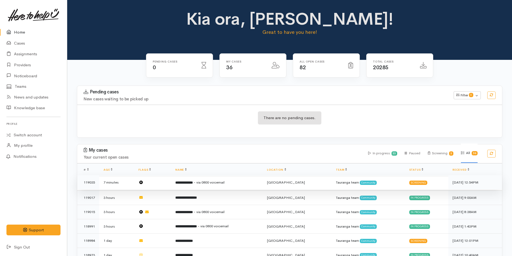
click at [203, 183] on span "- via 0800 voicemail" at bounding box center [208, 182] width 31 height 5
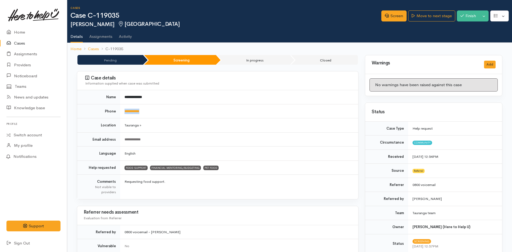
drag, startPoint x: 149, startPoint y: 113, endPoint x: 122, endPoint y: 113, distance: 27.1
click at [122, 113] on td "**********" at bounding box center [239, 111] width 238 height 14
copy link "**********"
click at [392, 15] on link "Screen" at bounding box center [393, 15] width 25 height 11
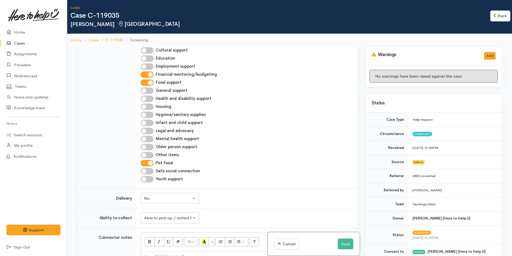
scroll to position [349, 0]
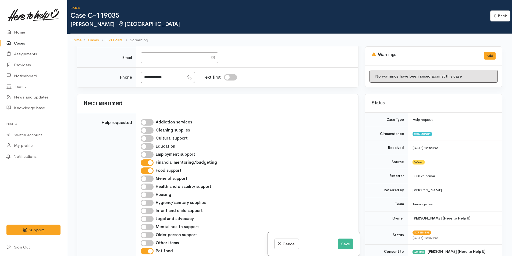
click at [152, 160] on input "Financial mentoring/budgeting" at bounding box center [147, 163] width 13 height 6
checkbox input "false"
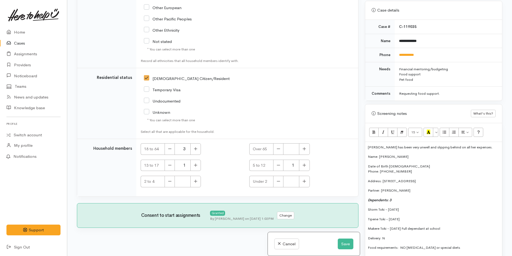
scroll to position [296, 0]
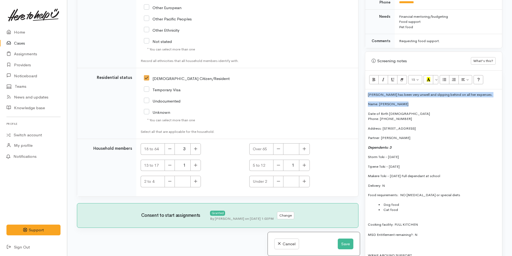
drag, startPoint x: 485, startPoint y: 98, endPoint x: 364, endPoint y: 94, distance: 121.2
click at [364, 94] on div "Warnings Add No warnings have been raised against this case Add Warning Title ●…" at bounding box center [433, 128] width 144 height 256
click at [407, 106] on p "Name: Michelle Toki" at bounding box center [433, 104] width 131 height 5
drag, startPoint x: 486, startPoint y: 95, endPoint x: 365, endPoint y: 93, distance: 120.7
click at [365, 93] on div "Michelle has been very unwell and slipping behind on all her expenses. Name: Mi…" at bounding box center [433, 187] width 137 height 197
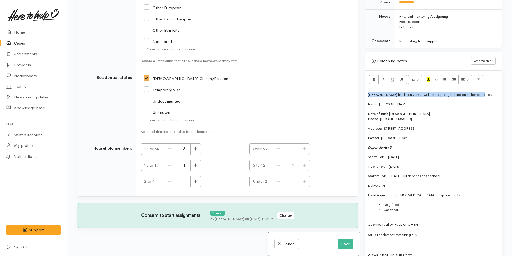
copy p "Michelle has been very unwell and slipping behind on all her expenses."
click at [344, 241] on button "Save" at bounding box center [345, 244] width 16 height 11
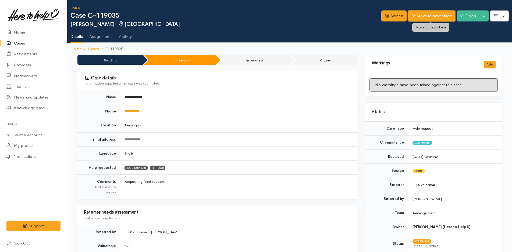
click at [433, 12] on link "Move to next stage" at bounding box center [431, 15] width 47 height 11
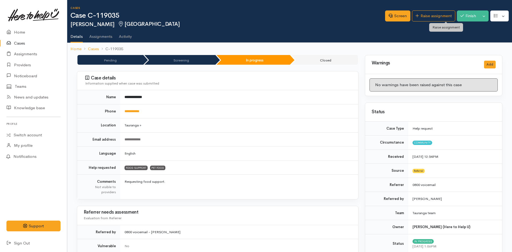
click at [433, 12] on link "Raise assignment" at bounding box center [433, 15] width 43 height 11
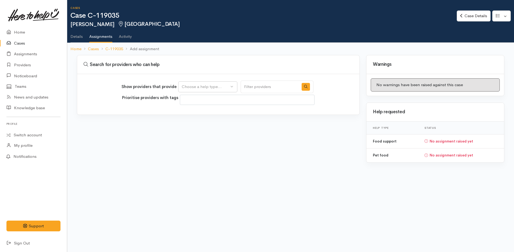
select select
click at [206, 85] on div "Choose a help type..." at bounding box center [205, 87] width 47 height 6
click at [200, 112] on span "Food support" at bounding box center [197, 113] width 25 height 6
select select "3"
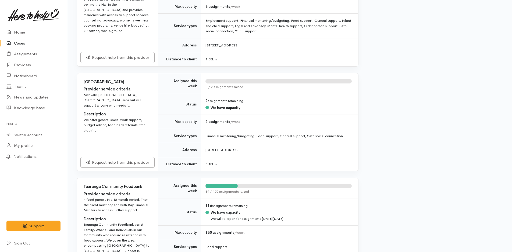
scroll to position [376, 0]
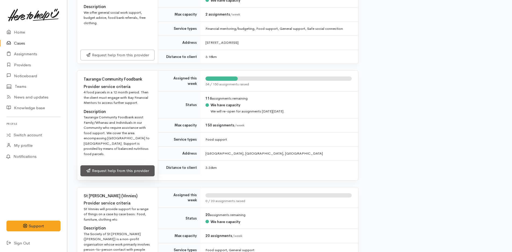
click at [146, 166] on link "Request help from this provider" at bounding box center [117, 171] width 74 height 11
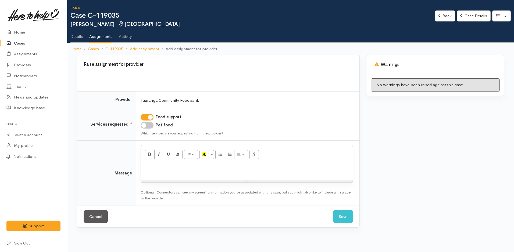
click at [146, 126] on input "Pet food" at bounding box center [147, 125] width 13 height 6
checkbox input "true"
click at [171, 172] on p at bounding box center [246, 170] width 206 height 6
paste div
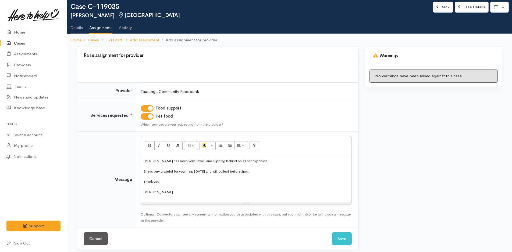
scroll to position [13, 0]
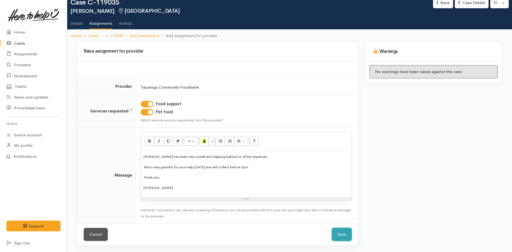
click at [342, 233] on button "Save" at bounding box center [342, 234] width 20 height 13
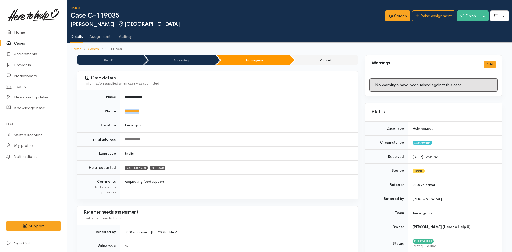
drag, startPoint x: 153, startPoint y: 114, endPoint x: 119, endPoint y: 113, distance: 33.9
click at [119, 113] on tr "**********" at bounding box center [217, 111] width 281 height 14
copy tr "**********"
click at [19, 31] on link "Home" at bounding box center [33, 32] width 67 height 11
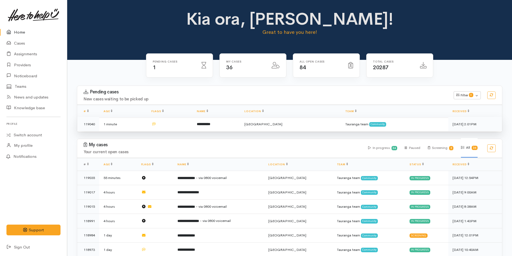
click at [227, 123] on td "**********" at bounding box center [216, 124] width 48 height 14
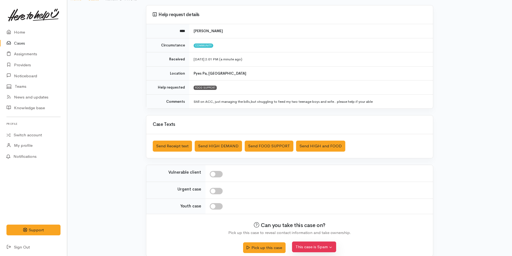
scroll to position [49, 0]
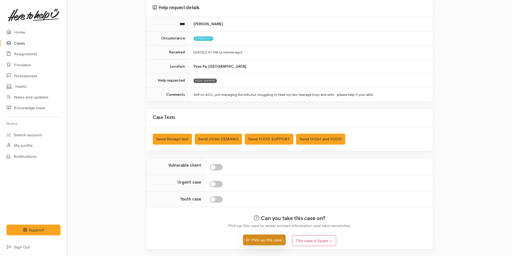
click at [275, 240] on button "Pick up this case" at bounding box center [264, 240] width 42 height 11
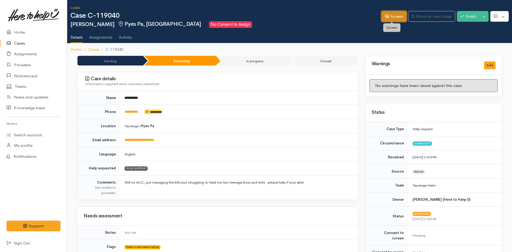
click at [393, 14] on link "Screen" at bounding box center [393, 16] width 25 height 11
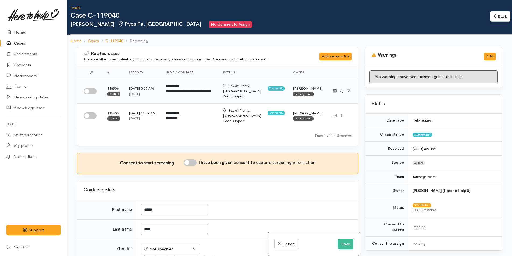
click at [179, 87] on b "**********" at bounding box center [172, 85] width 13 height 3
click at [92, 92] on input "checkbox" at bounding box center [90, 91] width 13 height 6
checkbox input "true"
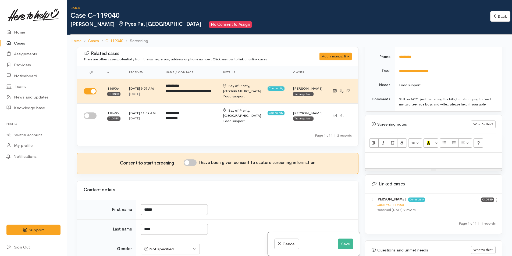
scroll to position [287, 0]
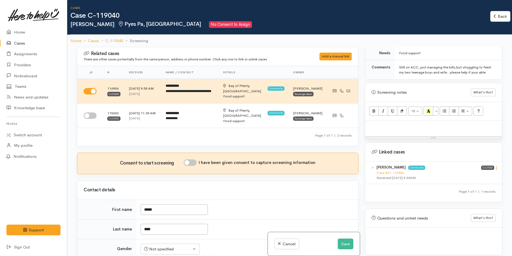
click at [494, 166] on icon at bounding box center [496, 168] width 5 height 5
click at [470, 175] on link "View case" at bounding box center [477, 179] width 42 height 8
click at [390, 124] on p at bounding box center [433, 127] width 131 height 6
paste div
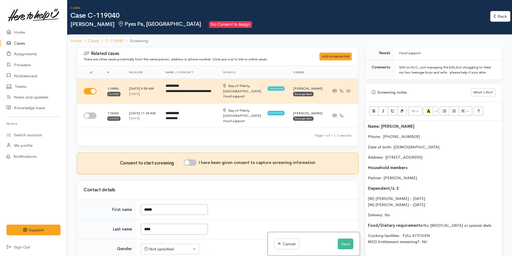
drag, startPoint x: 392, startPoint y: 209, endPoint x: 378, endPoint y: 155, distance: 55.8
click at [378, 155] on div "Name: Glenn Ford Phone:  021993478 Date of birth: 09/01/1969 Address: 542 Pyes …" at bounding box center [433, 192] width 137 height 142
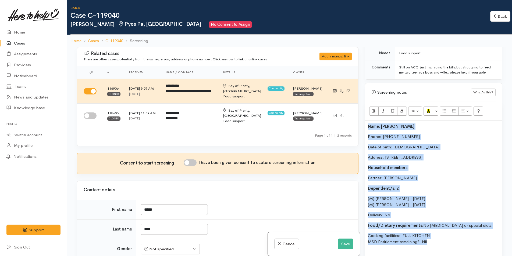
drag, startPoint x: 439, startPoint y: 234, endPoint x: 356, endPoint y: 115, distance: 145.1
click at [356, 115] on div "Related cases There are other cases potentially from the same person, address o…" at bounding box center [290, 175] width 432 height 256
copy div "Name: Glenn Ford Phone:  021993478 Date of birth: 09/01/1969 Address: 542 Pyes …"
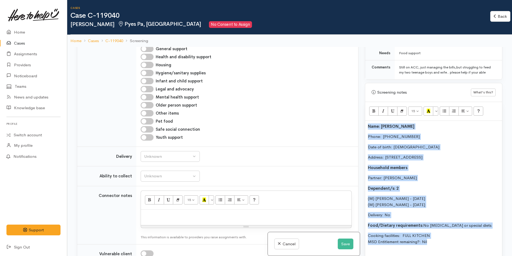
scroll to position [376, 0]
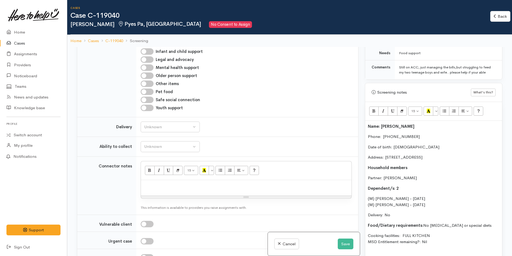
click at [202, 189] on div at bounding box center [246, 188] width 210 height 16
paste div
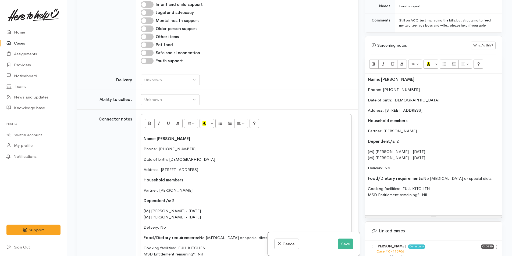
scroll to position [377, 0]
drag, startPoint x: 399, startPoint y: 160, endPoint x: 365, endPoint y: 73, distance: 93.4
click at [365, 74] on div "Name: Glenn Ford Phone:  021993478 Date of birth: 09/01/1969 Address: 542 Pyes …" at bounding box center [433, 145] width 137 height 142
copy div "Name: Glenn Ford Phone:  021993478 Date of birth: 09/01/1969 Address: 542 Pyes …"
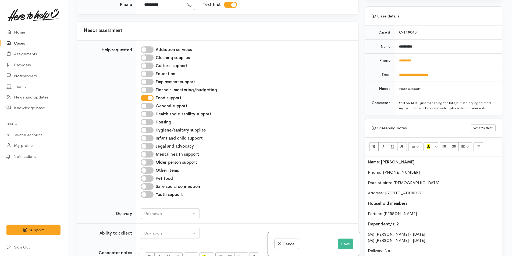
scroll to position [152, 0]
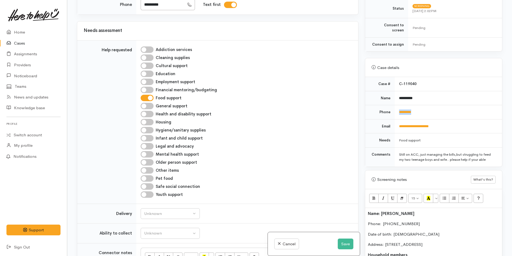
drag, startPoint x: 425, startPoint y: 106, endPoint x: 395, endPoint y: 106, distance: 30.1
click at [395, 106] on td "*********" at bounding box center [447, 112] width 107 height 14
copy link "*********"
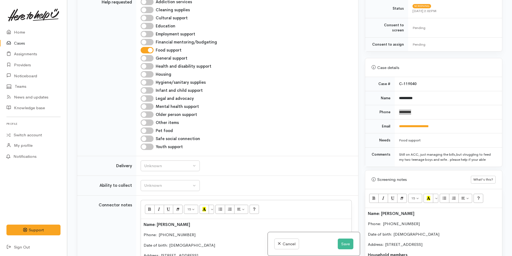
scroll to position [350, 0]
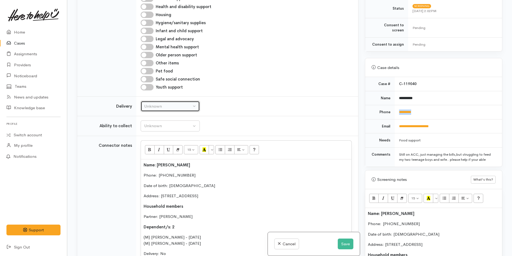
click at [161, 107] on div "Unknown" at bounding box center [167, 106] width 47 height 6
click at [157, 155] on link "No" at bounding box center [170, 157] width 59 height 8
select select "1"
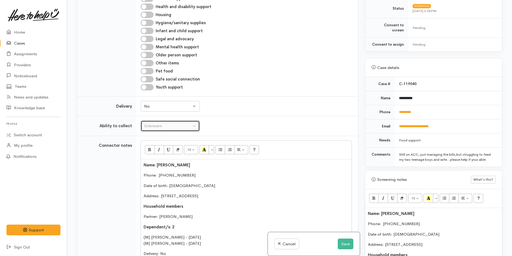
click at [162, 124] on div "Unknown" at bounding box center [167, 126] width 47 height 6
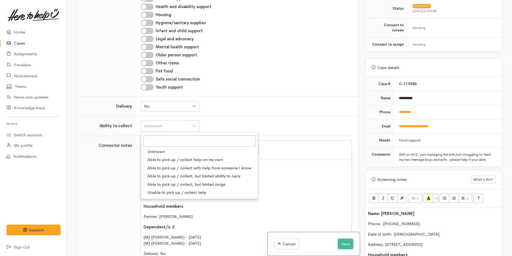
click at [173, 157] on span "Able to pick up / collect help on my own" at bounding box center [185, 160] width 76 height 6
select select "2"
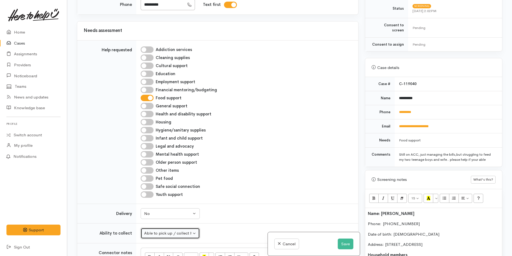
scroll to position [135, 0]
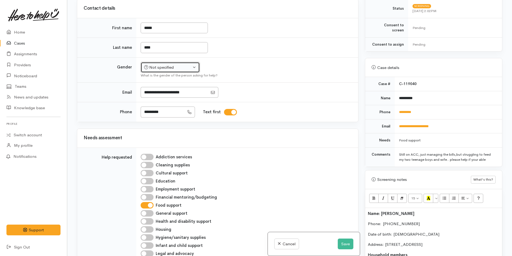
click at [161, 66] on div "Not specified" at bounding box center [167, 67] width 47 height 6
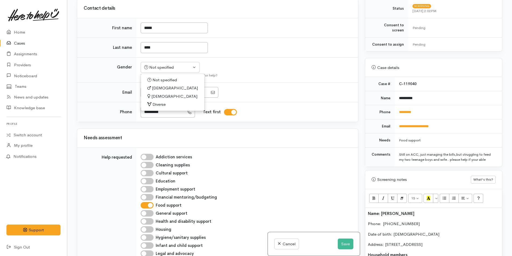
click at [157, 87] on span "Male" at bounding box center [175, 88] width 46 height 6
select select "Male"
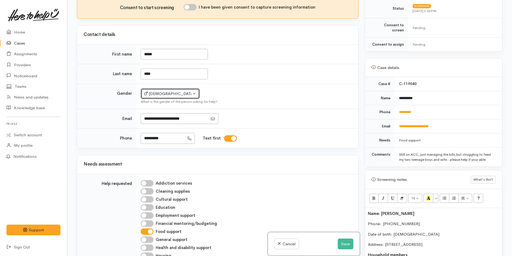
scroll to position [54, 0]
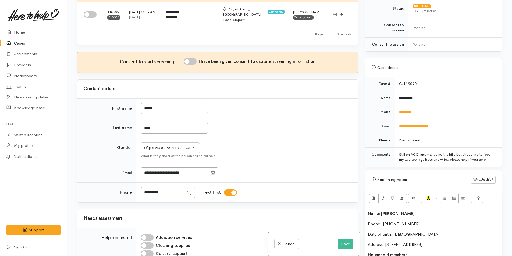
click at [194, 63] on input "I have been given consent to capture screening information" at bounding box center [190, 61] width 13 height 6
checkbox input "true"
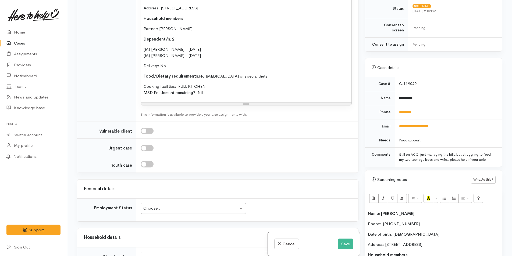
scroll to position [619, 0]
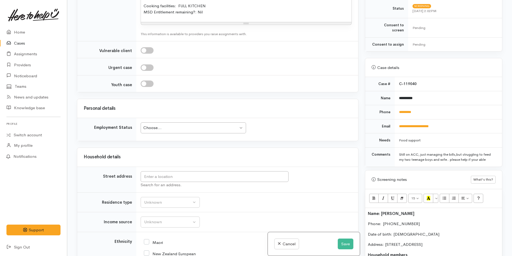
click at [188, 126] on div "Choose..." at bounding box center [190, 128] width 95 height 6
click at [204, 121] on td "Unemployed Unemployed Choose... Unknown Employed casually Employed full-time Em…" at bounding box center [247, 129] width 222 height 23
click at [200, 126] on div "Unemployed" at bounding box center [190, 128] width 95 height 6
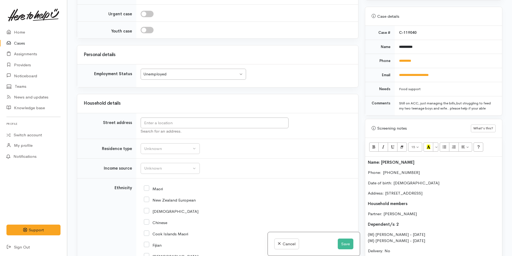
scroll to position [206, 0]
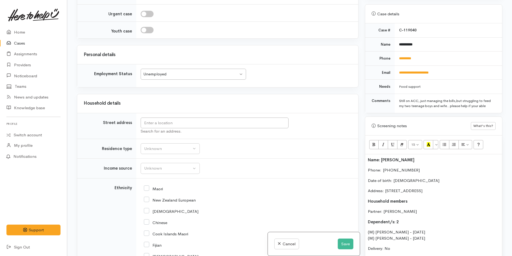
drag, startPoint x: 486, startPoint y: 182, endPoint x: 386, endPoint y: 184, distance: 100.8
click at [386, 184] on div "Name: Glenn Ford Phone:  021993478 Date of birth: 09/01/1969 Address: 542 Pyes …" at bounding box center [433, 226] width 137 height 142
copy p "542 Pyes Pa Road, Pyes Pa, Tauranga, New Zealand"
click at [230, 123] on input "text" at bounding box center [215, 123] width 148 height 11
paste input "542 Pyes Pa Road, Pyes Pa, Tauranga, New Zealand"
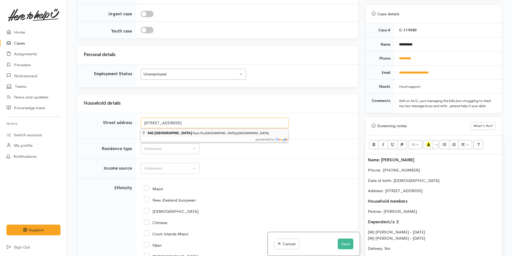
type input "542 Pyes Pa Road, Pyes Pa, Tauranga, New Zealand"
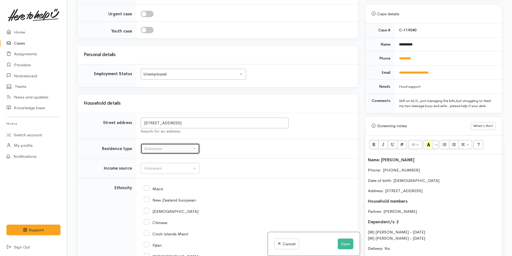
click at [154, 147] on div "Unknown" at bounding box center [167, 149] width 47 height 6
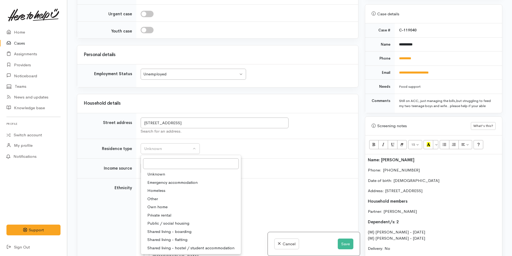
click at [168, 213] on span "Private rental" at bounding box center [159, 216] width 24 height 6
select select "2"
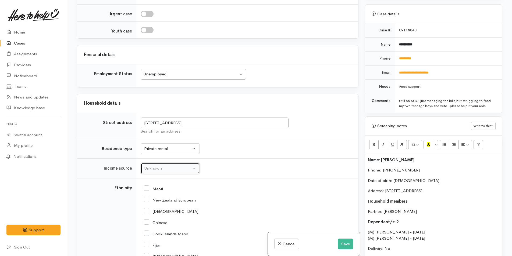
click at [176, 168] on div "Unknown" at bounding box center [167, 169] width 47 height 6
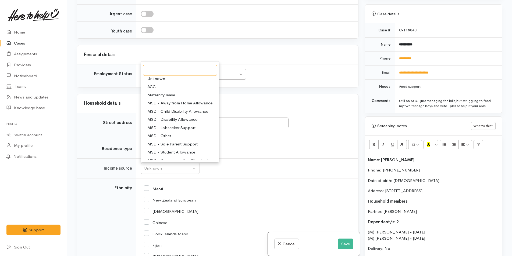
scroll to position [0, 0]
click at [156, 88] on link "ACC" at bounding box center [180, 89] width 78 height 8
select select "8"
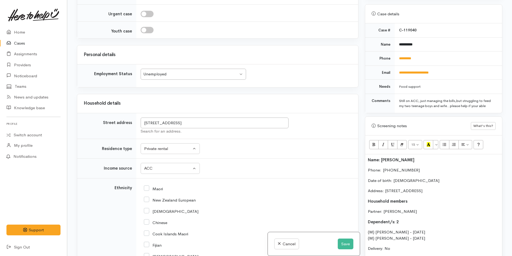
click at [149, 201] on input "New Zealand European" at bounding box center [170, 200] width 52 height 5
checkbox input "true"
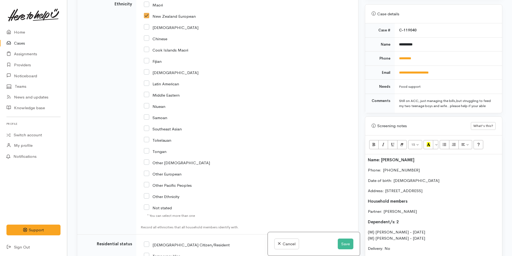
scroll to position [914, 0]
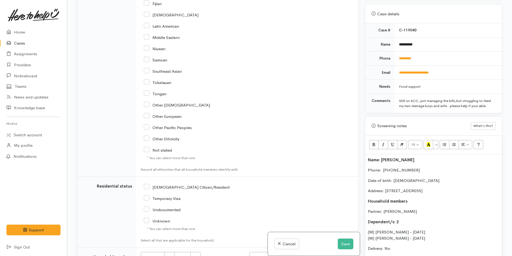
click at [147, 186] on input "NZ Citizen/Resident" at bounding box center [187, 187] width 86 height 5
checkbox input "true"
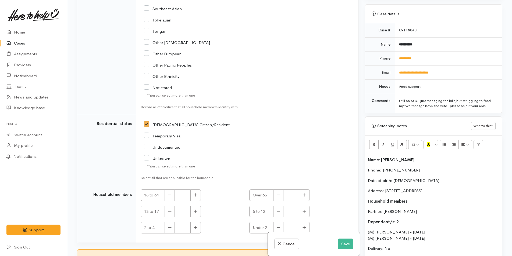
scroll to position [1022, 0]
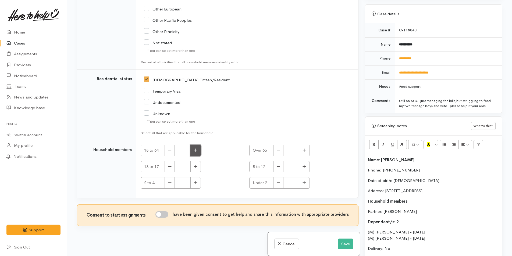
click at [198, 153] on button "button" at bounding box center [195, 151] width 10 height 12
type input "2"
click at [165, 213] on input "I have been given consent to get help and share this information with appropria…" at bounding box center [161, 214] width 13 height 6
checkbox input "true"
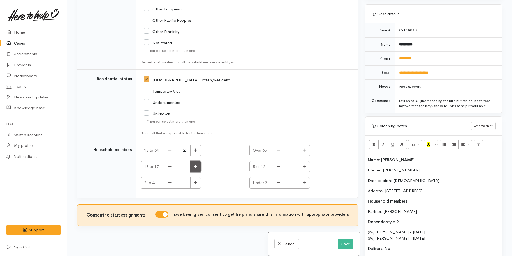
click at [196, 168] on icon "button" at bounding box center [195, 167] width 3 height 4
type input "2"
click at [368, 157] on span "Name: Glenn Ford" at bounding box center [391, 159] width 46 height 5
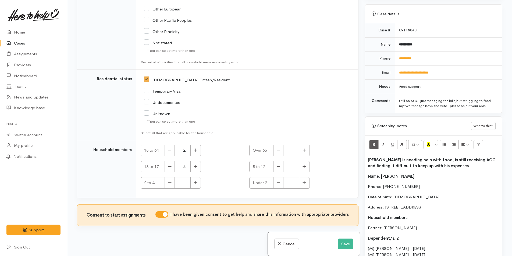
click at [453, 159] on p "Glenn is needing help with food, is still receiving ACC and finding it difficul…" at bounding box center [433, 163] width 131 height 12
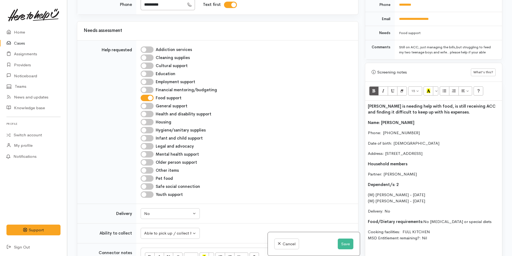
scroll to position [314, 0]
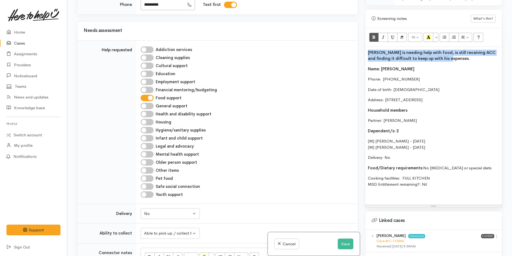
drag, startPoint x: 441, startPoint y: 51, endPoint x: 357, endPoint y: 46, distance: 84.3
click at [357, 46] on div "Related cases There are other cases potentially from the same person, address o…" at bounding box center [290, 128] width 432 height 256
copy span "Glenn is needing help with food, is still receiving ACC and finding it difficul…"
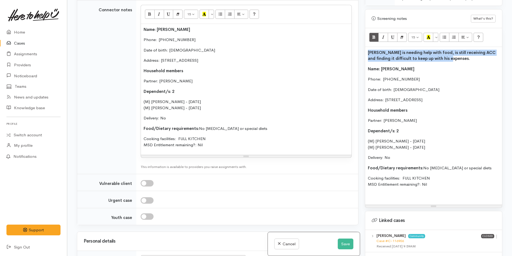
scroll to position [538, 0]
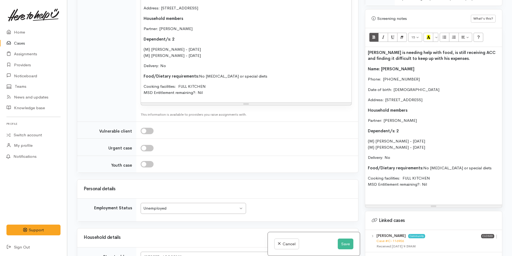
click at [351, 242] on div "Cancel Save" at bounding box center [314, 244] width 92 height 24
click at [339, 241] on button "Save" at bounding box center [345, 244] width 16 height 11
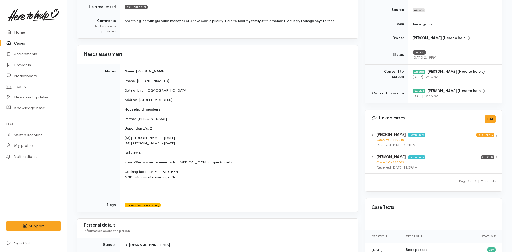
scroll to position [161, 0]
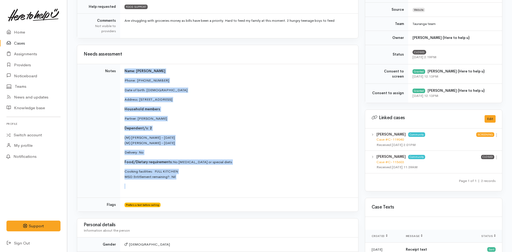
drag, startPoint x: 184, startPoint y: 182, endPoint x: 123, endPoint y: 71, distance: 126.3
click at [123, 71] on td "Name: [PERSON_NAME] Phone:  [PHONE_NUMBER] Date of birth: [DEMOGRAPHIC_DATA] Ad…" at bounding box center [239, 131] width 238 height 134
copy td "Name: [PERSON_NAME] Phone:  [PHONE_NUMBER] Date of birth: [DEMOGRAPHIC_DATA] Ad…"
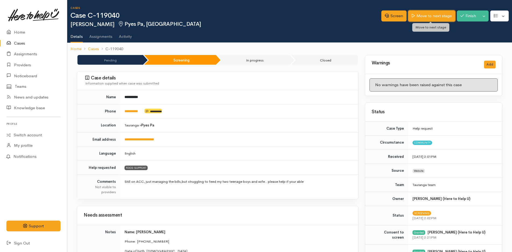
click at [440, 12] on link "Move to next stage" at bounding box center [431, 15] width 47 height 11
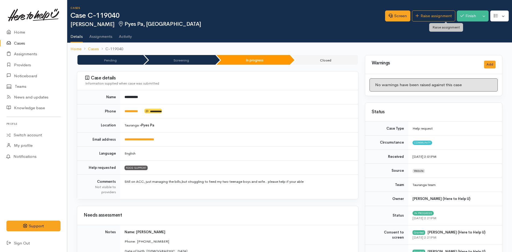
click at [440, 12] on link "Raise assignment" at bounding box center [433, 15] width 43 height 11
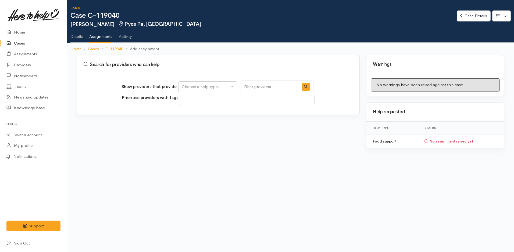
select select
click at [214, 86] on div "Choose a help type..." at bounding box center [205, 87] width 47 height 6
click at [205, 111] on span "Food support" at bounding box center [197, 113] width 25 height 6
select select "3"
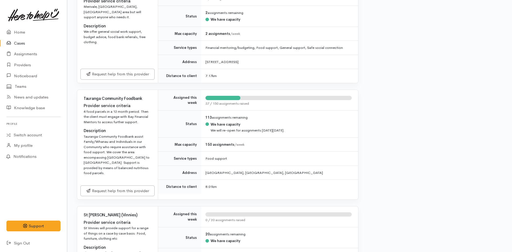
scroll to position [242, 0]
click at [142, 185] on link "Request help from this provider" at bounding box center [117, 190] width 74 height 11
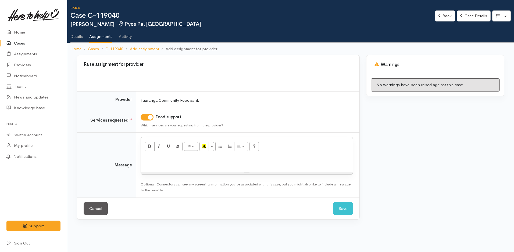
click at [171, 161] on p at bounding box center [246, 162] width 206 height 6
paste div
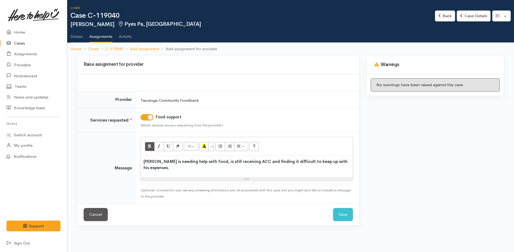
drag, startPoint x: 354, startPoint y: 163, endPoint x: 349, endPoint y: 162, distance: 5.2
click at [354, 162] on td "<p><span style="font-weight: 600;">[PERSON_NAME] is needing help with food, is …" at bounding box center [247, 168] width 223 height 71
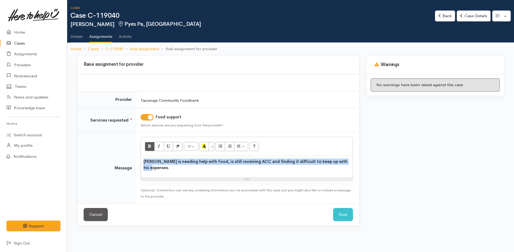
drag, startPoint x: 349, startPoint y: 162, endPoint x: 136, endPoint y: 152, distance: 213.3
click at [136, 152] on tr "Message <p><span style="font-weight: 600;">[PERSON_NAME] is needing help with f…" at bounding box center [218, 168] width 282 height 71
click at [176, 144] on icon "Remove Font Style (CTRL+\\)" at bounding box center [177, 146] width 3 height 5
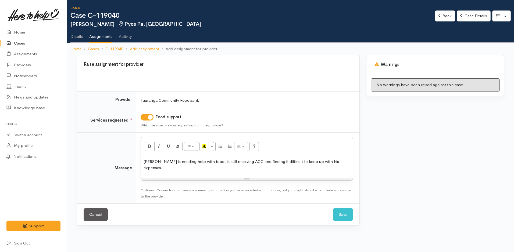
click at [343, 166] on div "[PERSON_NAME] is needing help with food, is still receiving ACC and finding it …" at bounding box center [247, 167] width 212 height 22
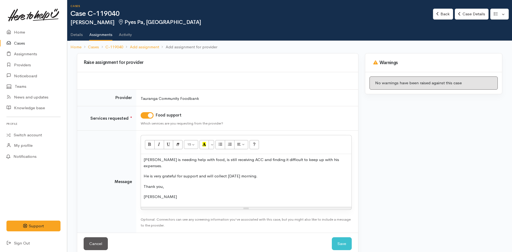
scroll to position [5, 0]
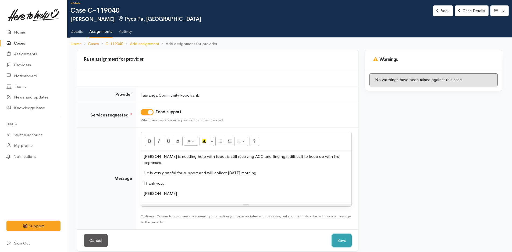
click at [339, 239] on button "Save" at bounding box center [342, 240] width 20 height 13
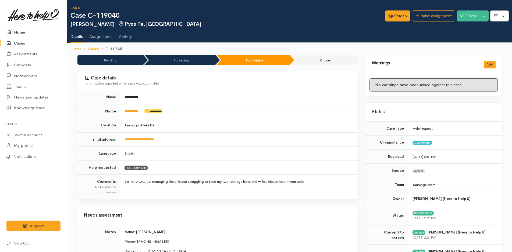
click at [22, 29] on link "Home" at bounding box center [33, 32] width 67 height 11
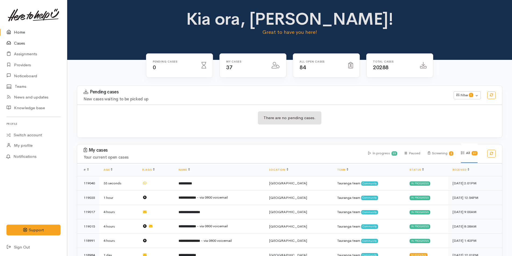
click at [24, 41] on link "Cases" at bounding box center [33, 43] width 67 height 11
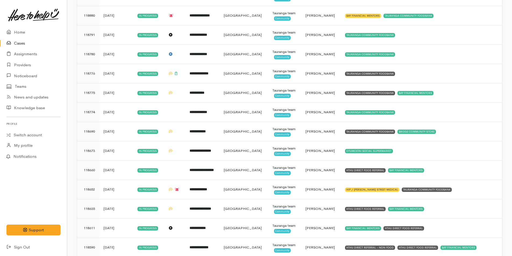
scroll to position [430, 0]
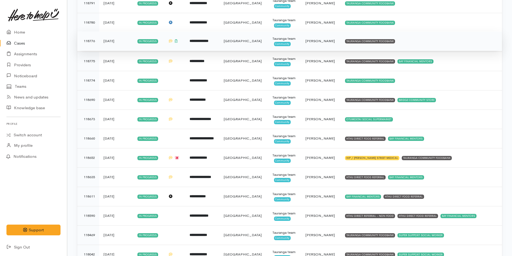
click at [383, 39] on td "TAURANGA COMMUNITY FOODBANK" at bounding box center [420, 40] width 161 height 19
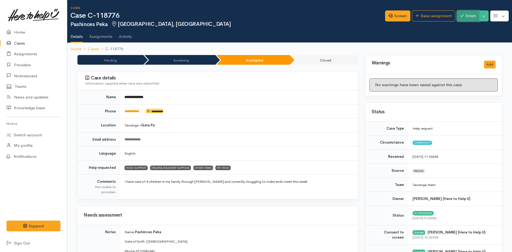
click at [471, 16] on button "Finish" at bounding box center [468, 15] width 23 height 11
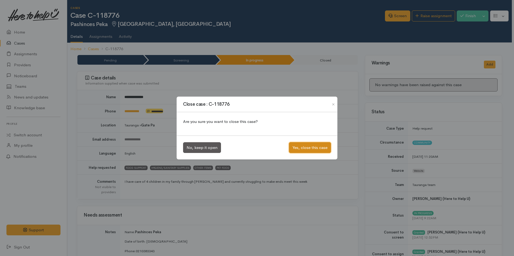
click at [305, 146] on button "Yes, close this case" at bounding box center [310, 147] width 42 height 11
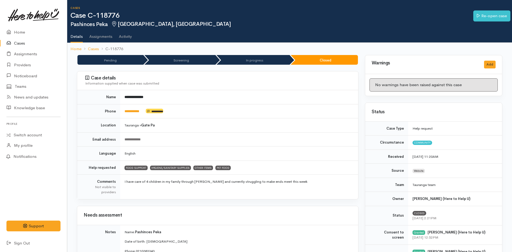
click at [23, 41] on link "Cases" at bounding box center [33, 43] width 67 height 11
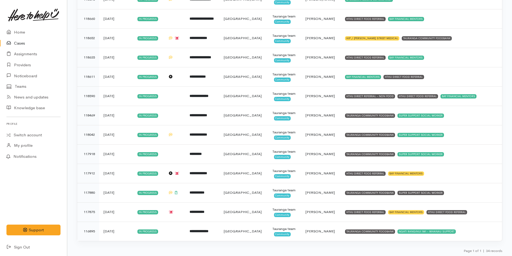
scroll to position [531, 0]
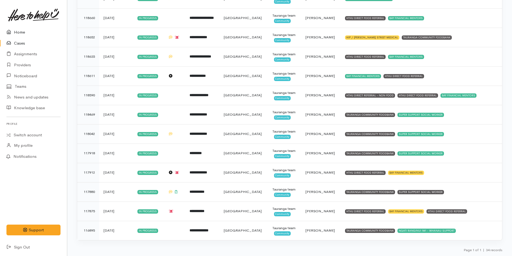
click at [19, 32] on link "Home" at bounding box center [33, 32] width 67 height 11
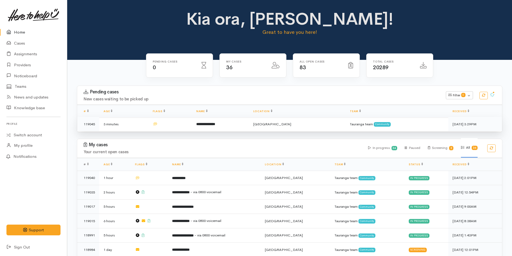
click at [215, 123] on b "**********" at bounding box center [205, 124] width 19 height 3
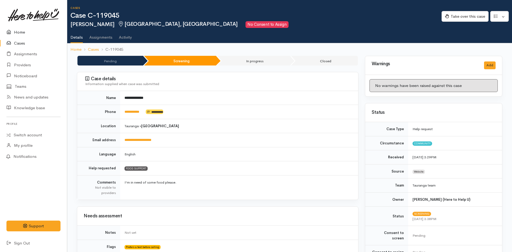
click at [19, 33] on link "Home" at bounding box center [33, 32] width 67 height 11
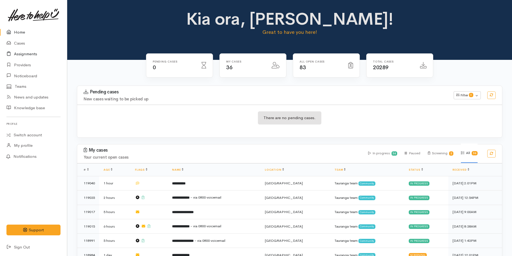
click at [23, 51] on link "Assignments" at bounding box center [33, 54] width 67 height 11
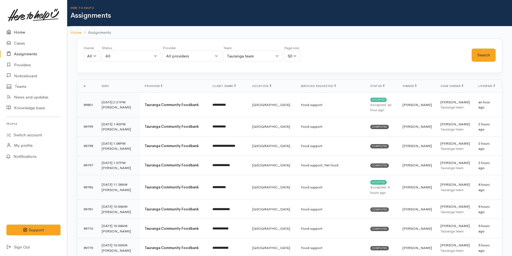
click at [22, 30] on link "Home" at bounding box center [33, 32] width 67 height 11
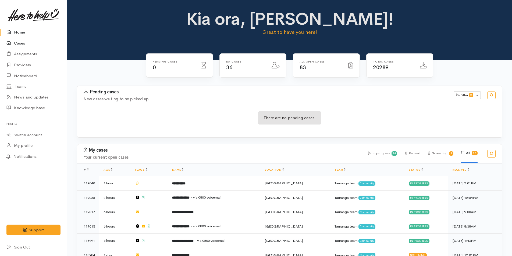
click at [26, 43] on link "Cases" at bounding box center [33, 43] width 67 height 11
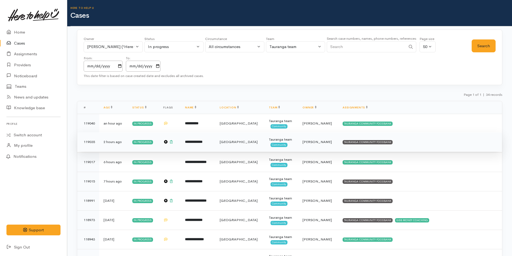
click at [369, 139] on td "TAURANGA COMMUNITY FOODBANK" at bounding box center [420, 141] width 164 height 19
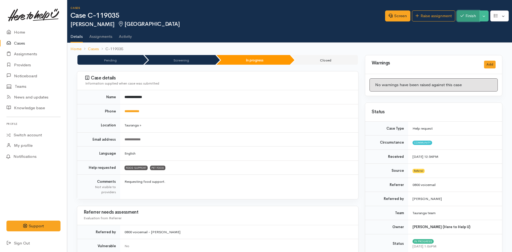
click at [463, 17] on button "Finish" at bounding box center [468, 15] width 23 height 11
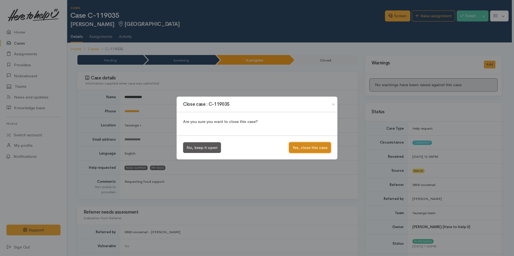
click at [306, 146] on button "Yes, close this case" at bounding box center [310, 147] width 42 height 11
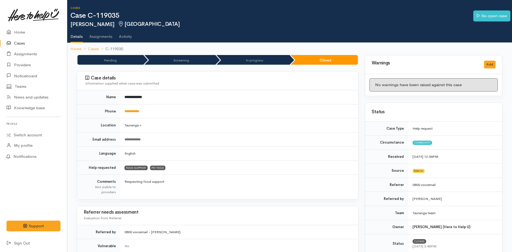
click at [18, 44] on link "Cases" at bounding box center [33, 43] width 67 height 11
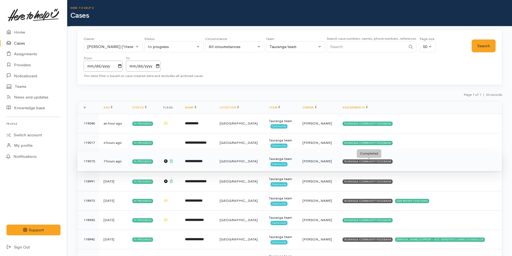
click at [386, 161] on div "TAURANGA COMMUNITY FOODBANK" at bounding box center [367, 162] width 50 height 4
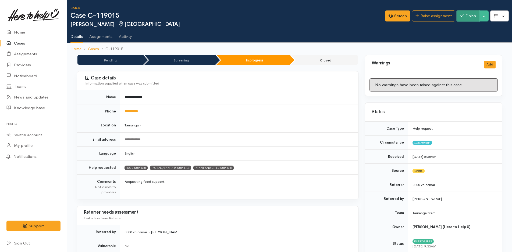
click at [467, 13] on button "Finish" at bounding box center [468, 15] width 23 height 11
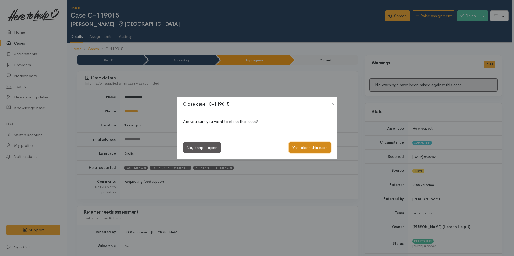
click at [311, 147] on button "Yes, close this case" at bounding box center [310, 147] width 42 height 11
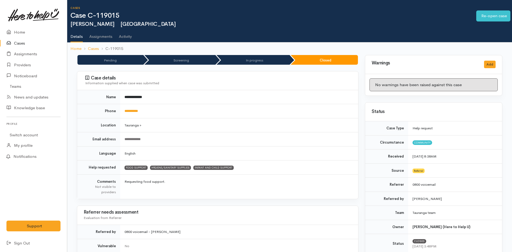
click at [20, 43] on link "Cases" at bounding box center [33, 43] width 67 height 11
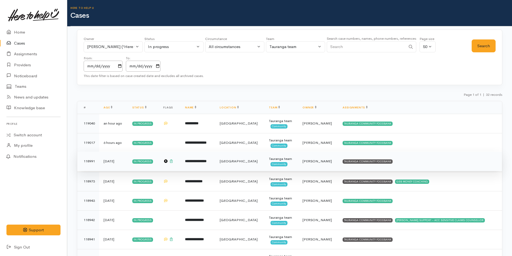
click at [358, 164] on td "TAURANGA COMMUNITY FOODBANK" at bounding box center [420, 161] width 164 height 19
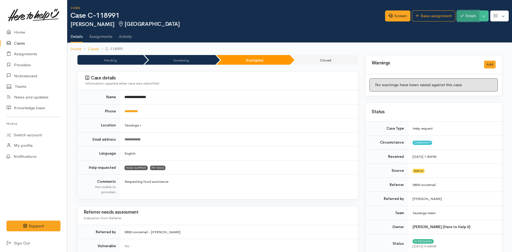
click at [467, 15] on button "Finish" at bounding box center [468, 15] width 23 height 11
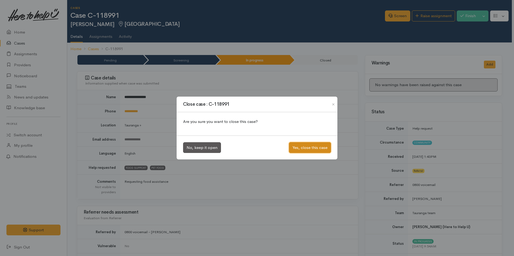
click at [316, 145] on button "Yes, close this case" at bounding box center [310, 147] width 42 height 11
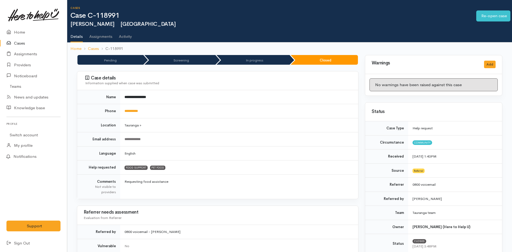
click at [21, 42] on link "Cases" at bounding box center [33, 43] width 67 height 11
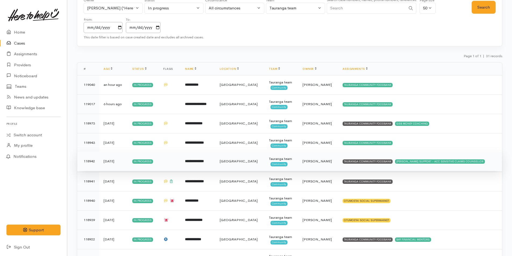
scroll to position [54, 0]
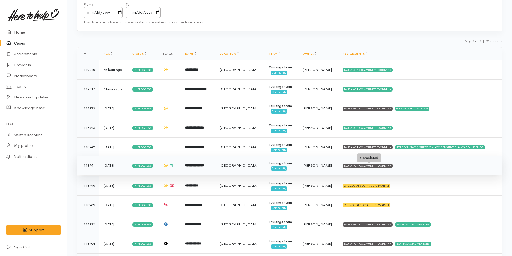
click at [385, 164] on div "TAURANGA COMMUNITY FOODBANK" at bounding box center [367, 166] width 50 height 4
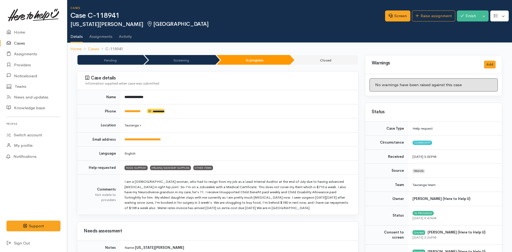
click at [470, 9] on div "Screen Raise assignment Finish Toggle Dropdown Pause" at bounding box center [448, 16] width 127 height 17
click at [468, 17] on button "Finish" at bounding box center [468, 15] width 23 height 11
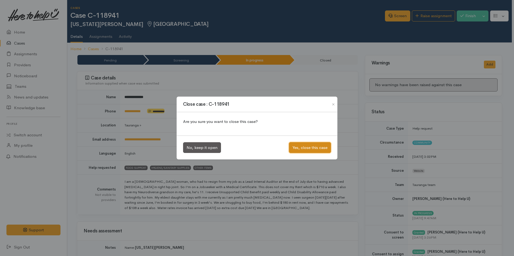
click at [306, 150] on button "Yes, close this case" at bounding box center [310, 147] width 42 height 11
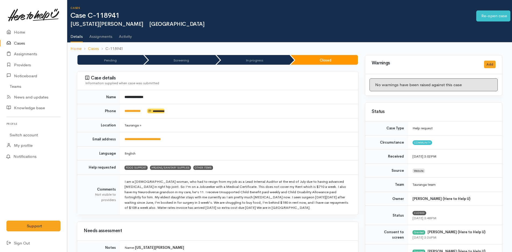
click at [18, 42] on link "Cases" at bounding box center [33, 43] width 67 height 11
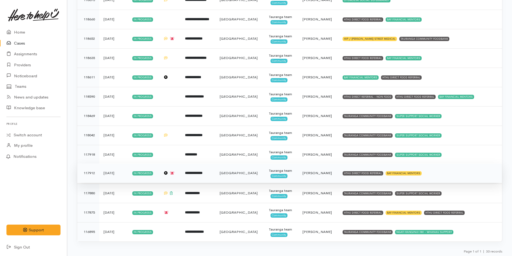
scroll to position [454, 0]
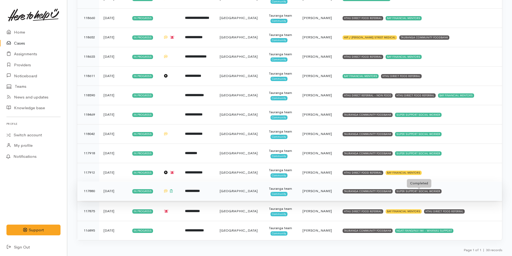
click at [427, 193] on div "SUPER SUPPORT SOCIAL WORKER" at bounding box center [418, 191] width 46 height 4
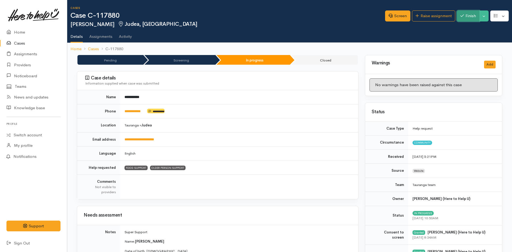
click at [472, 17] on button "Finish" at bounding box center [468, 15] width 23 height 11
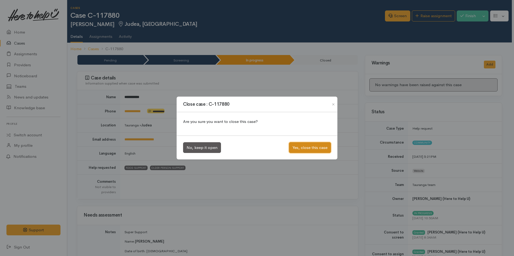
click at [313, 145] on button "Yes, close this case" at bounding box center [310, 147] width 42 height 11
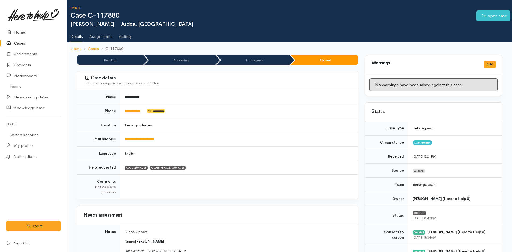
click at [22, 45] on link "Cases" at bounding box center [33, 43] width 67 height 11
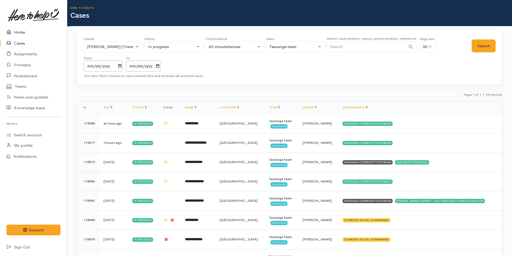
click at [18, 31] on link "Home" at bounding box center [33, 32] width 67 height 11
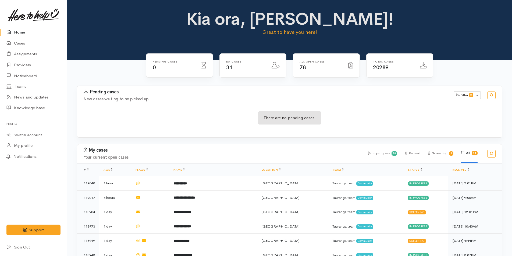
click at [23, 31] on link "Home" at bounding box center [33, 32] width 67 height 11
